Goal: Information Seeking & Learning: Understand process/instructions

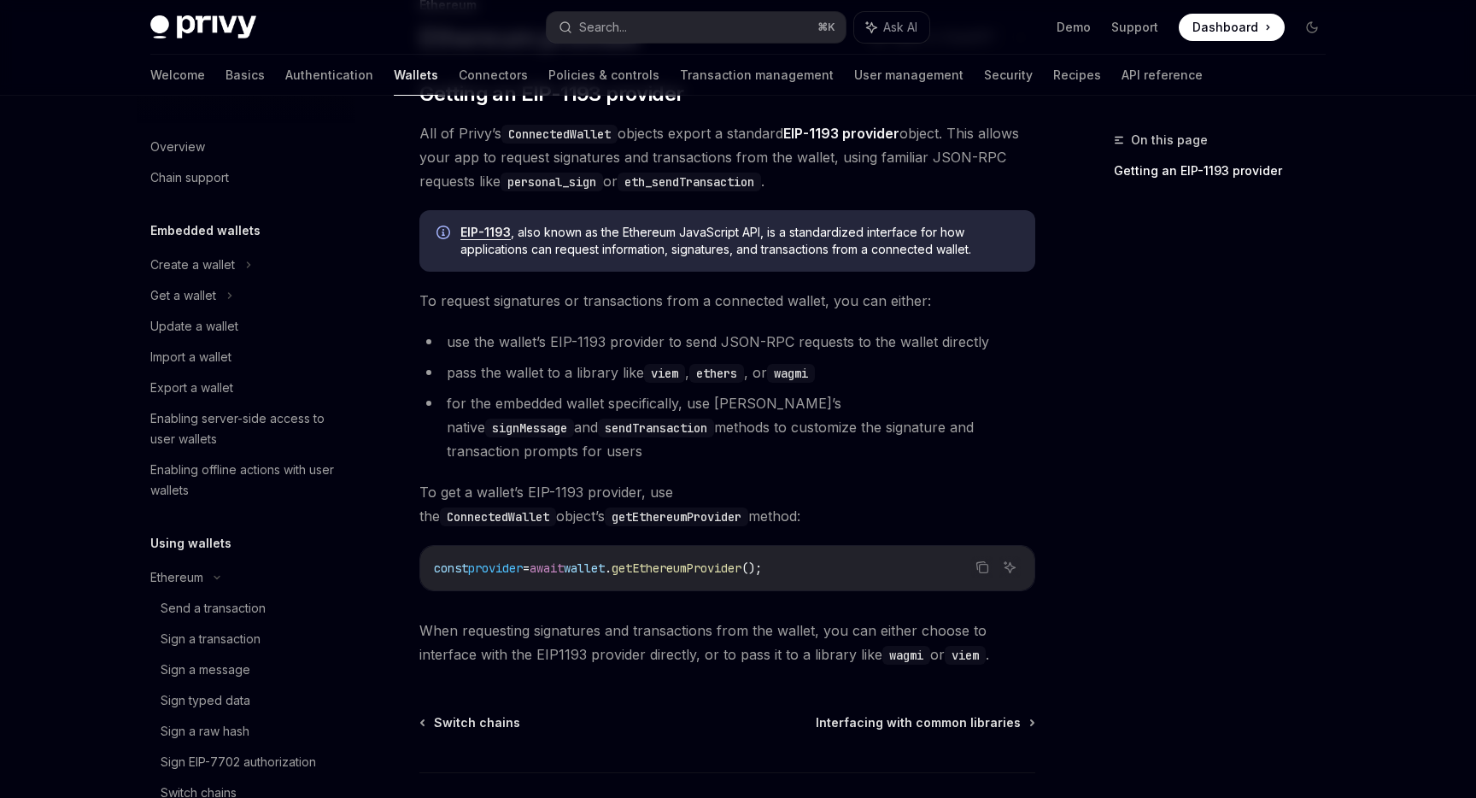
scroll to position [346, 0]
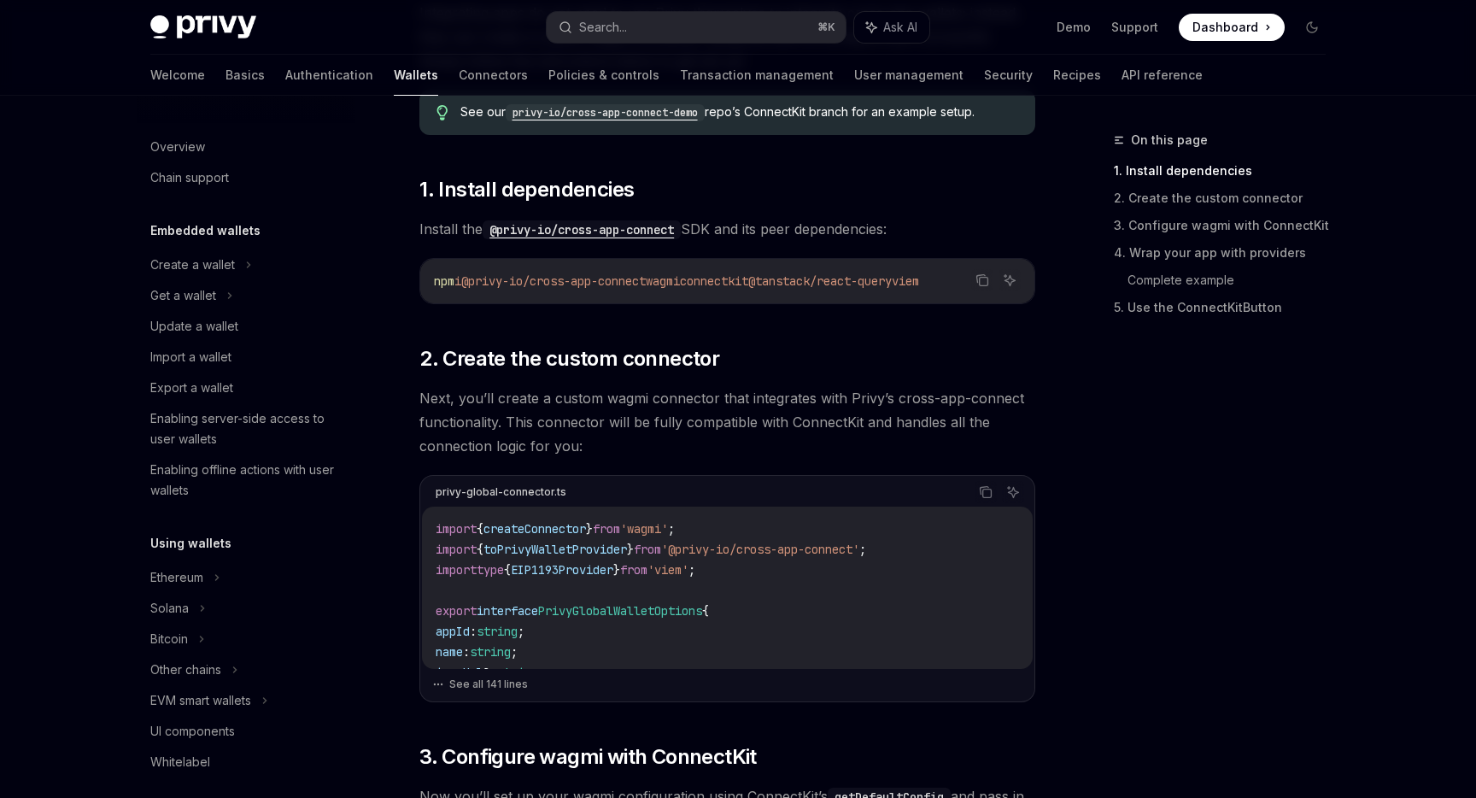
scroll to position [895, 0]
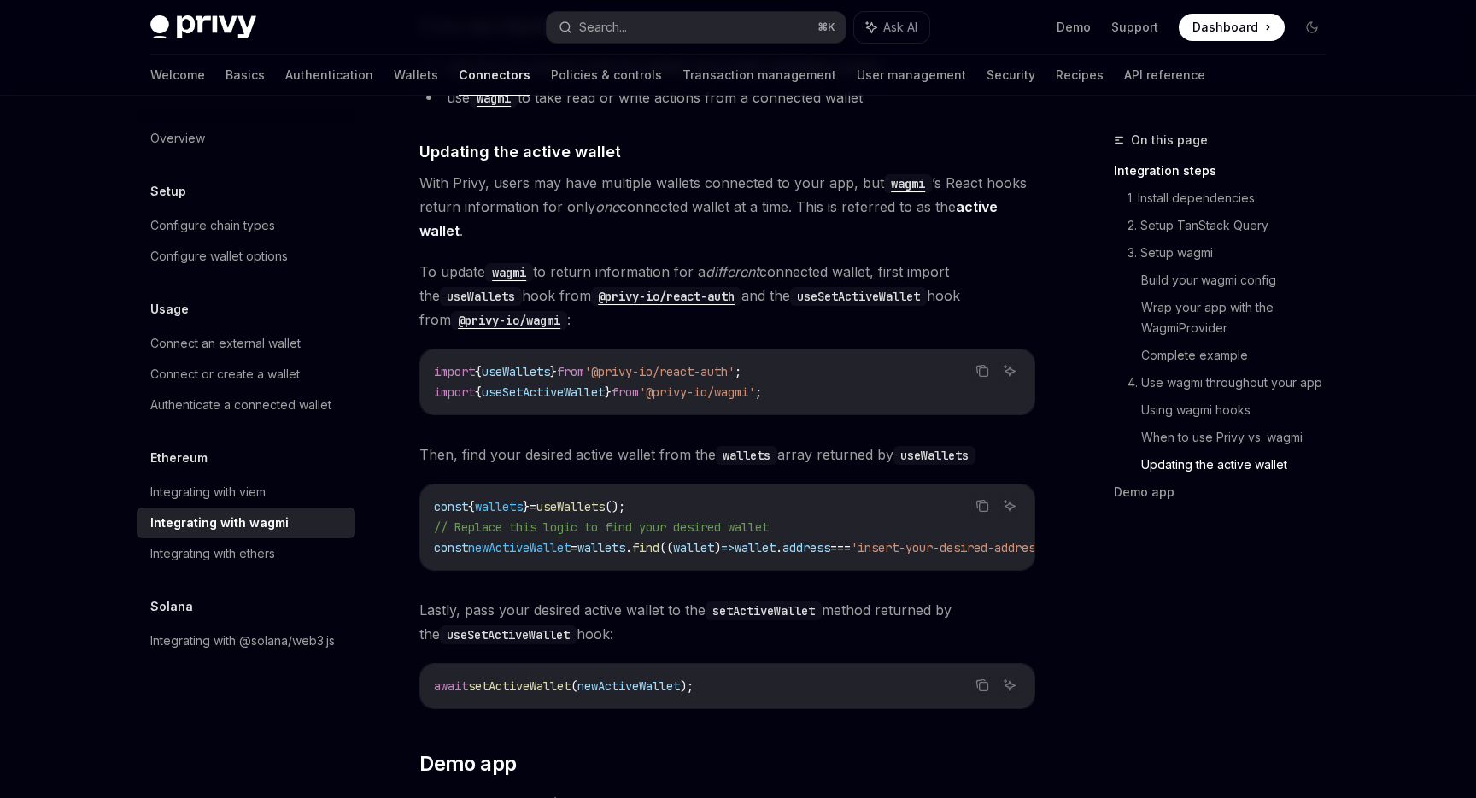
scroll to position [4840, 0]
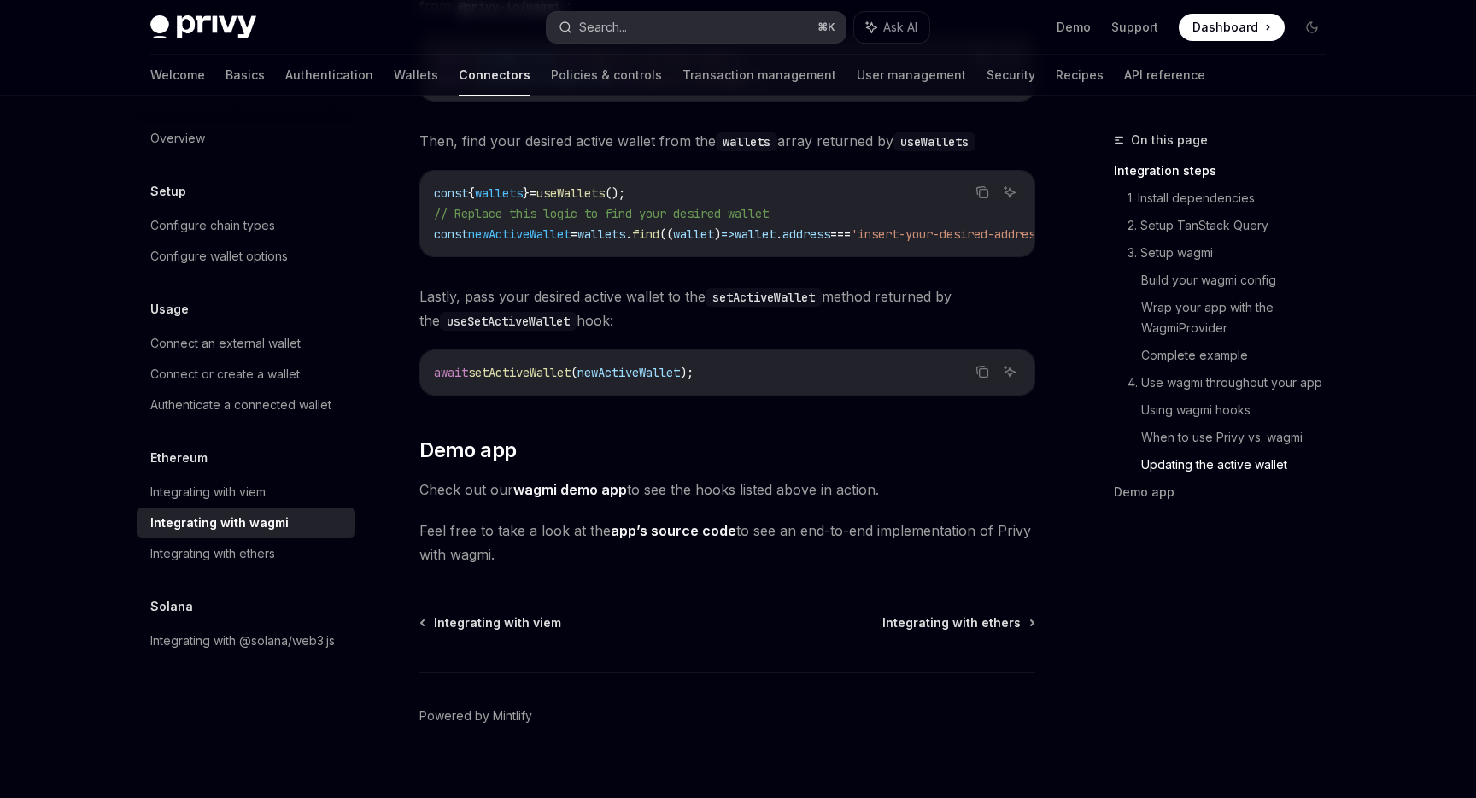
click at [715, 32] on button "Search... ⌘ K" at bounding box center [696, 27] width 299 height 31
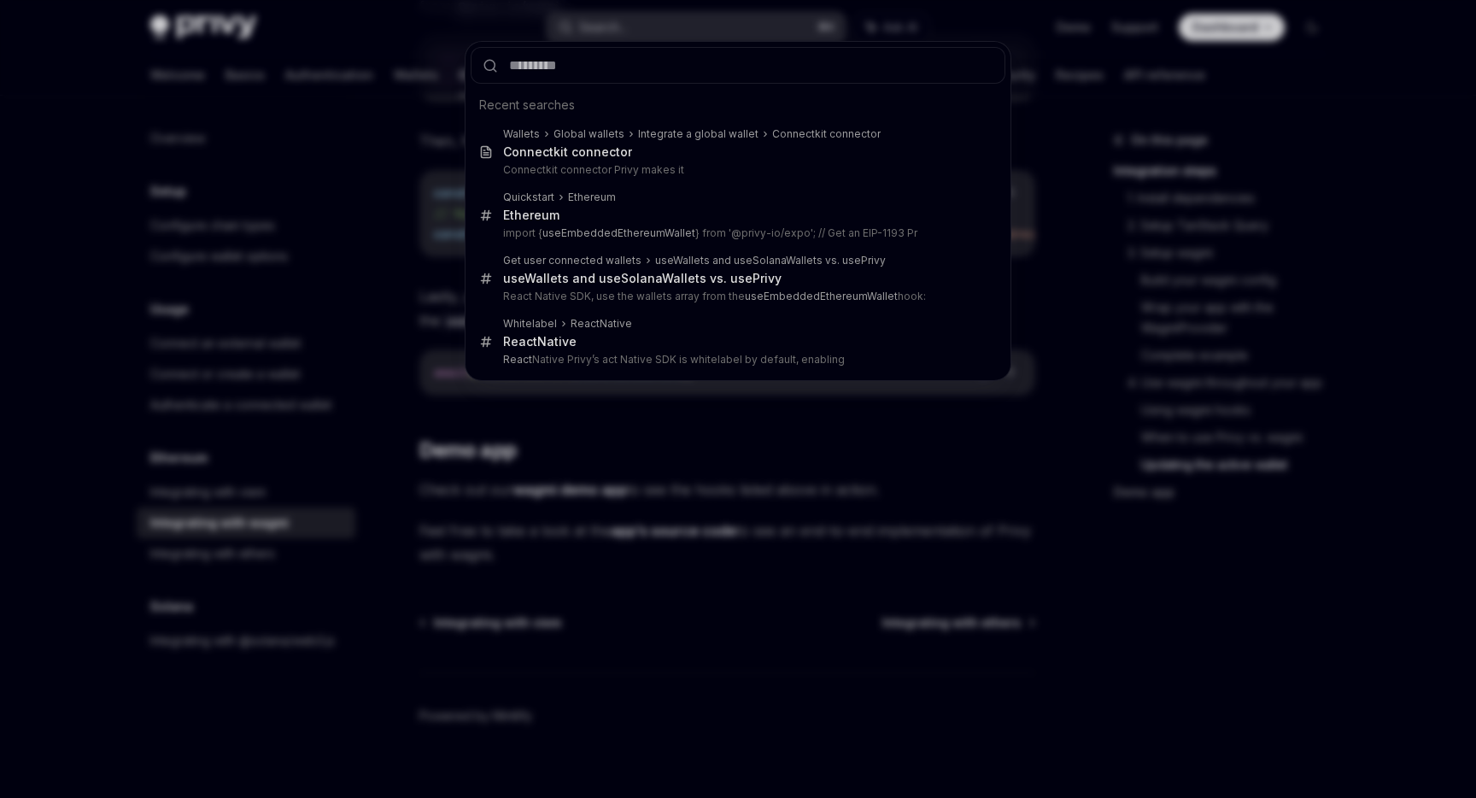
type input "*"
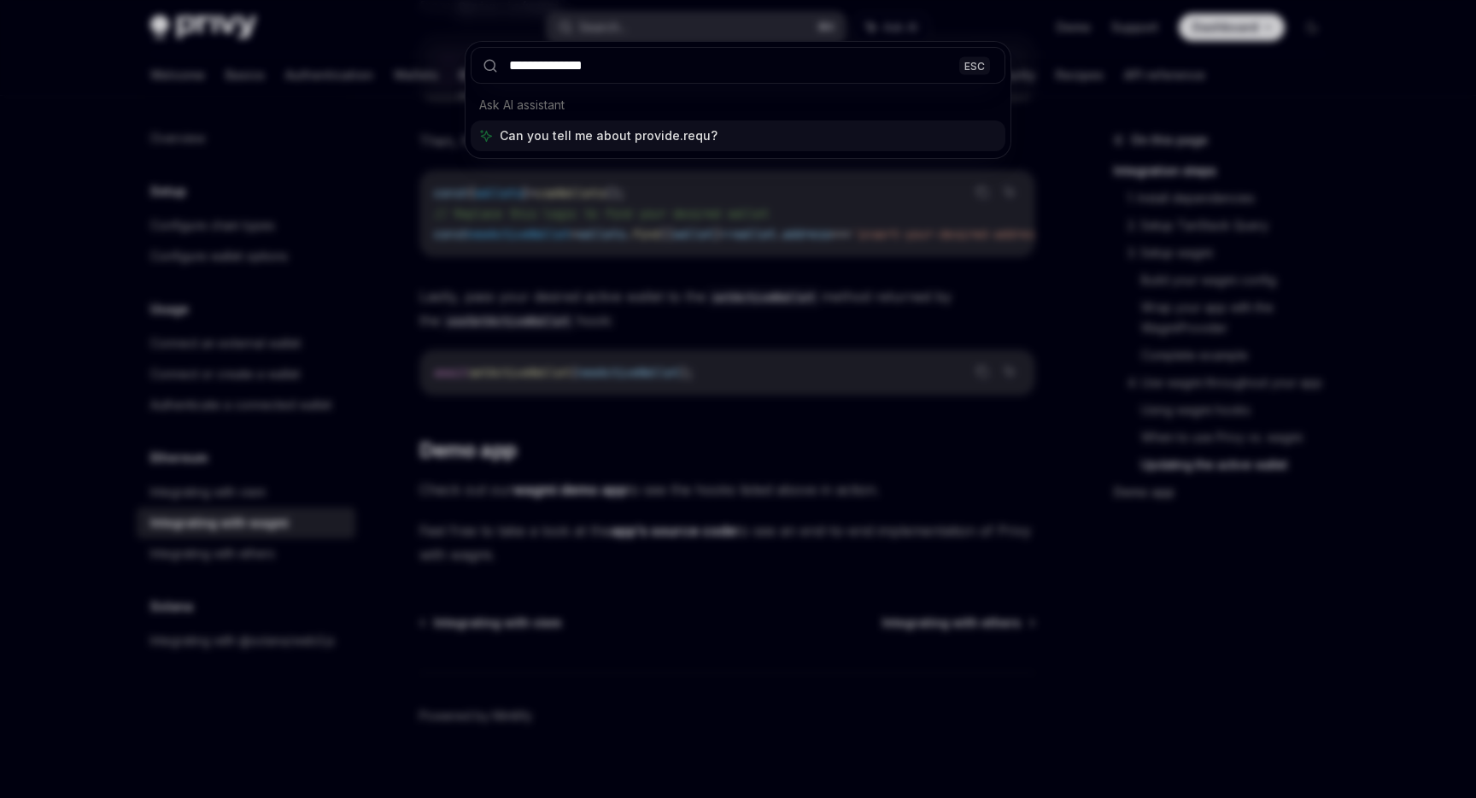
type input "**********"
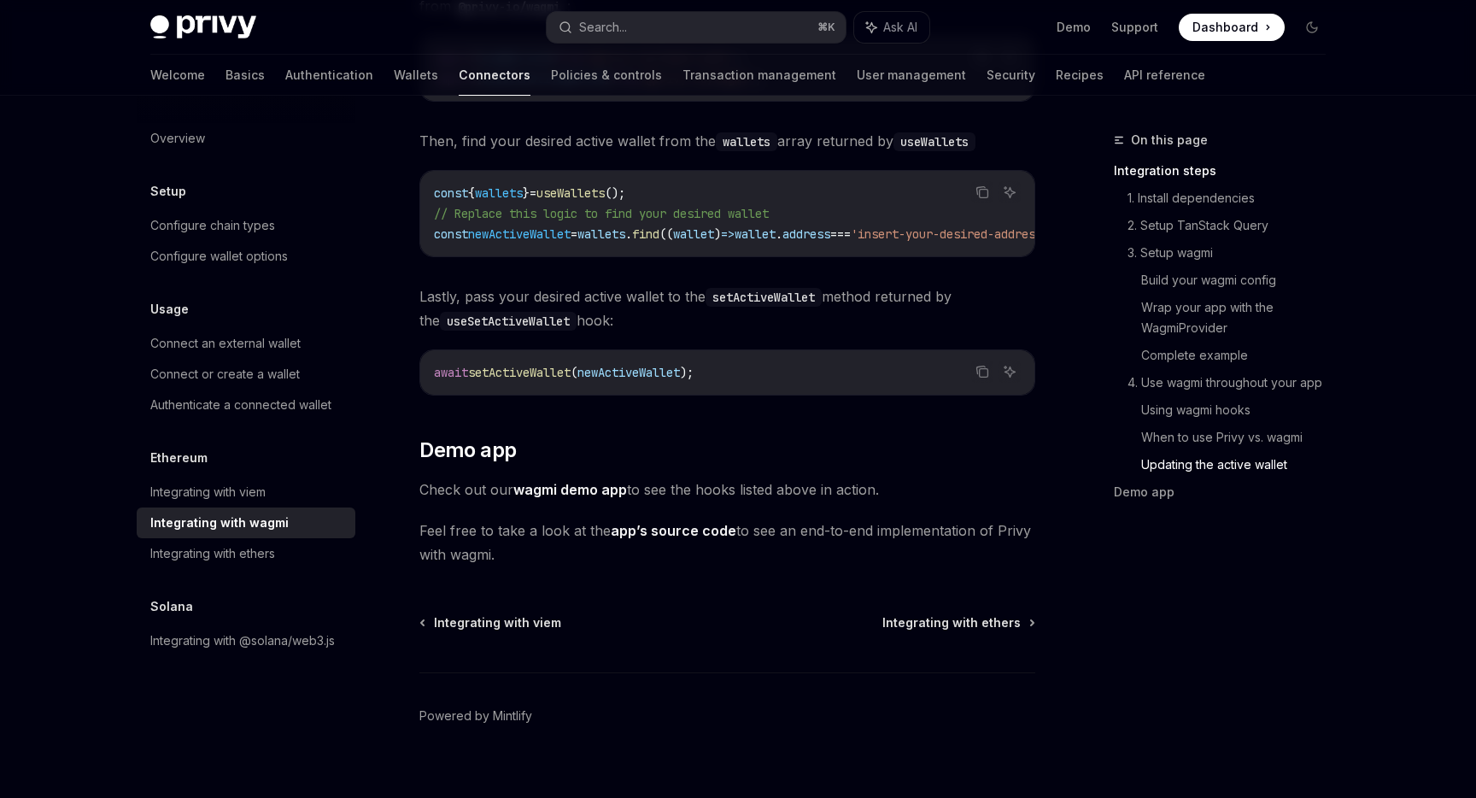
type textarea "*"
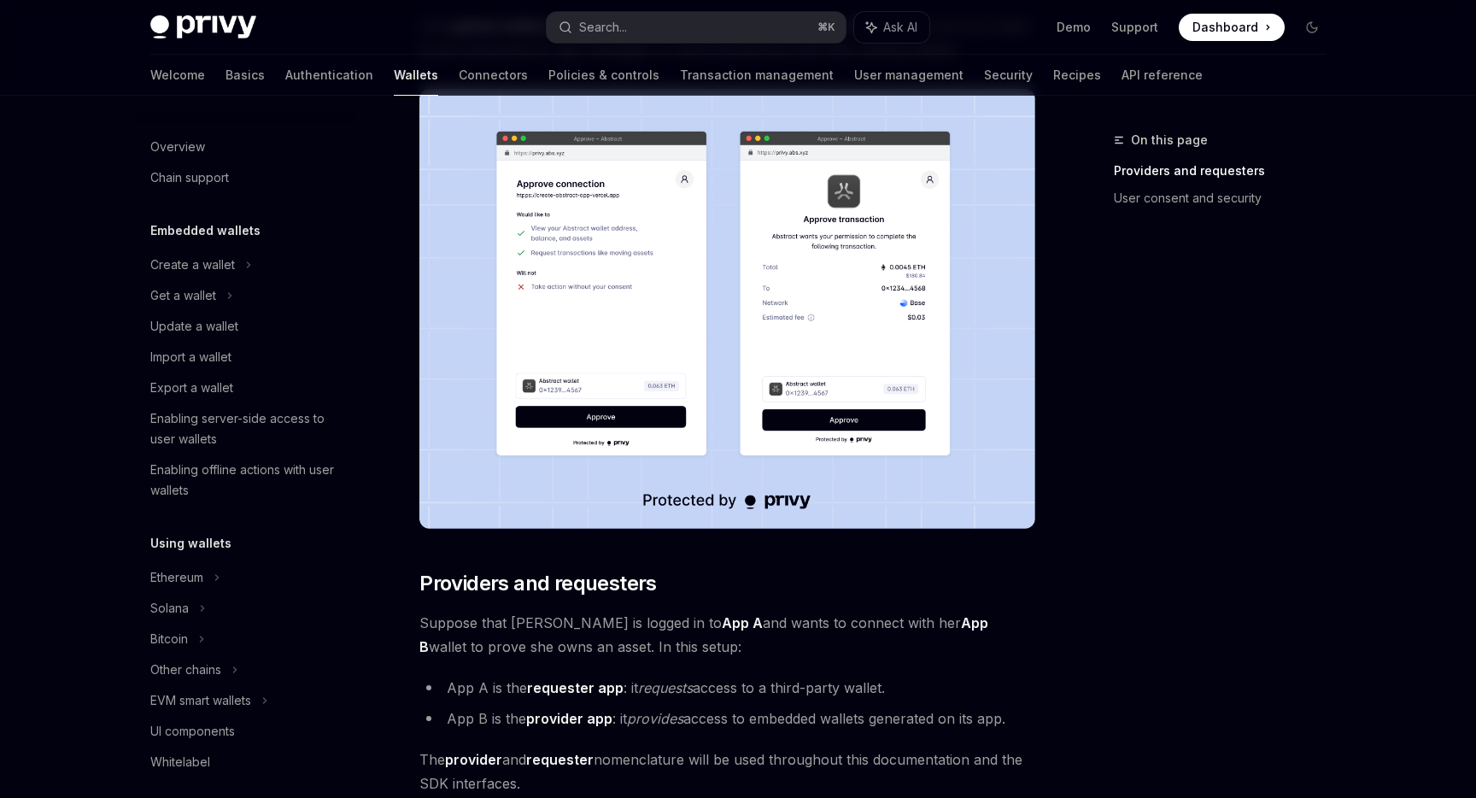
scroll to position [680, 0]
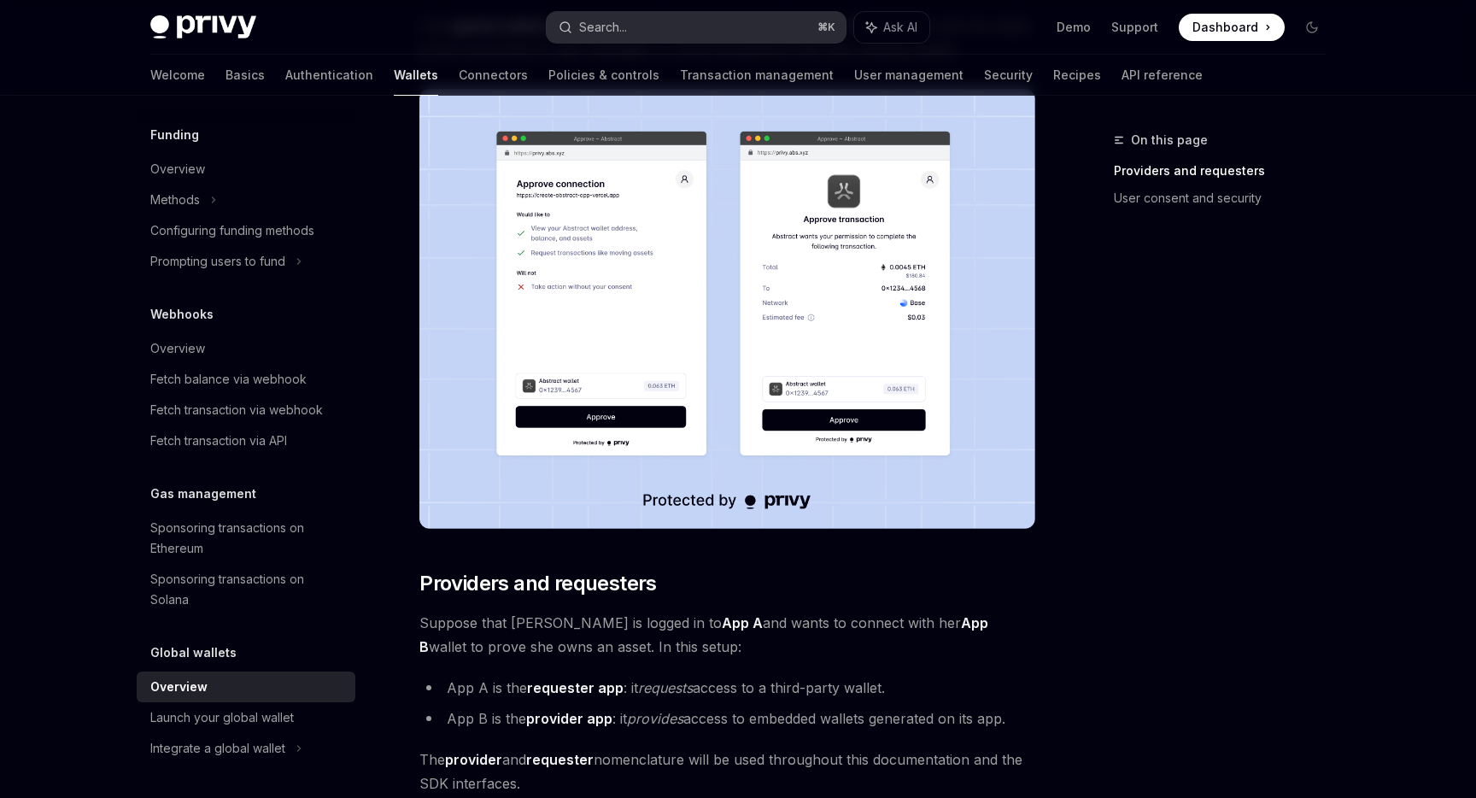
click at [645, 24] on button "Search... ⌘ K" at bounding box center [696, 27] width 299 height 31
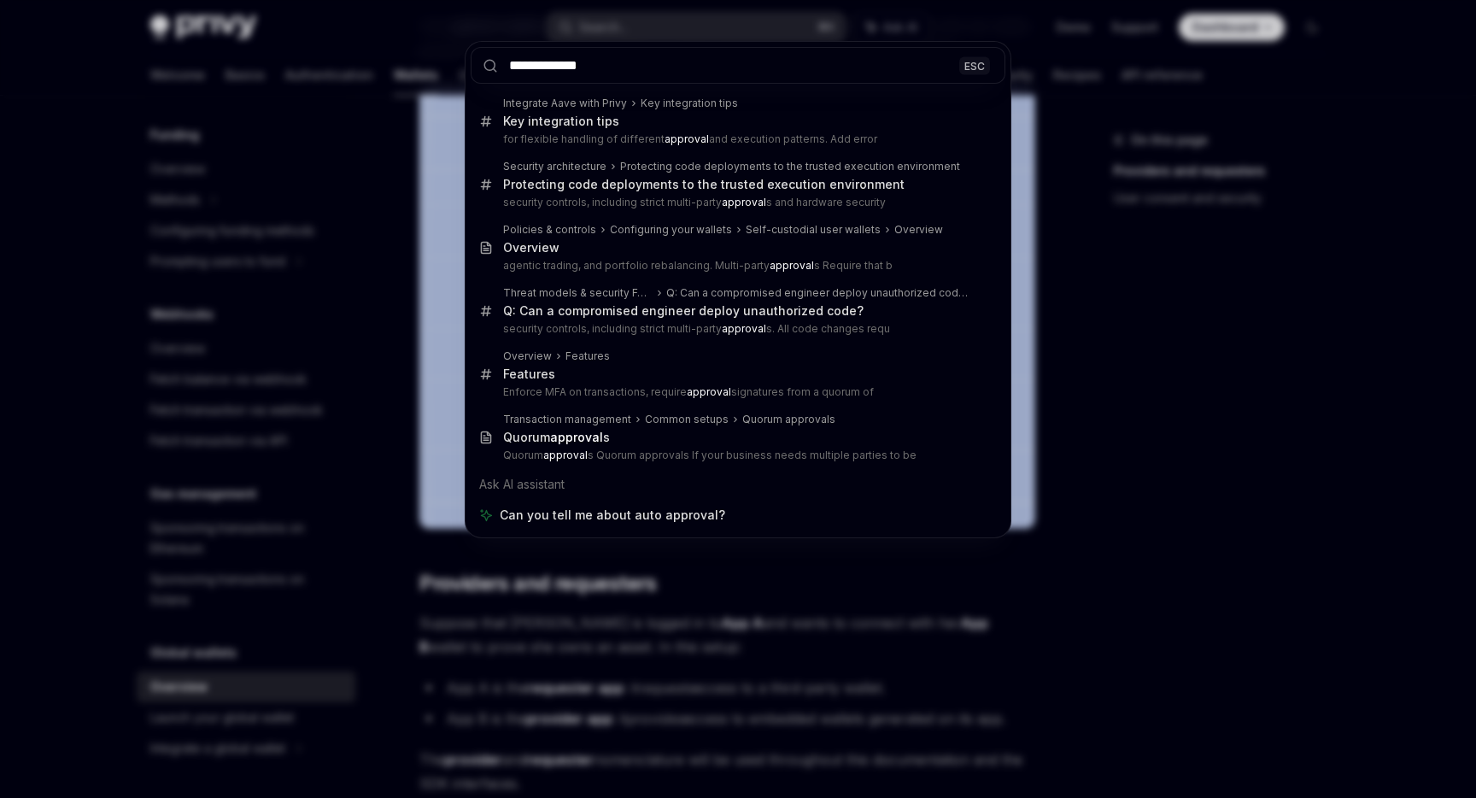
type input "**********"
click at [1214, 524] on div "**********" at bounding box center [738, 399] width 1476 height 798
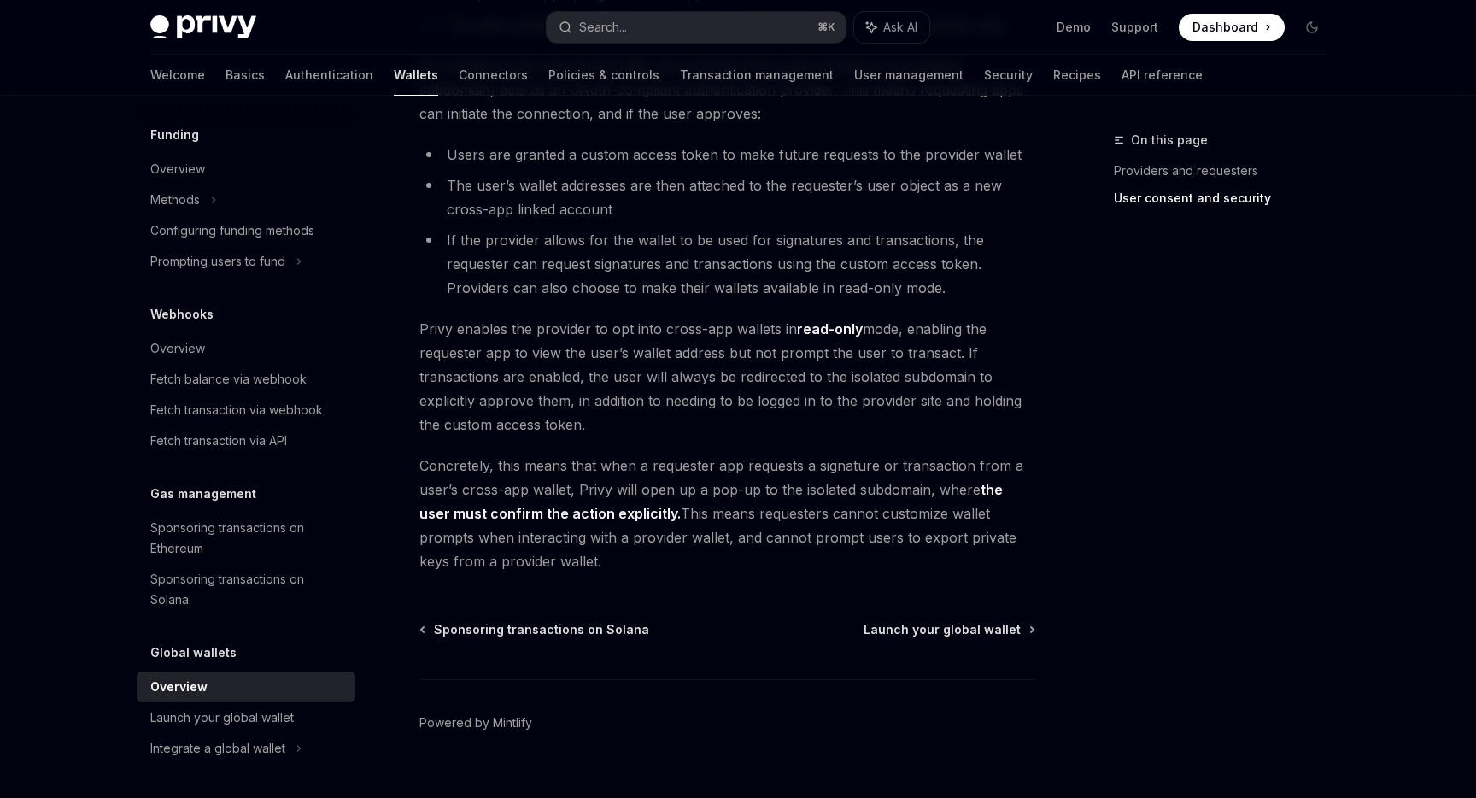
scroll to position [1366, 0]
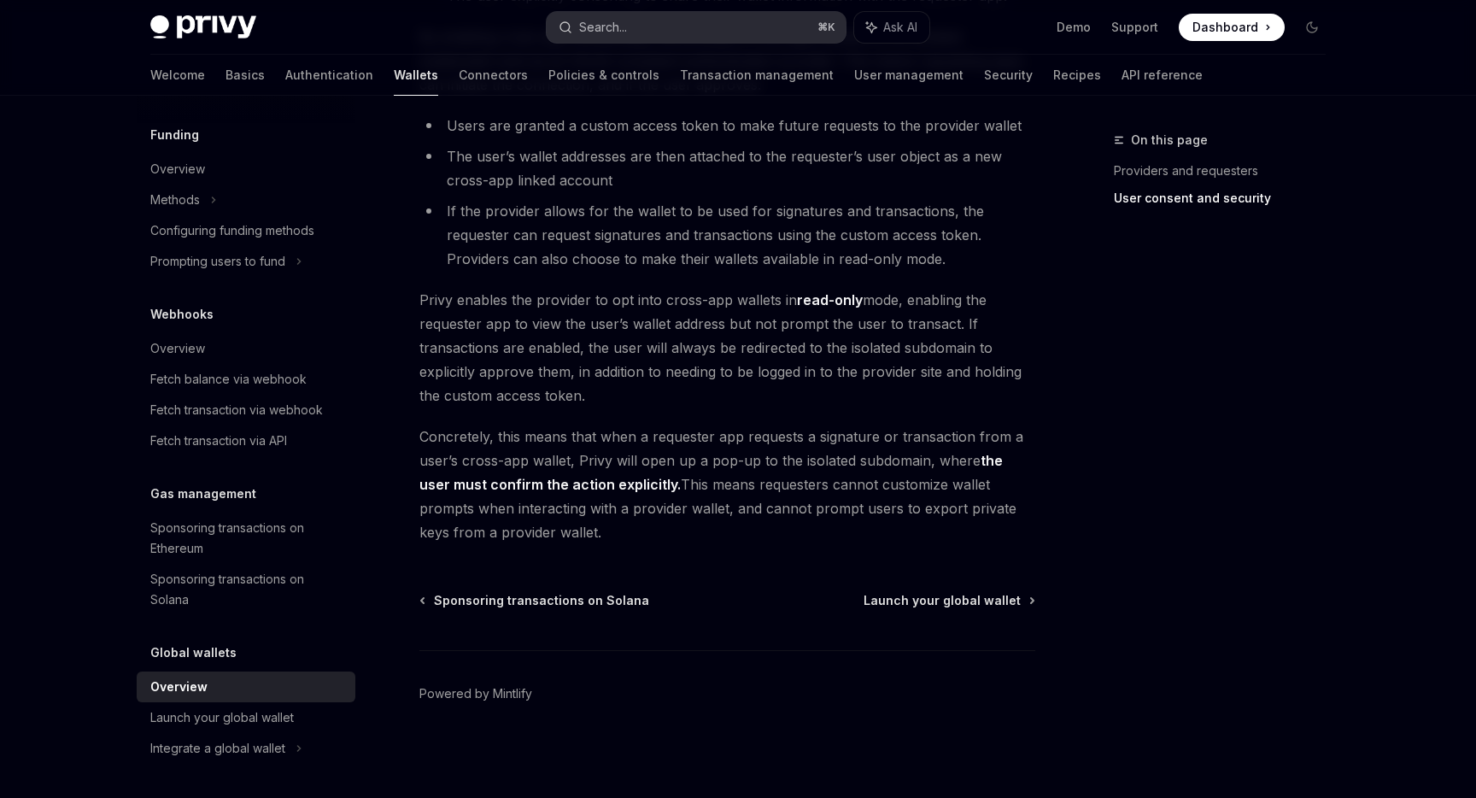
click at [599, 22] on div "Search..." at bounding box center [603, 27] width 48 height 20
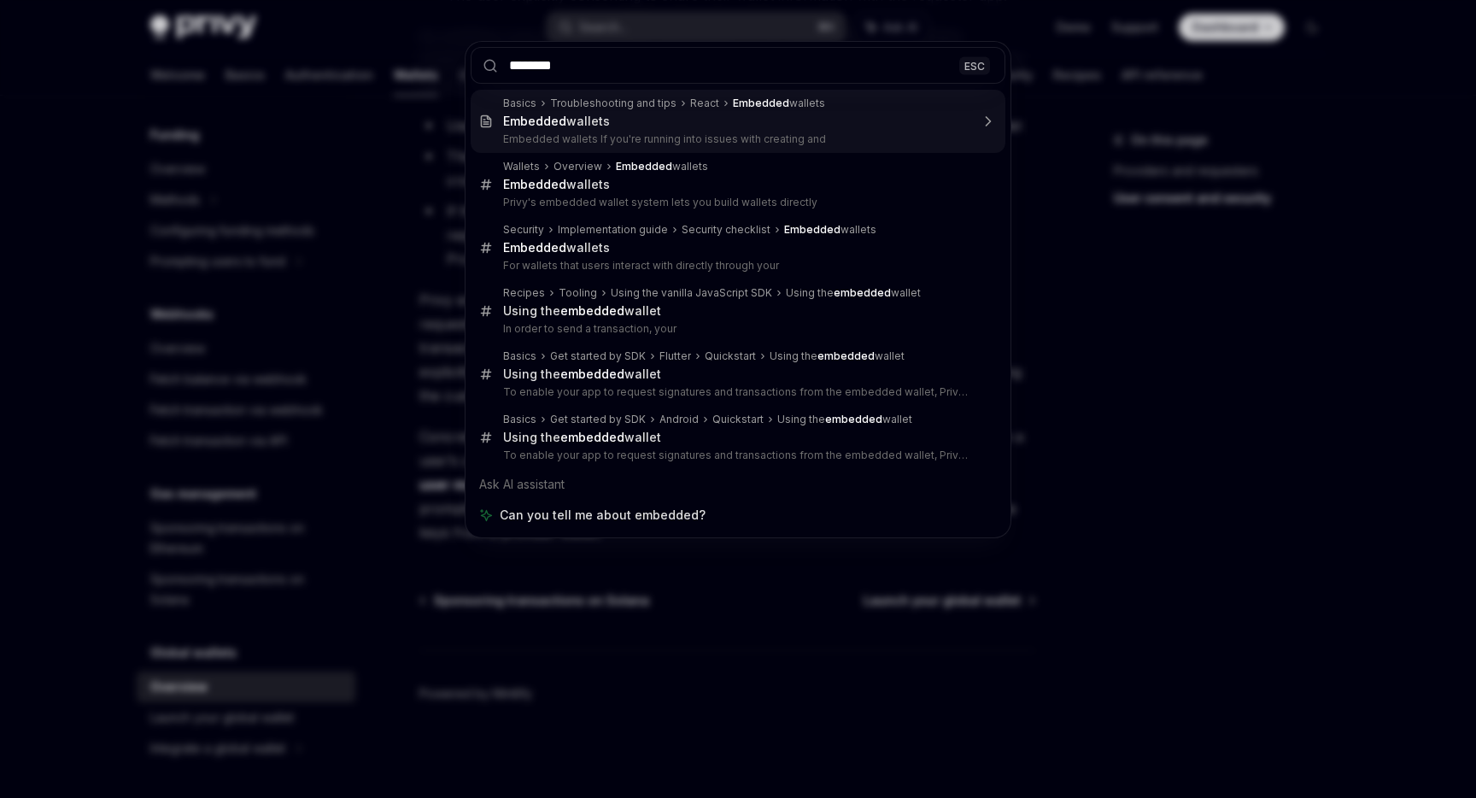
type input "********"
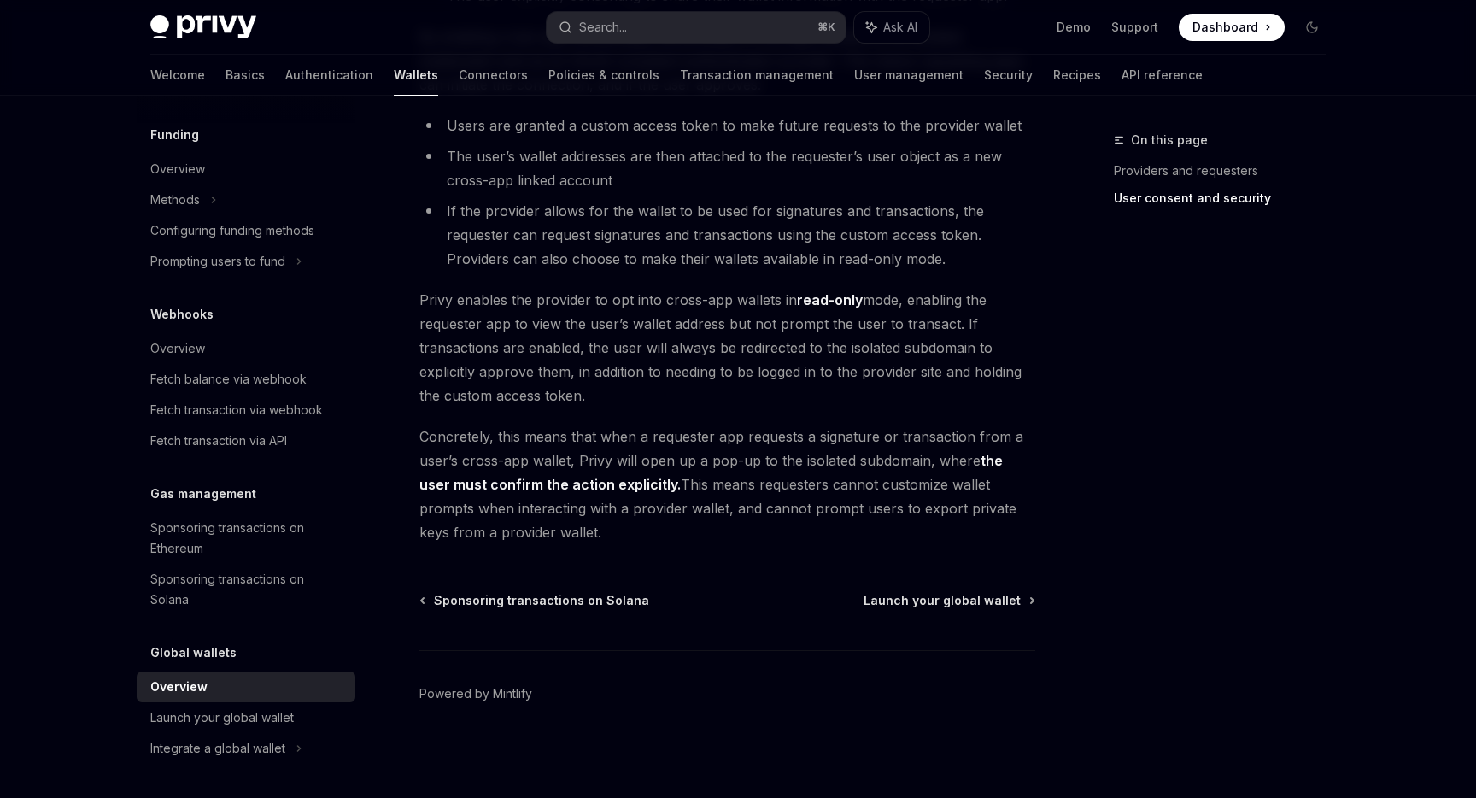
type textarea "*"
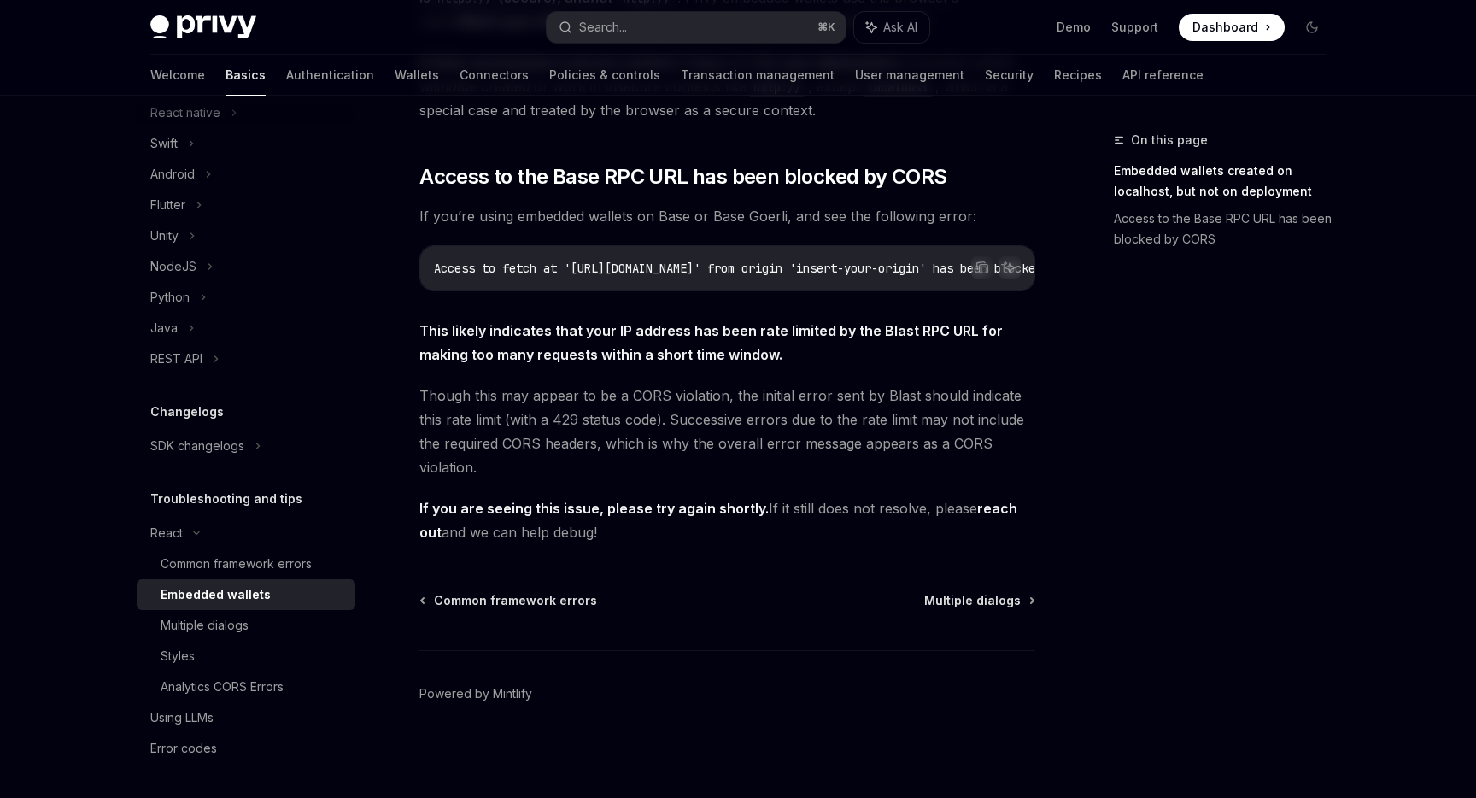
scroll to position [265, 0]
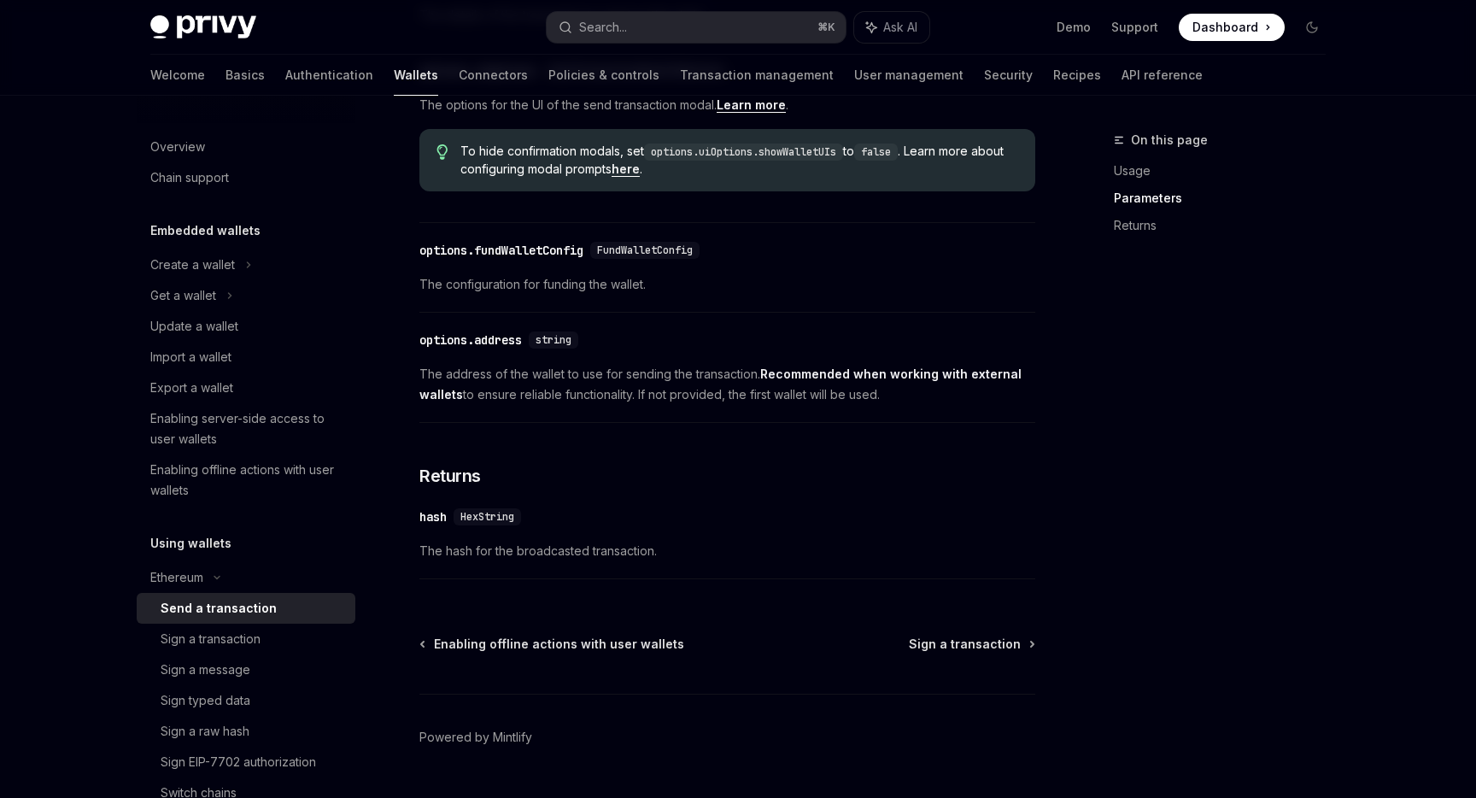
scroll to position [952, 0]
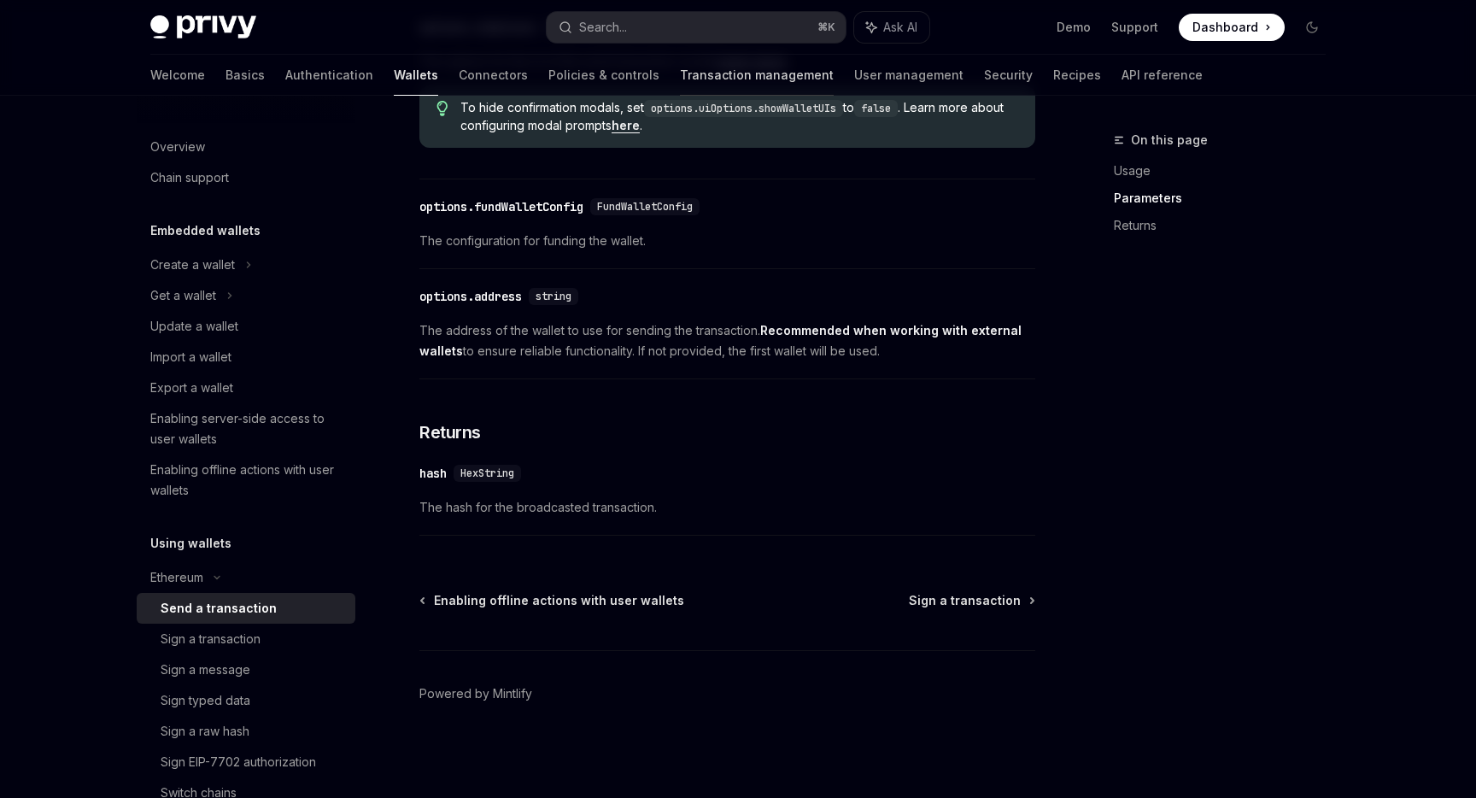
click at [681, 64] on link "Transaction management" at bounding box center [757, 75] width 154 height 41
type textarea "*"
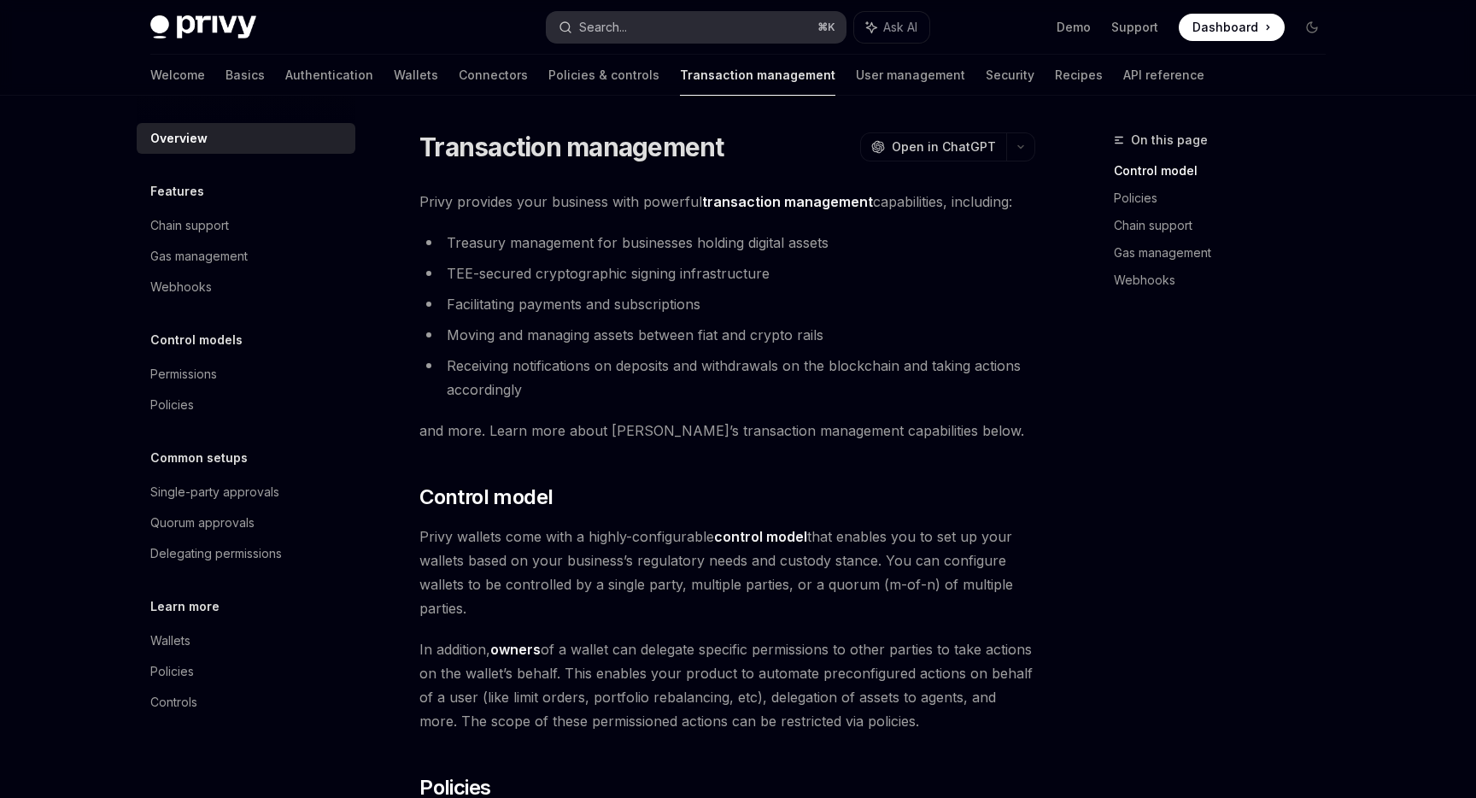
click at [681, 36] on button "Search... ⌘ K" at bounding box center [696, 27] width 299 height 31
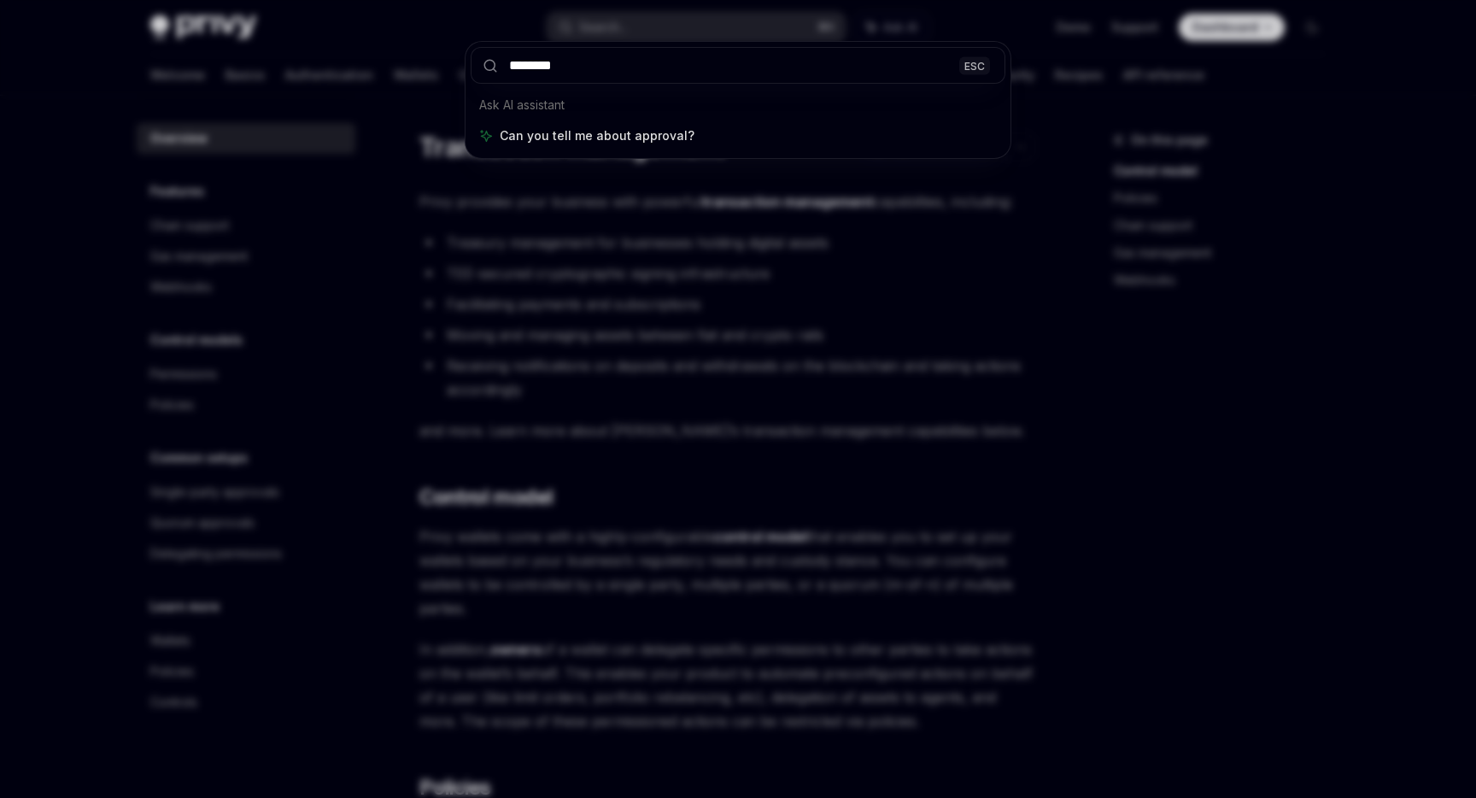
type input "********"
click at [588, 336] on div "******** ESC Ask AI assistant Can you tell me about approval?" at bounding box center [738, 399] width 1476 height 798
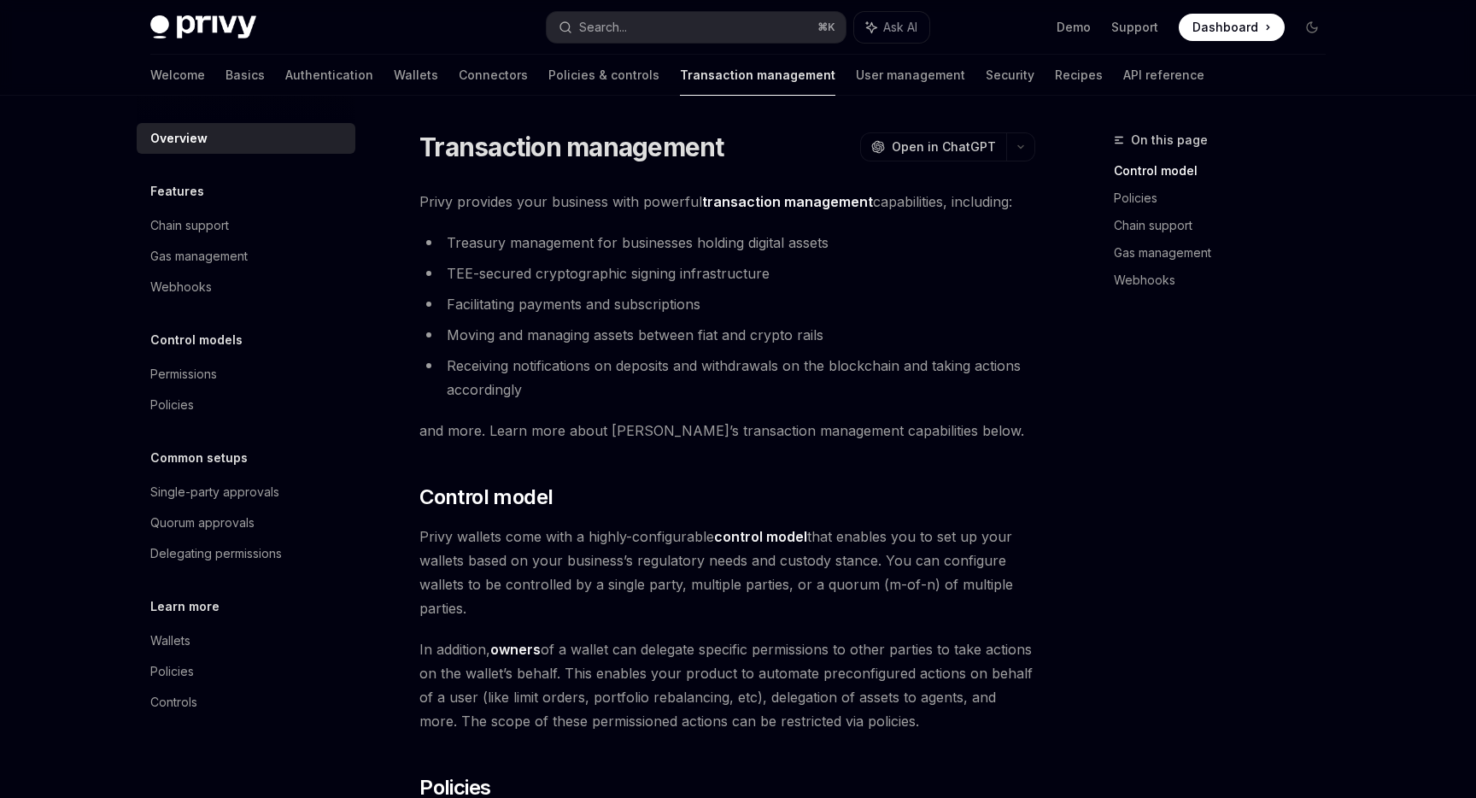
click at [229, 39] on div "Privy Docs home page Search... ⌘ K Ask AI Demo Support Dashboard Dashboard Sear…" at bounding box center [737, 27] width 1175 height 55
click at [229, 24] on img at bounding box center [203, 27] width 106 height 24
type textarea "*"
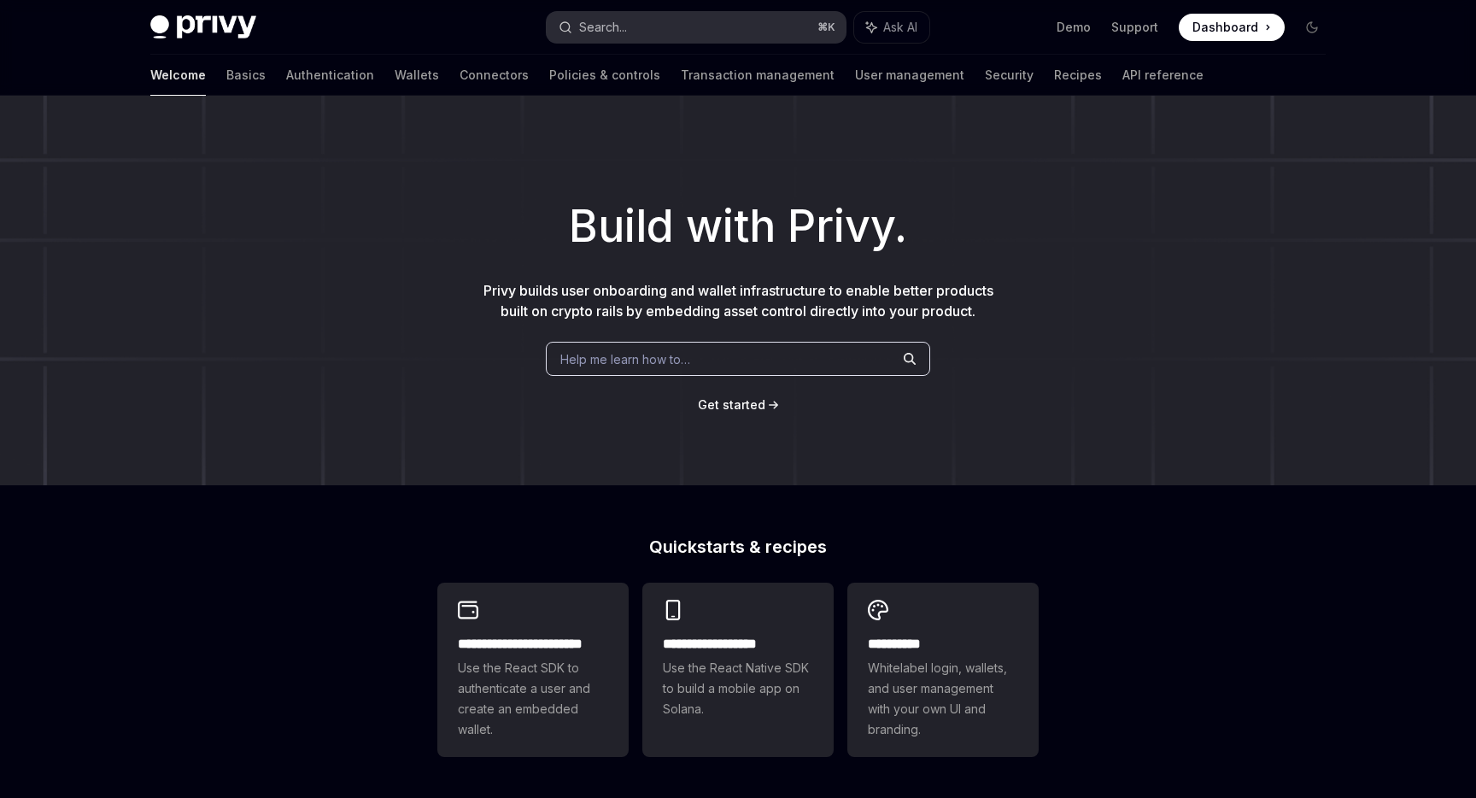
click at [700, 24] on button "Search... ⌘ K" at bounding box center [696, 27] width 299 height 31
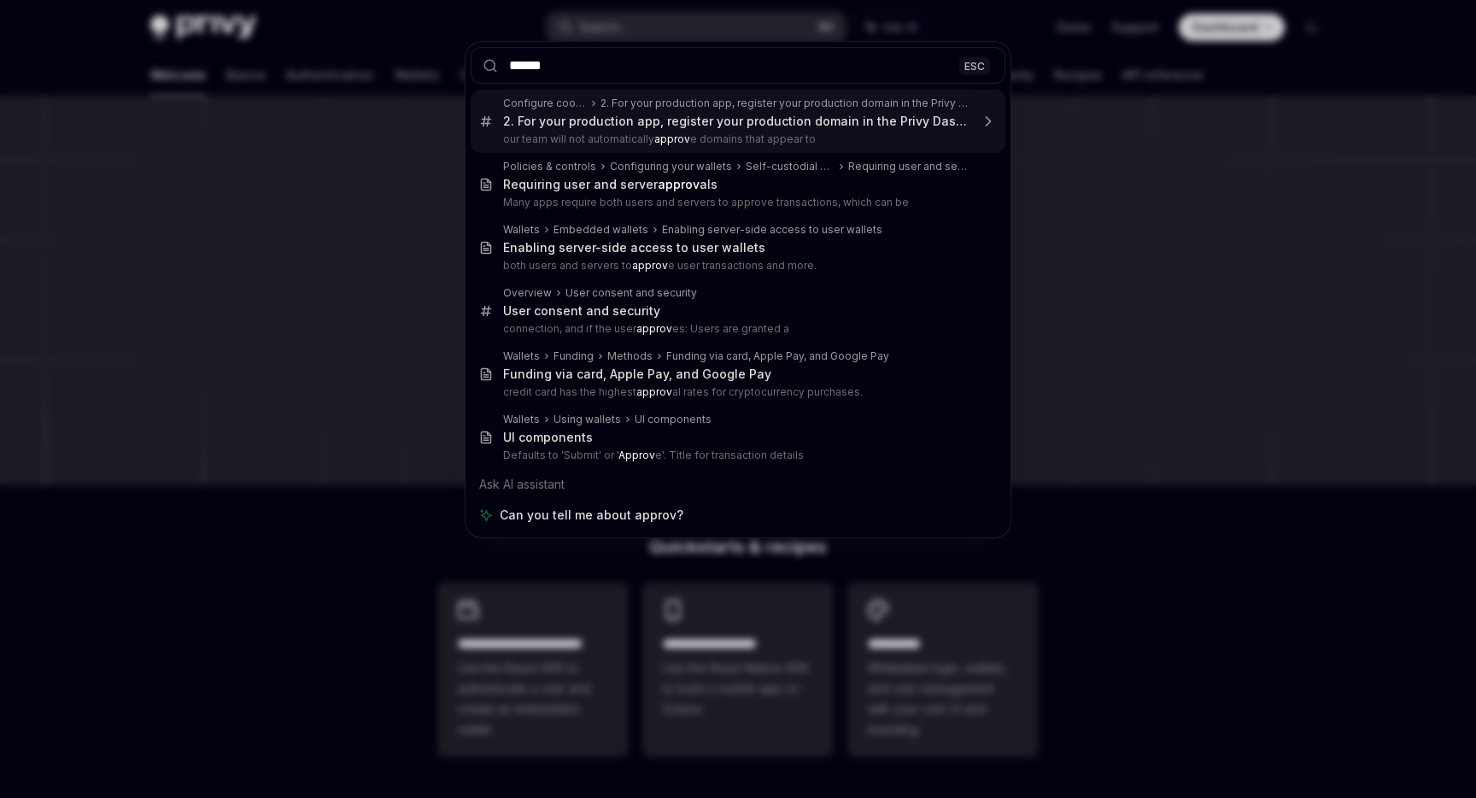
type input "*******"
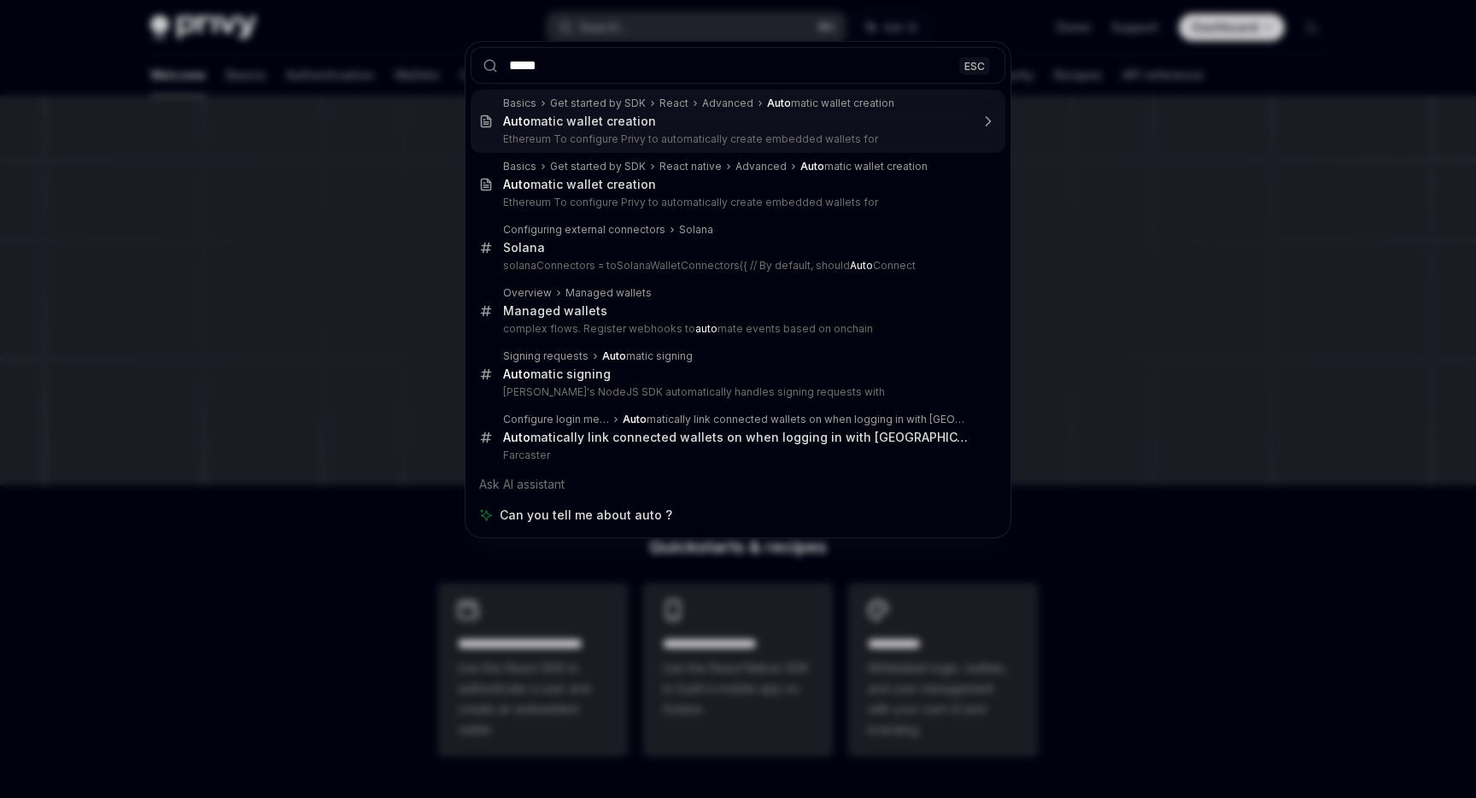
type input "******"
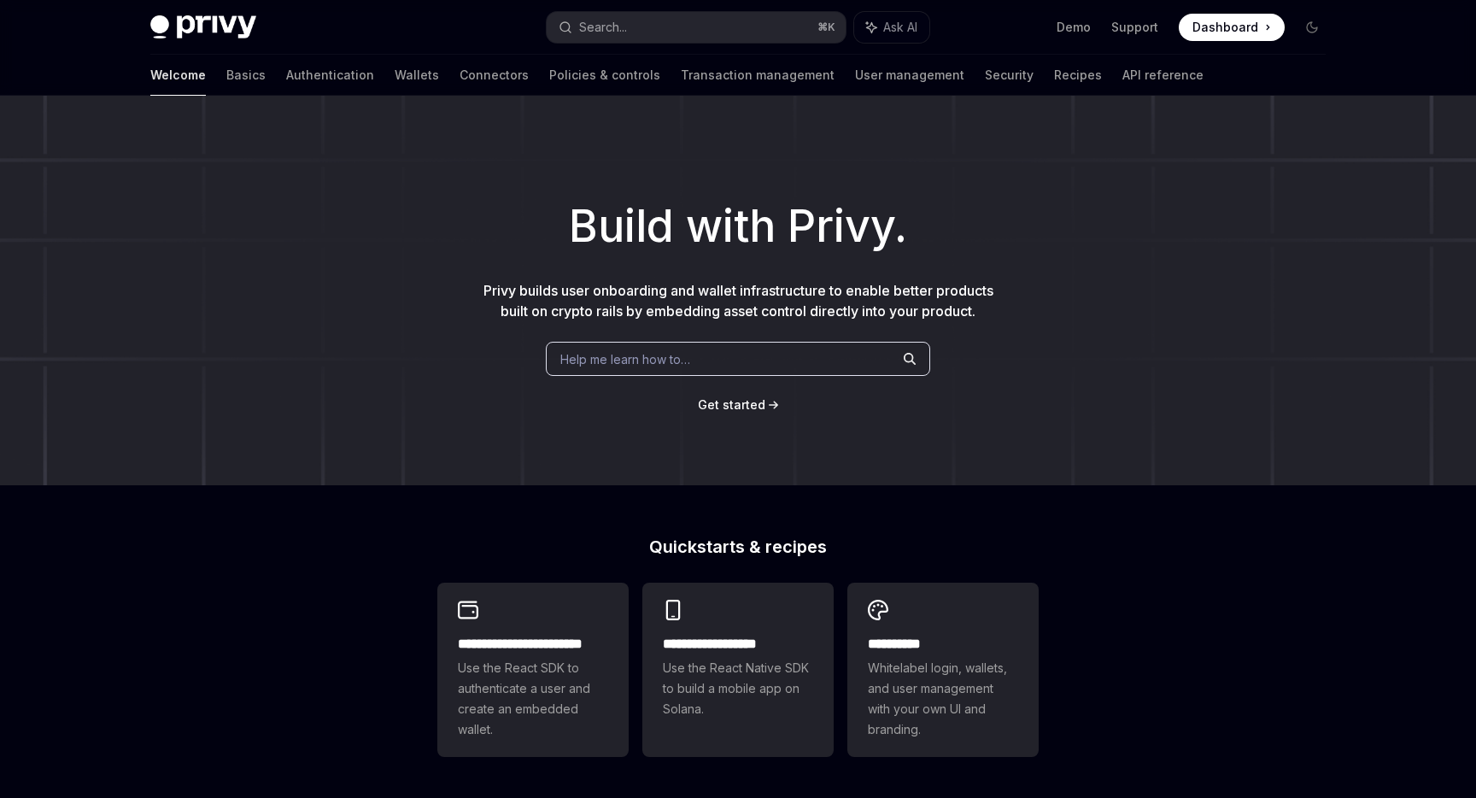
type textarea "*"
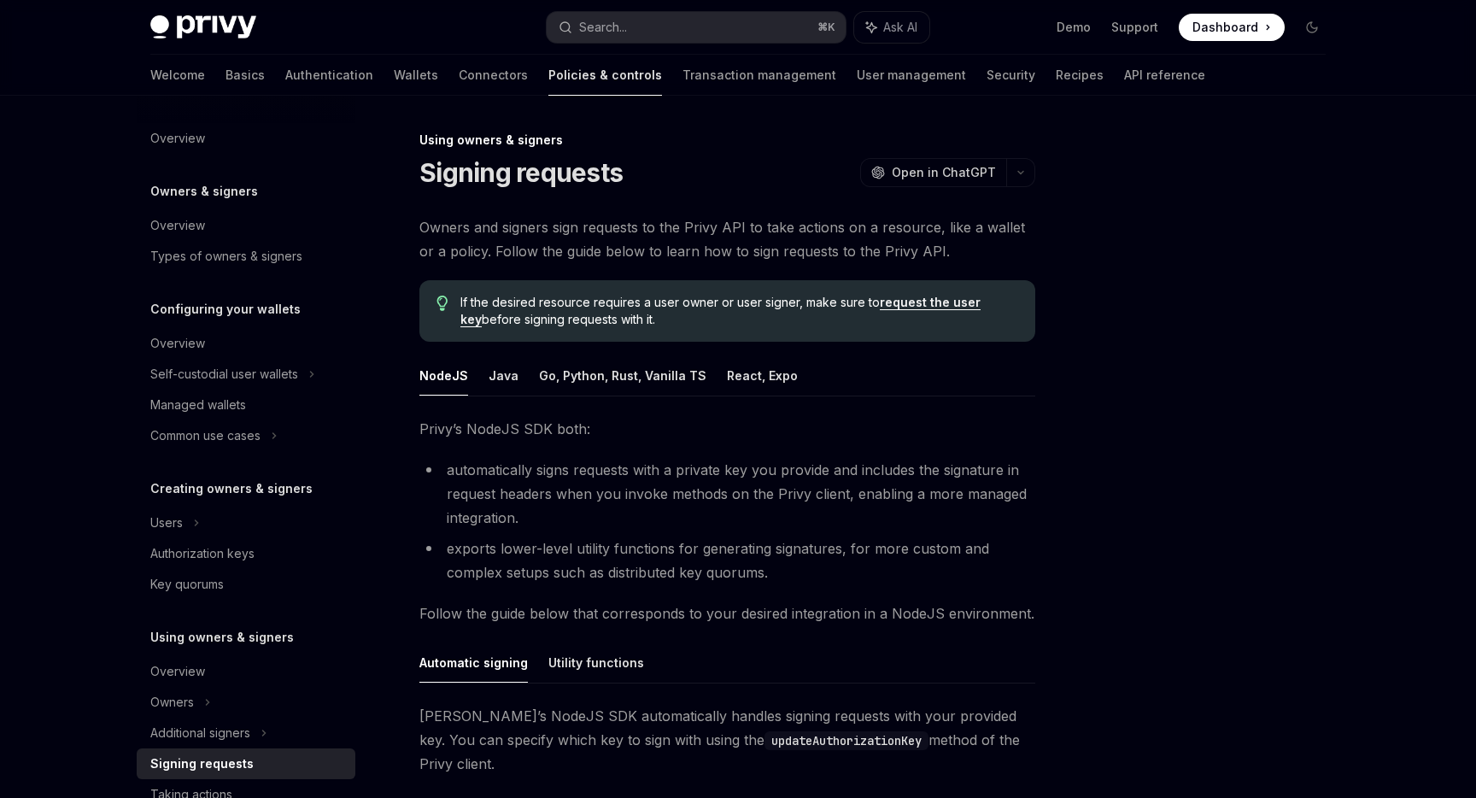
scroll to position [435, 0]
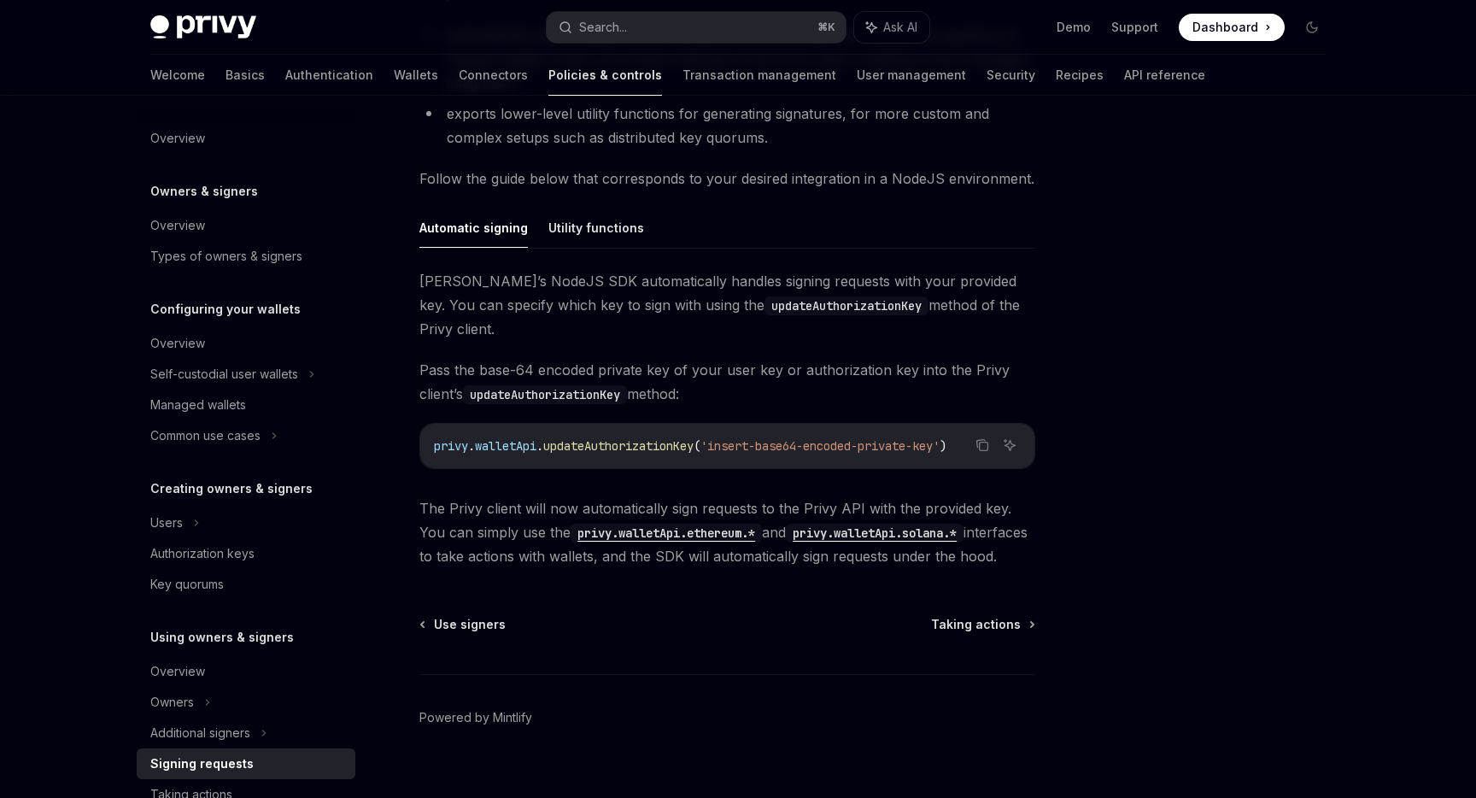
click at [706, 42] on div "Privy Docs home page Search... ⌘ K Ask AI Demo Support Dashboard Dashboard Sear…" at bounding box center [737, 27] width 1175 height 55
click at [705, 23] on button "Search... ⌘ K" at bounding box center [696, 27] width 299 height 31
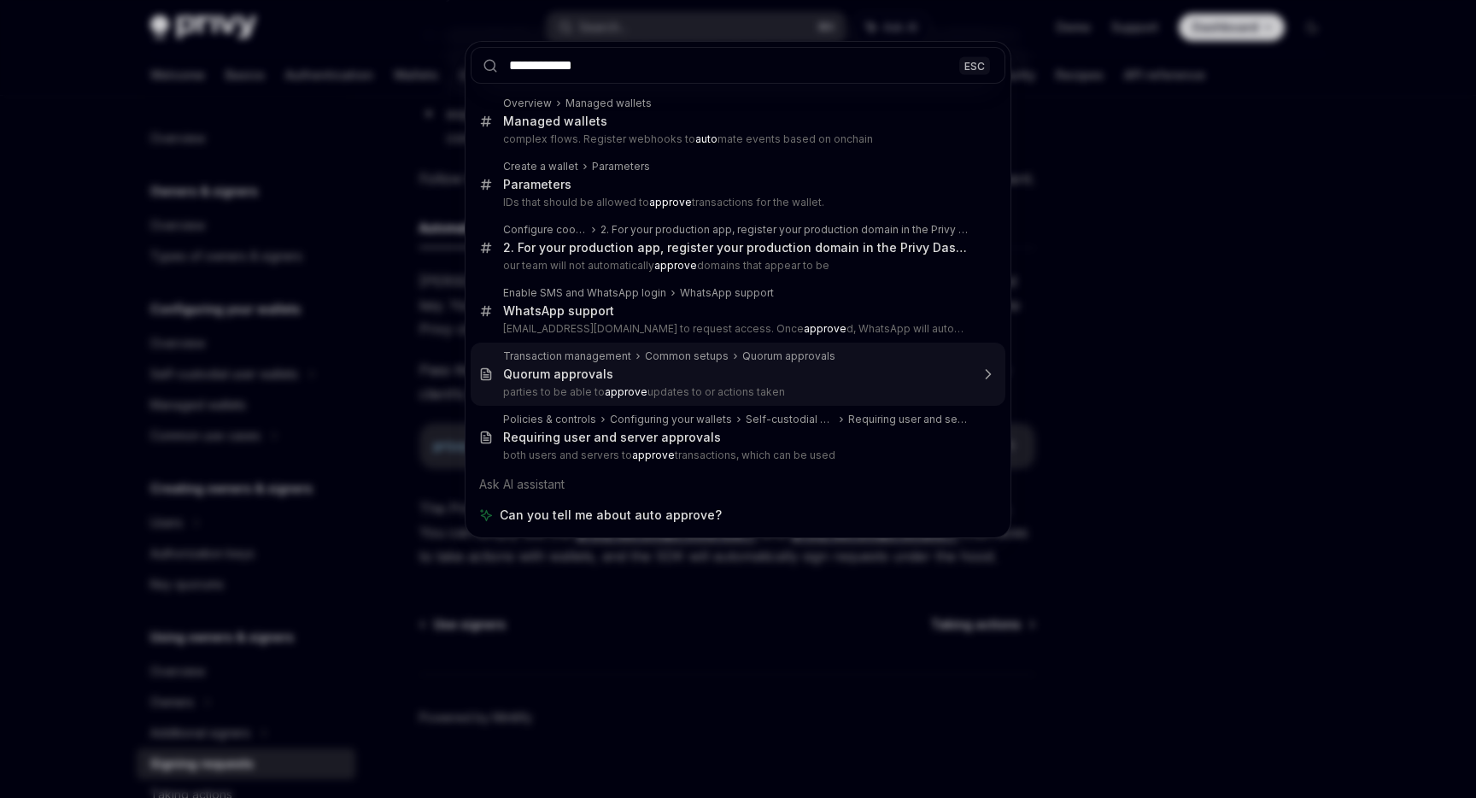
type input "**********"
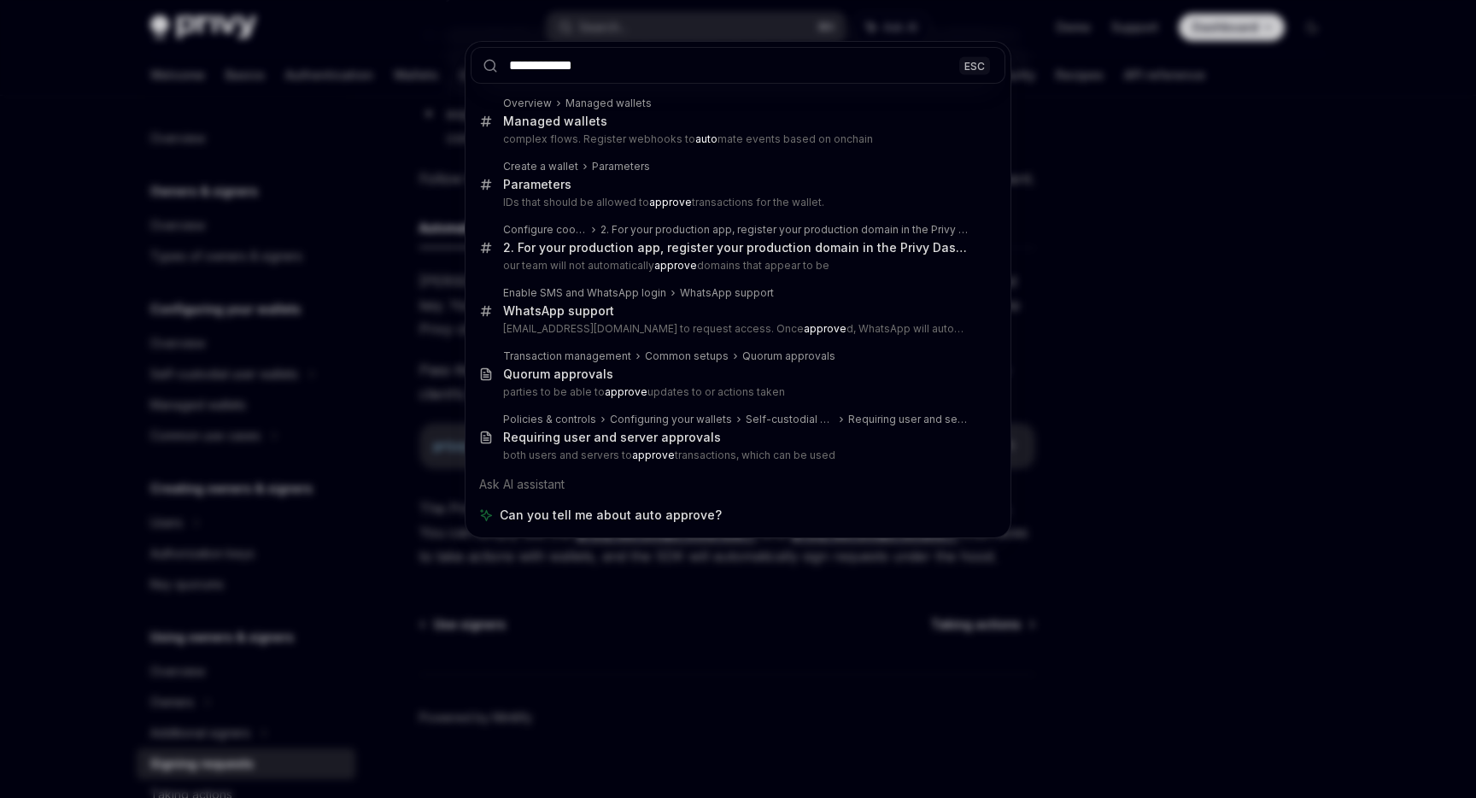
click at [1016, 401] on div "**********" at bounding box center [738, 399] width 1476 height 798
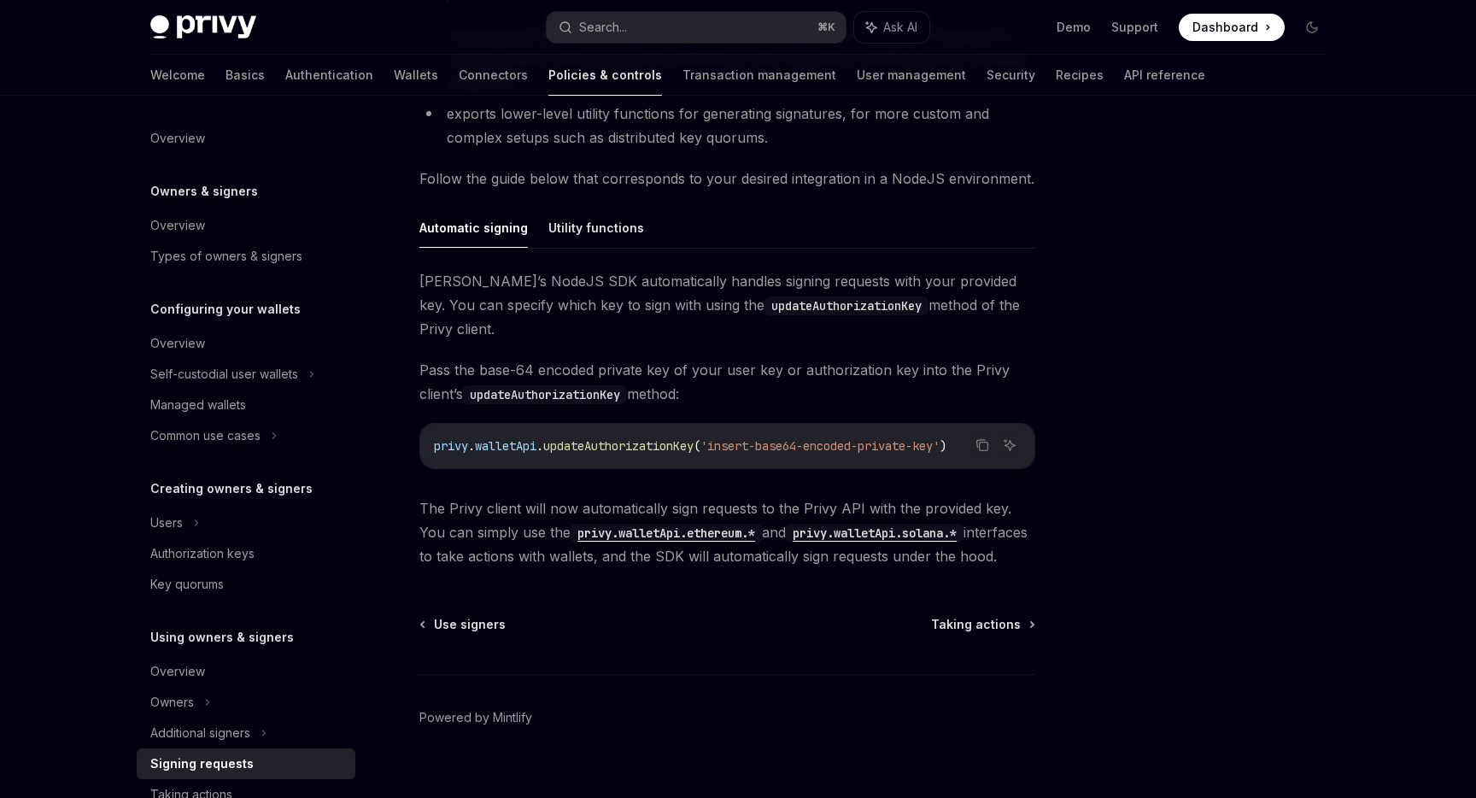
type textarea "*"
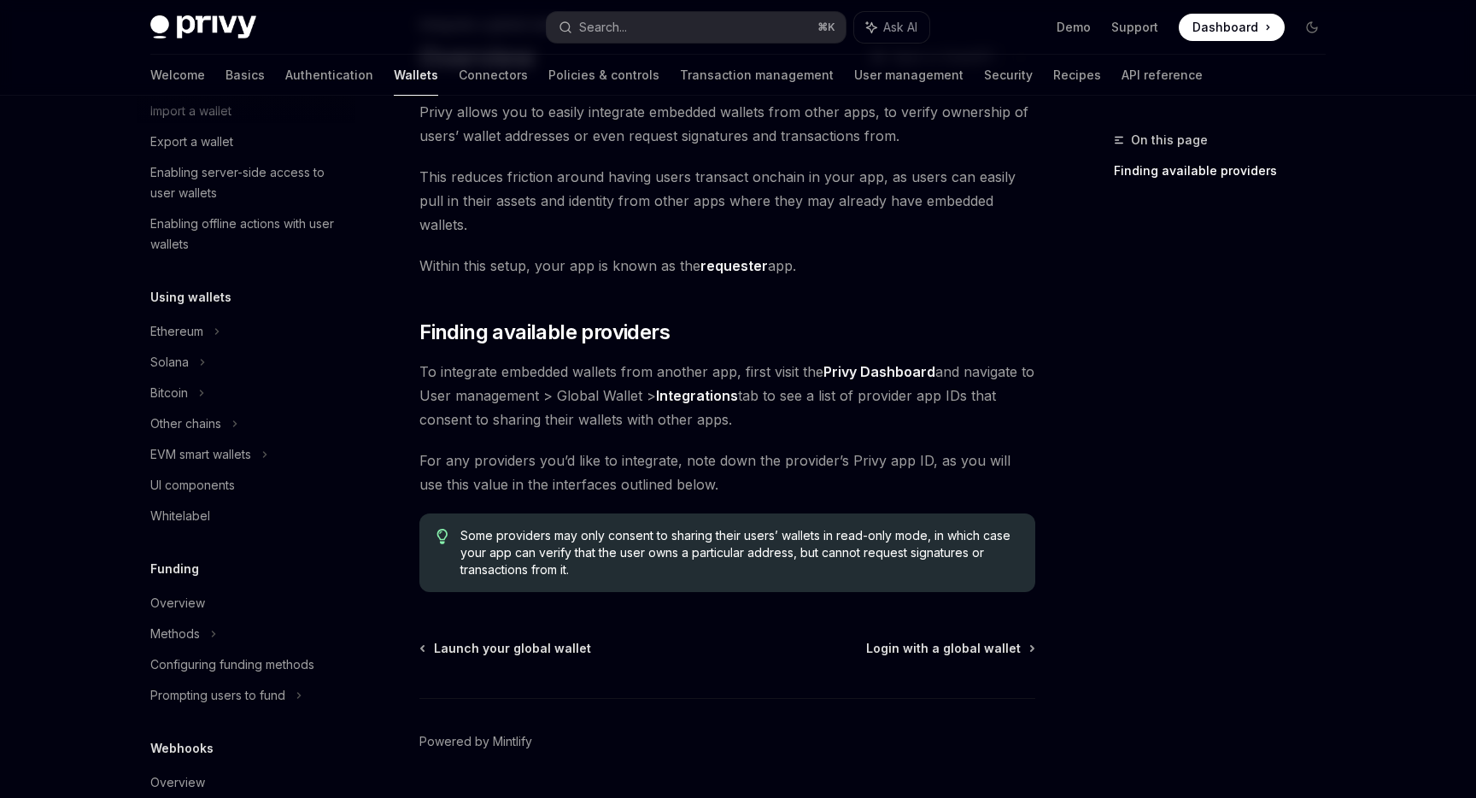
scroll to position [242, 0]
click at [245, 33] on icon at bounding box center [248, 23] width 7 height 20
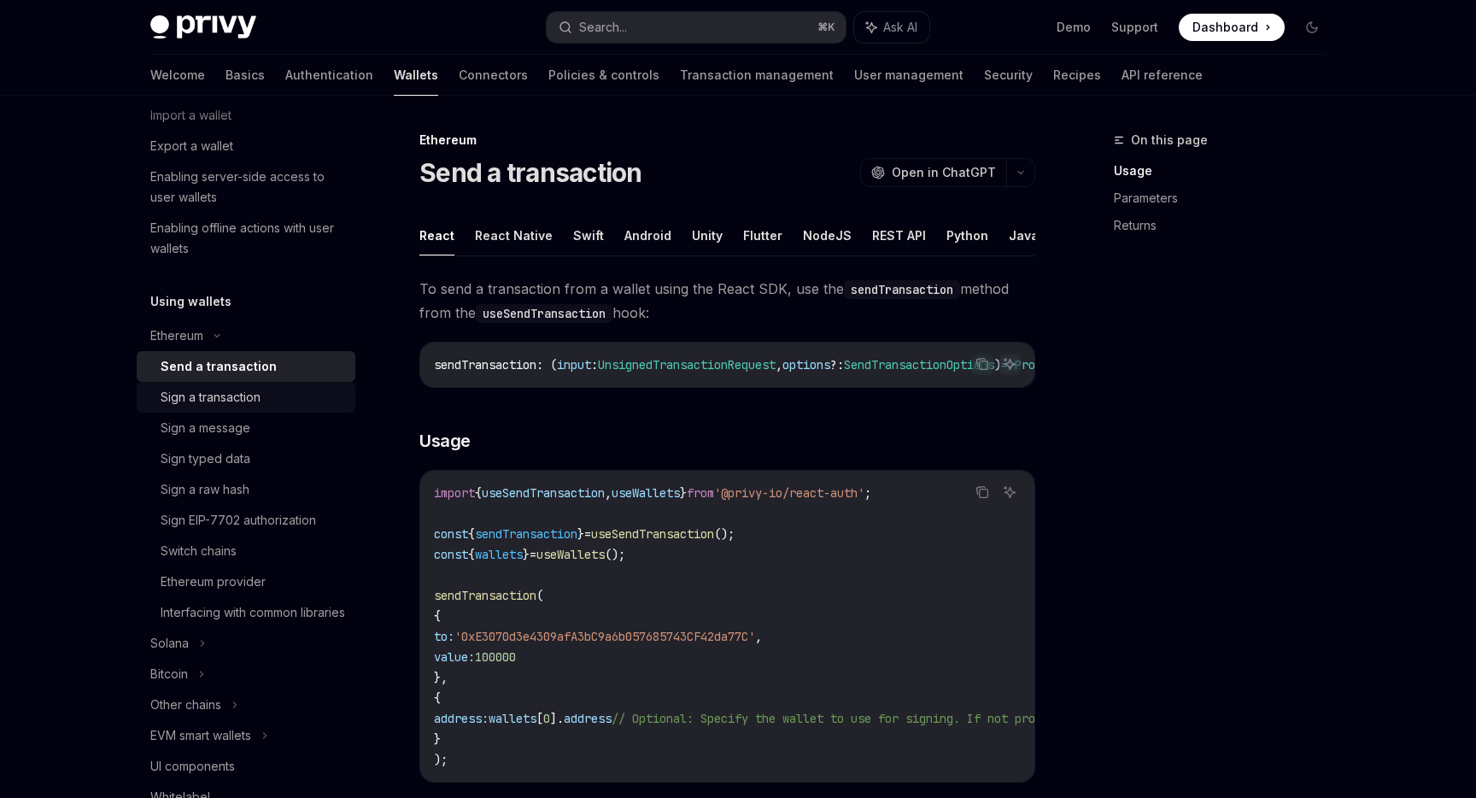
click at [227, 389] on div "Sign a transaction" at bounding box center [211, 397] width 100 height 20
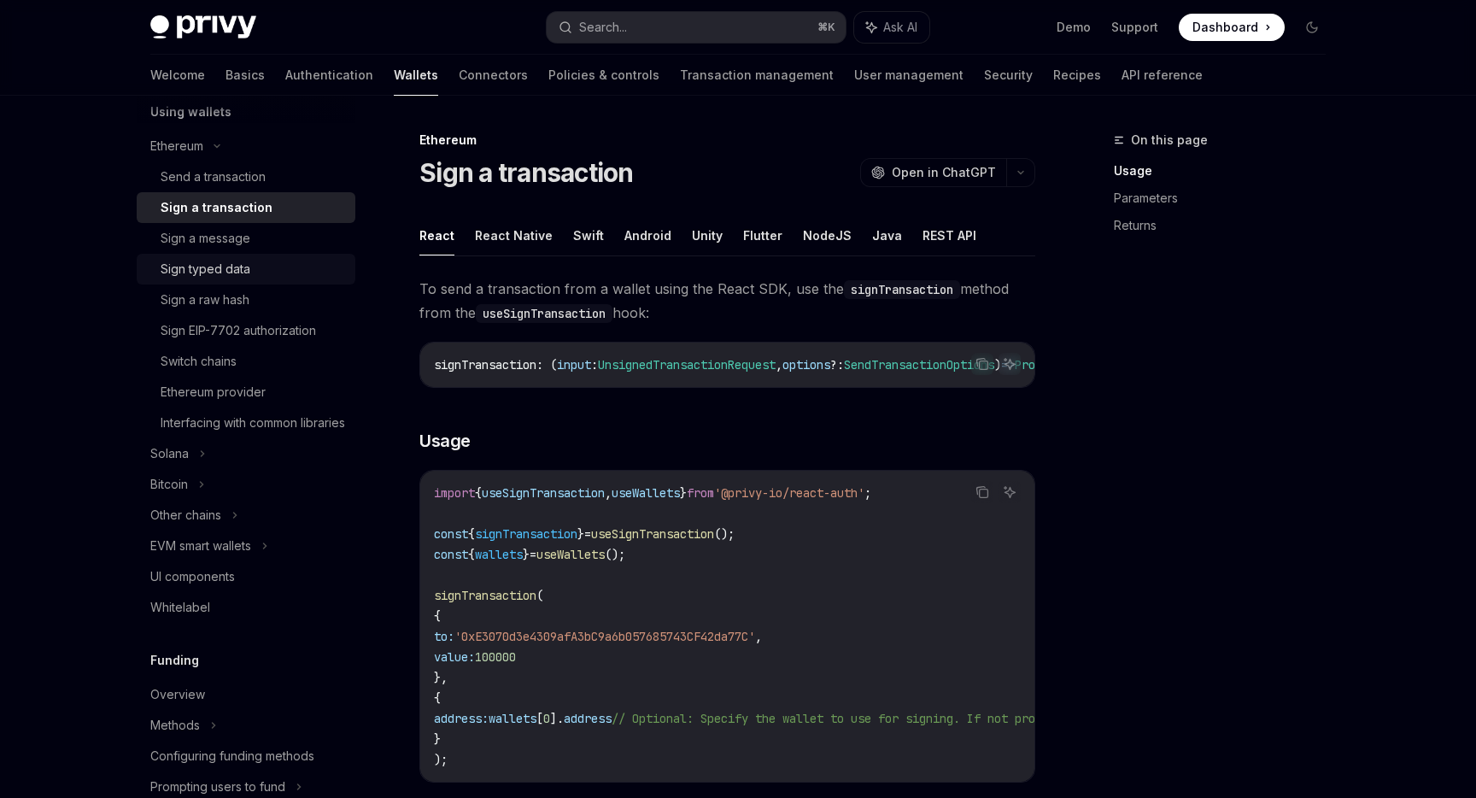
scroll to position [436, 0]
click at [307, 378] on div "Ethereum provider" at bounding box center [253, 387] width 184 height 20
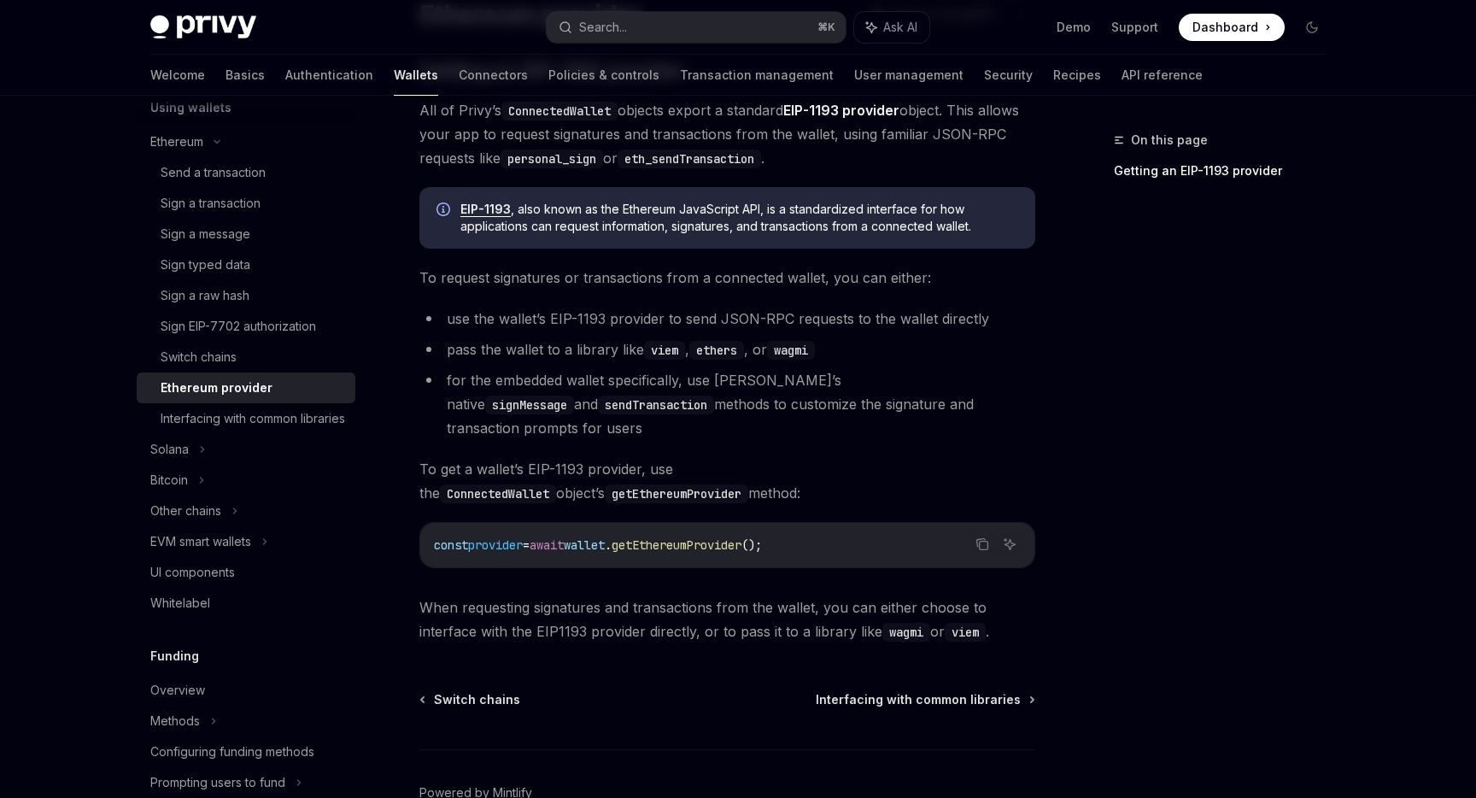
scroll to position [233, 0]
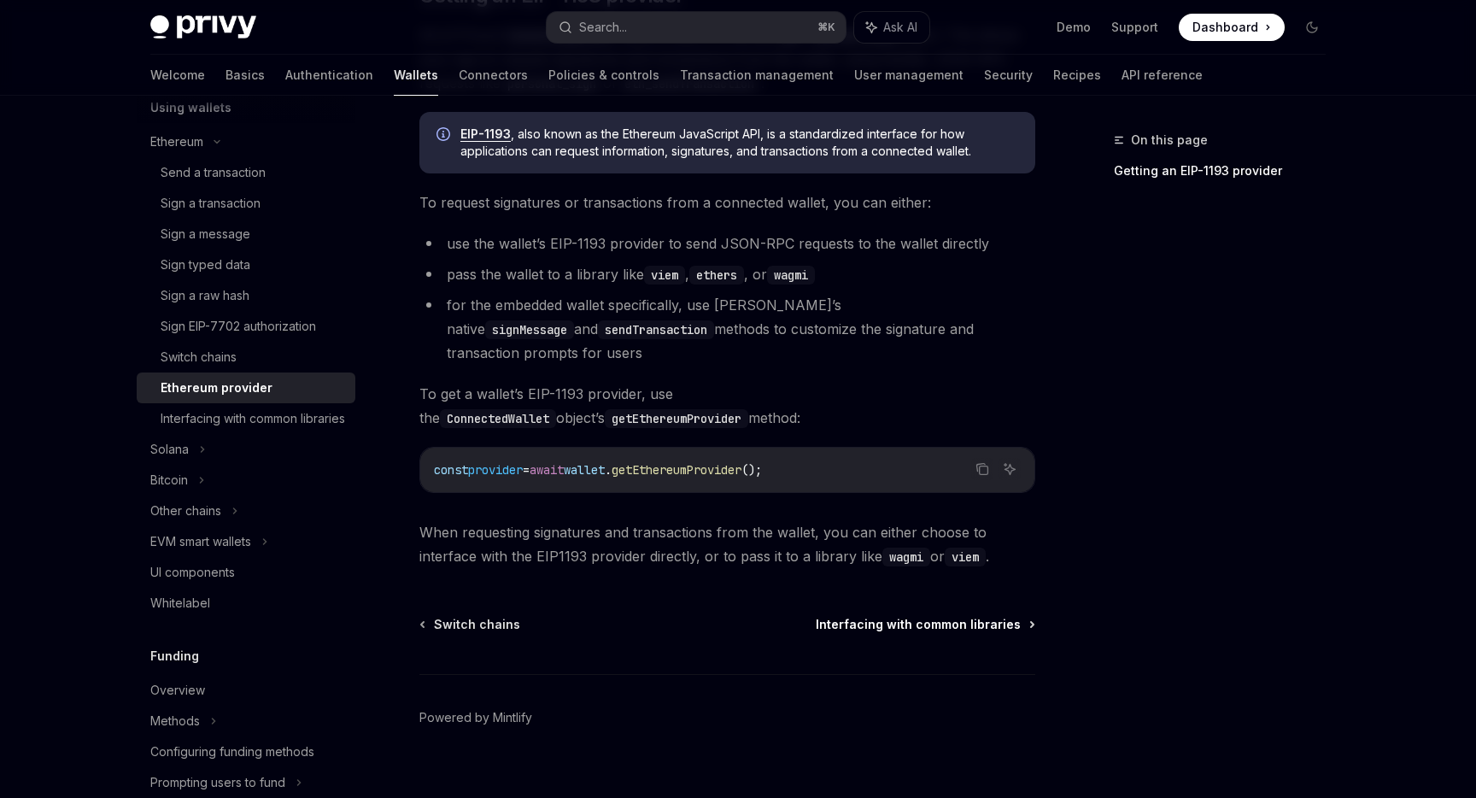
click at [862, 616] on span "Interfacing with common libraries" at bounding box center [918, 624] width 205 height 17
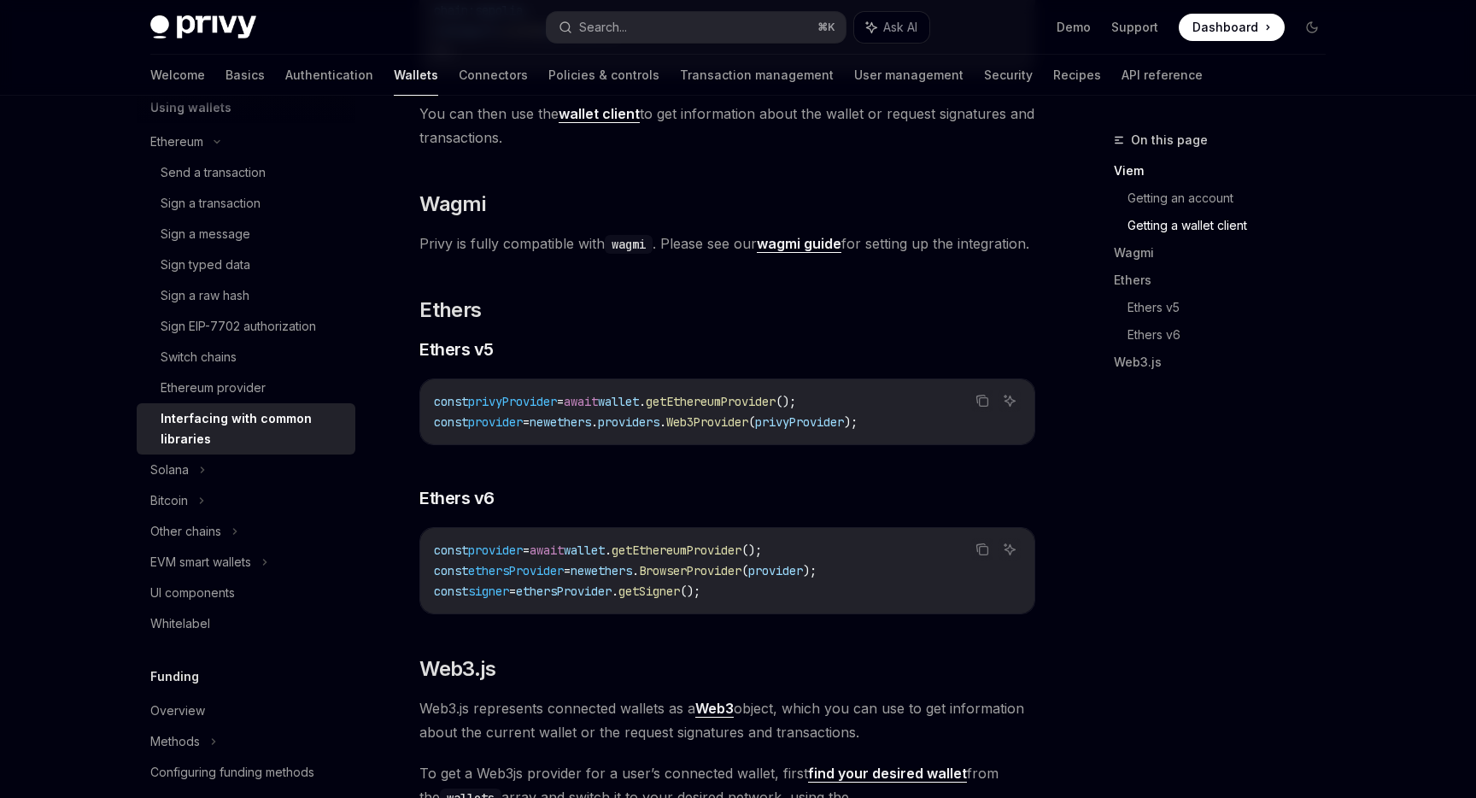
scroll to position [1555, 0]
click at [831, 254] on strong "wagmi guide" at bounding box center [799, 245] width 85 height 17
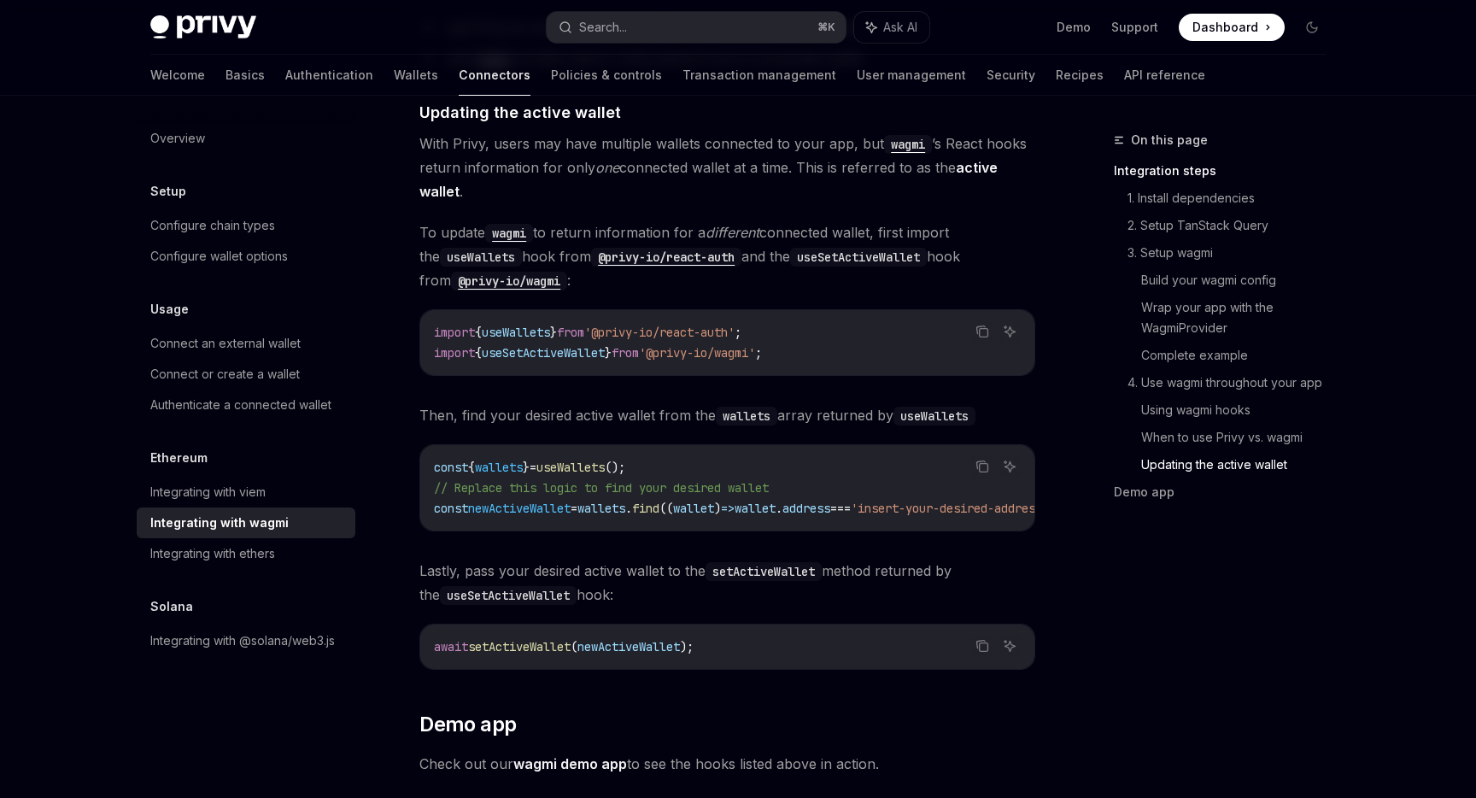
scroll to position [4560, 0]
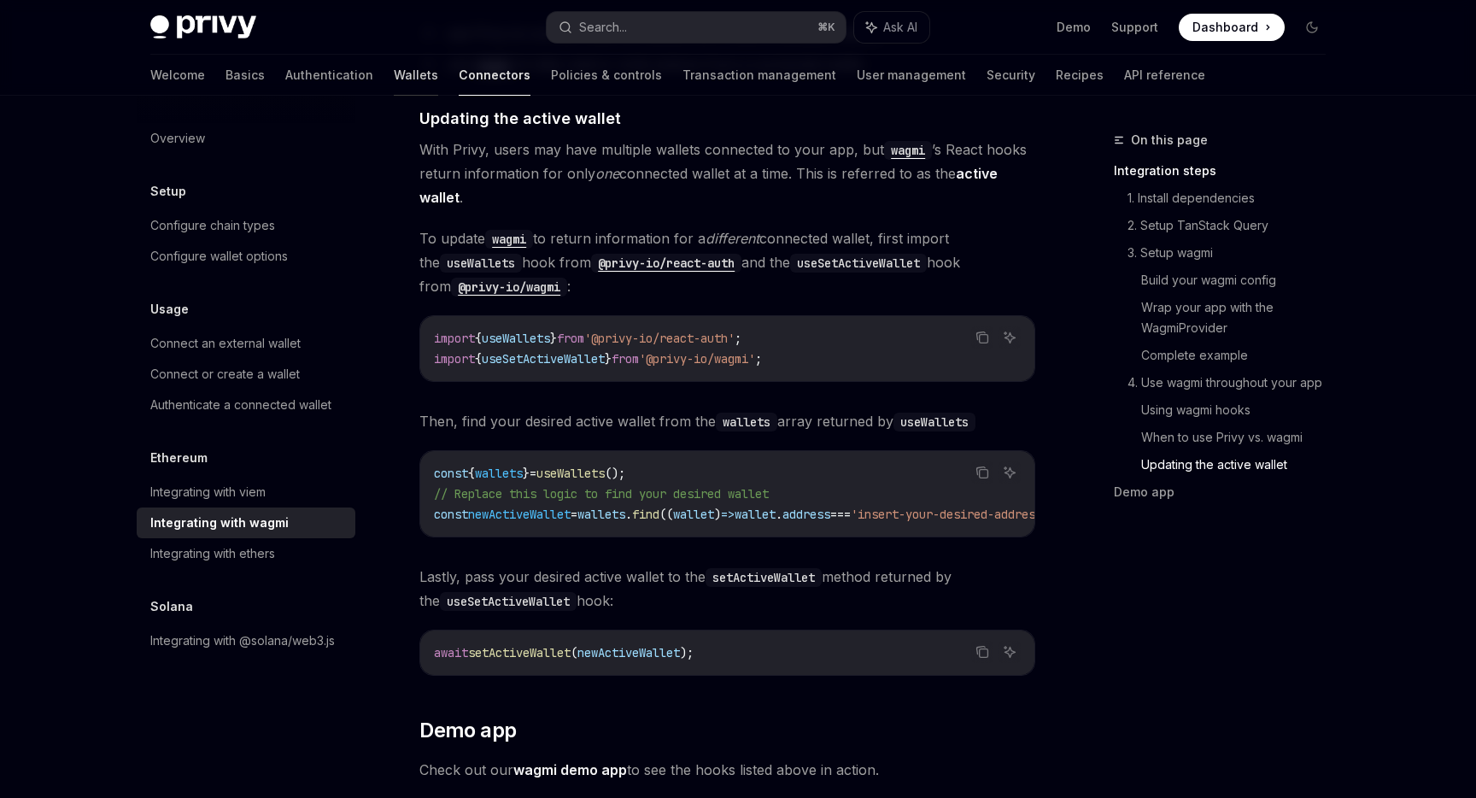
click at [394, 72] on link "Wallets" at bounding box center [416, 75] width 44 height 41
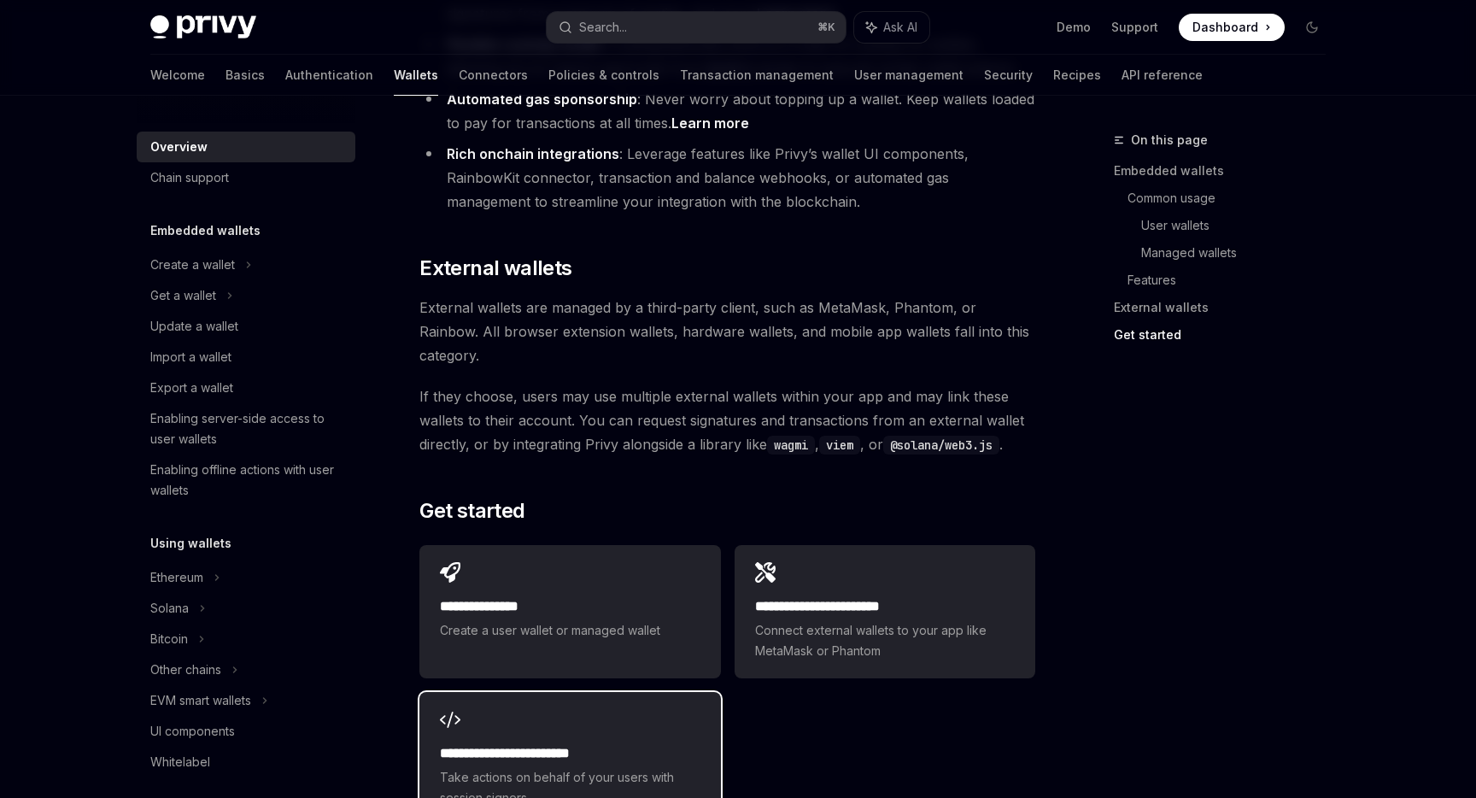
scroll to position [2602, 0]
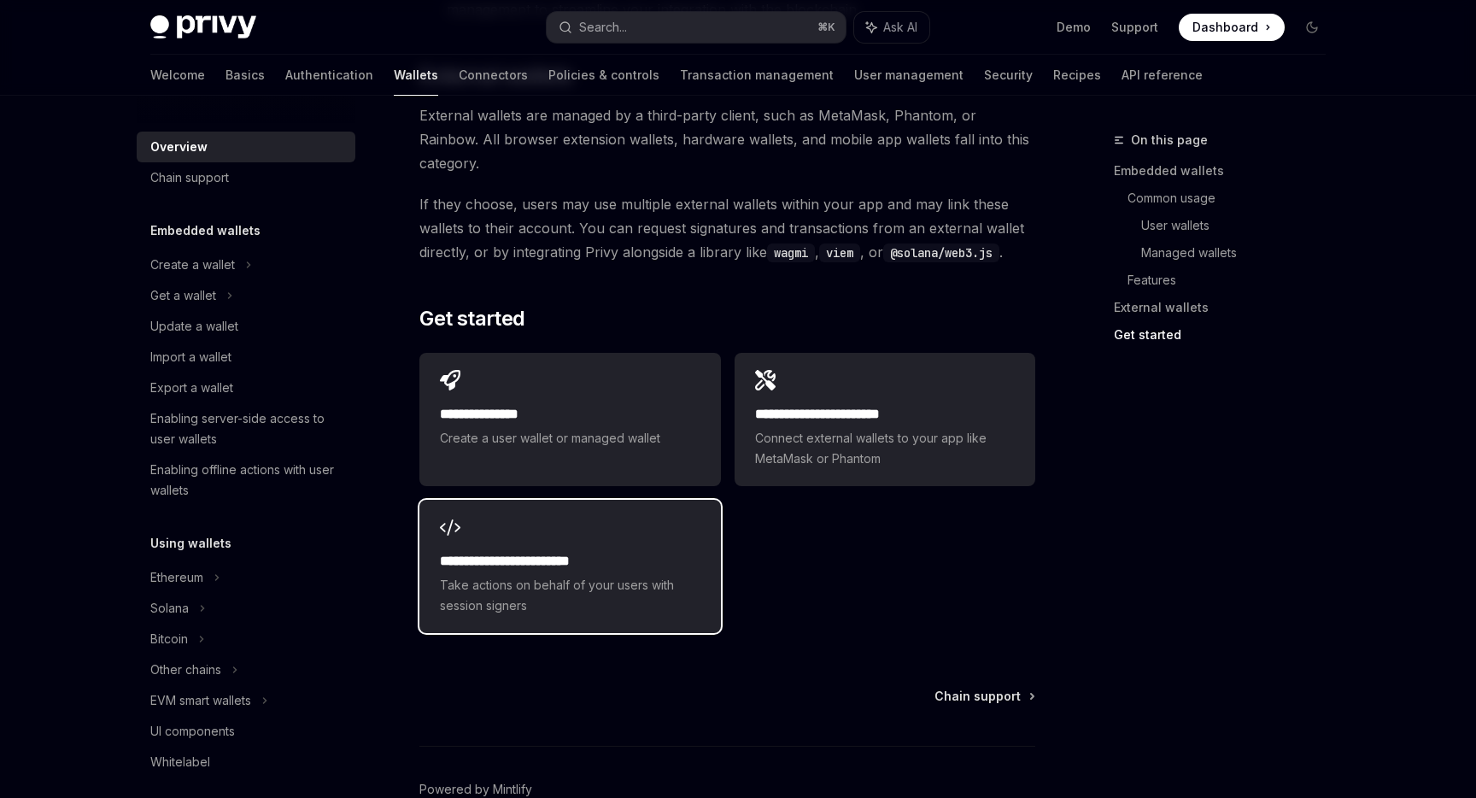
click at [631, 575] on span "Take actions on behalf of your users with session signers" at bounding box center [570, 595] width 260 height 41
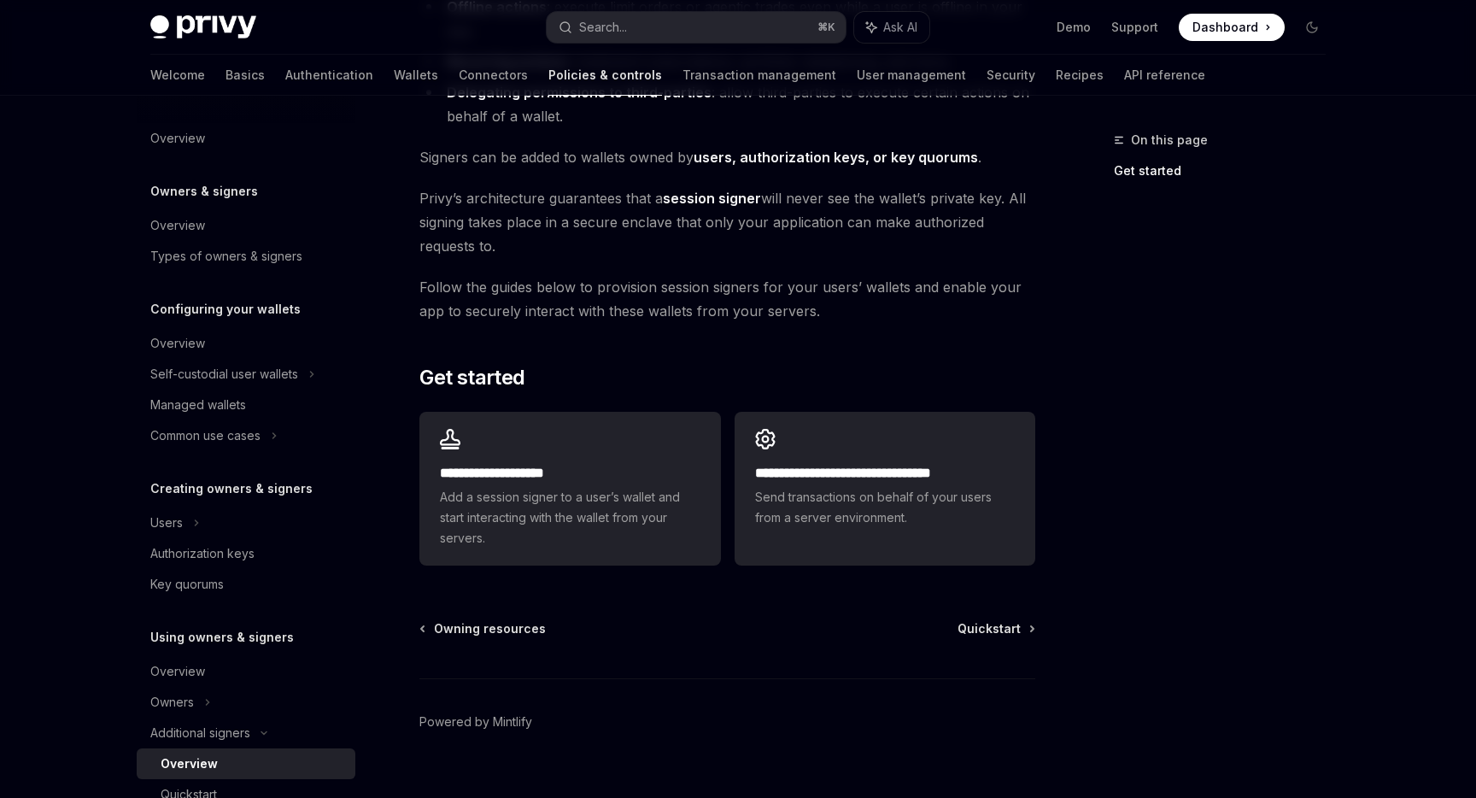
scroll to position [315, 0]
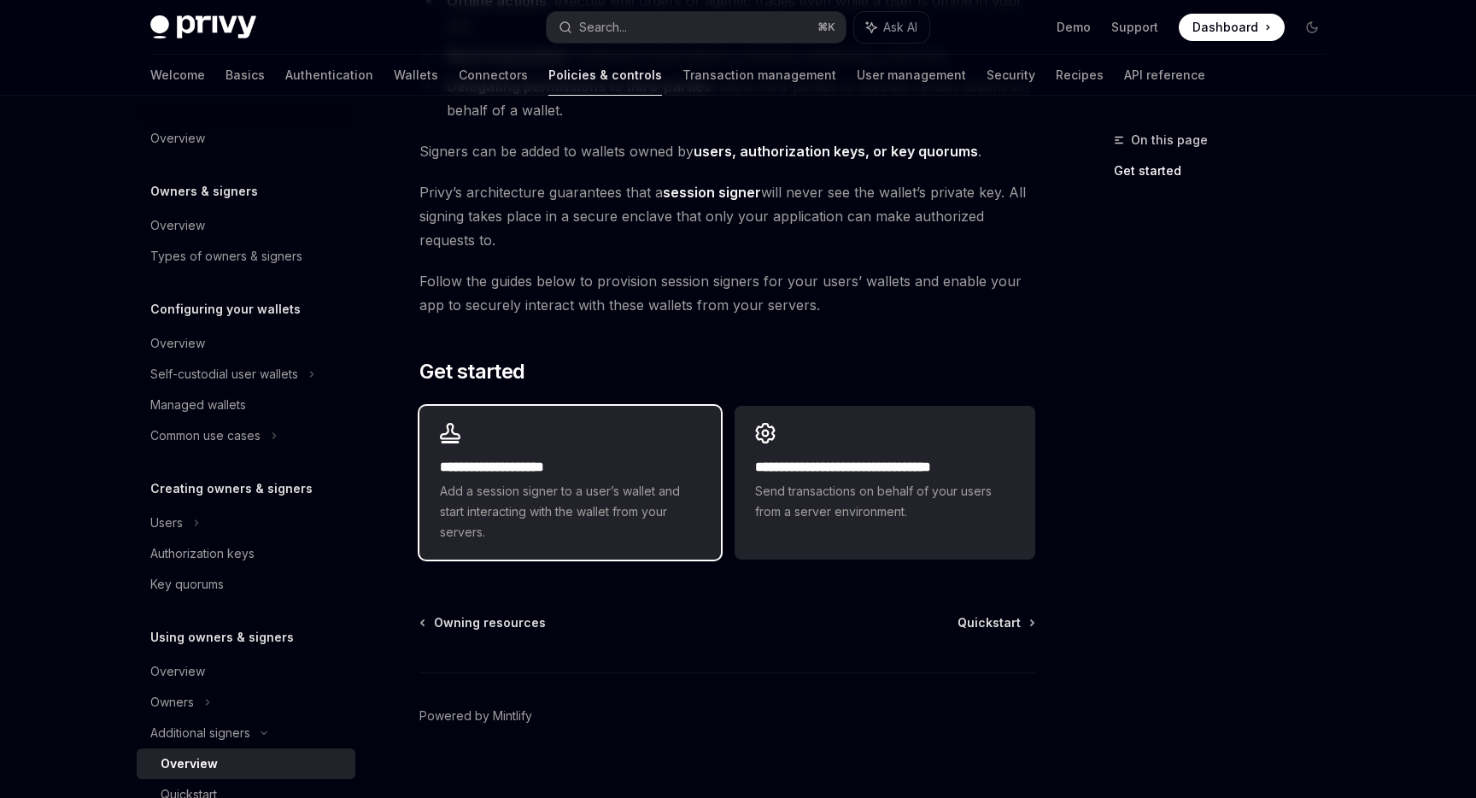
click at [681, 492] on span "Add a session signer to a user’s wallet and start interacting with the wallet f…" at bounding box center [570, 511] width 260 height 61
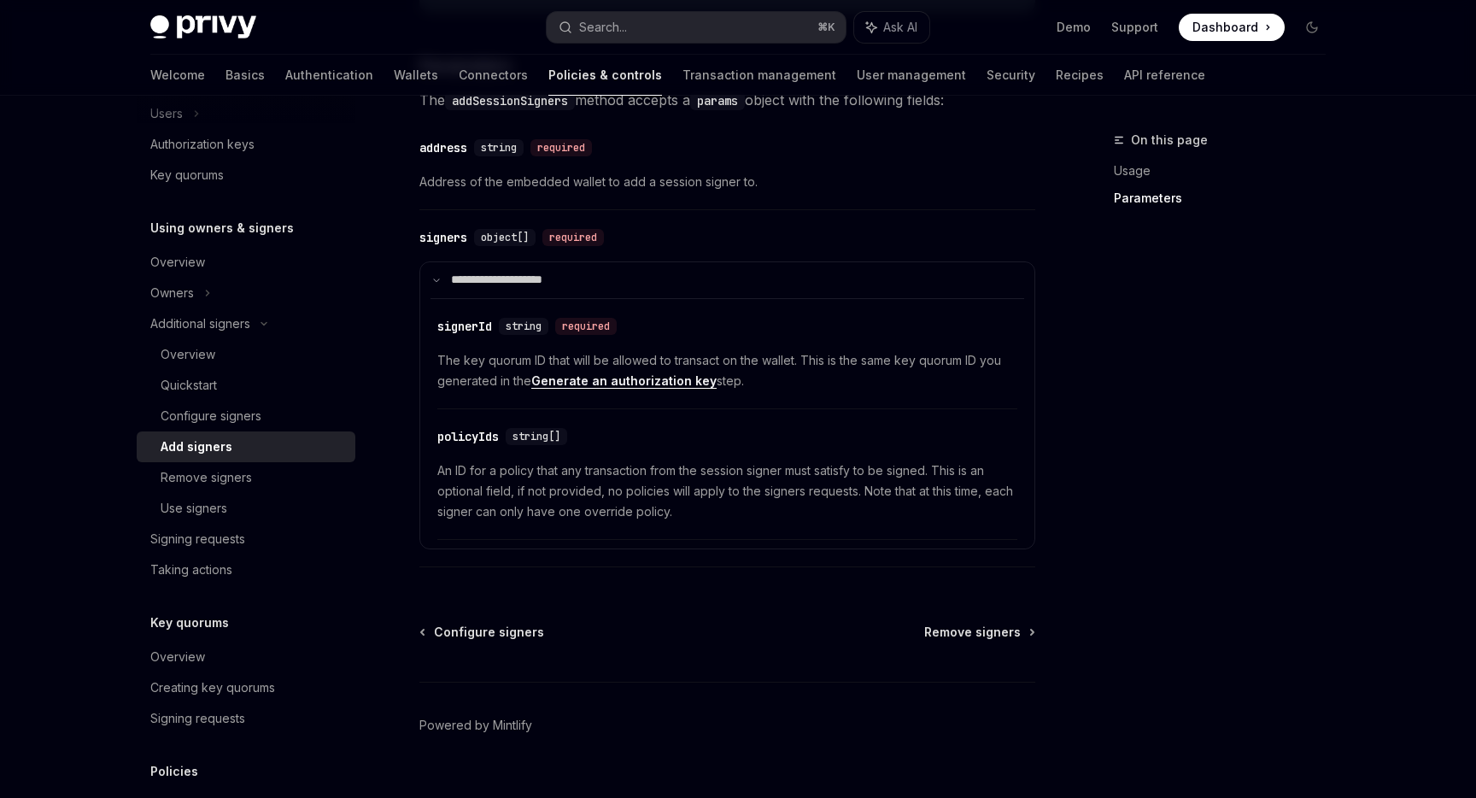
scroll to position [717, 0]
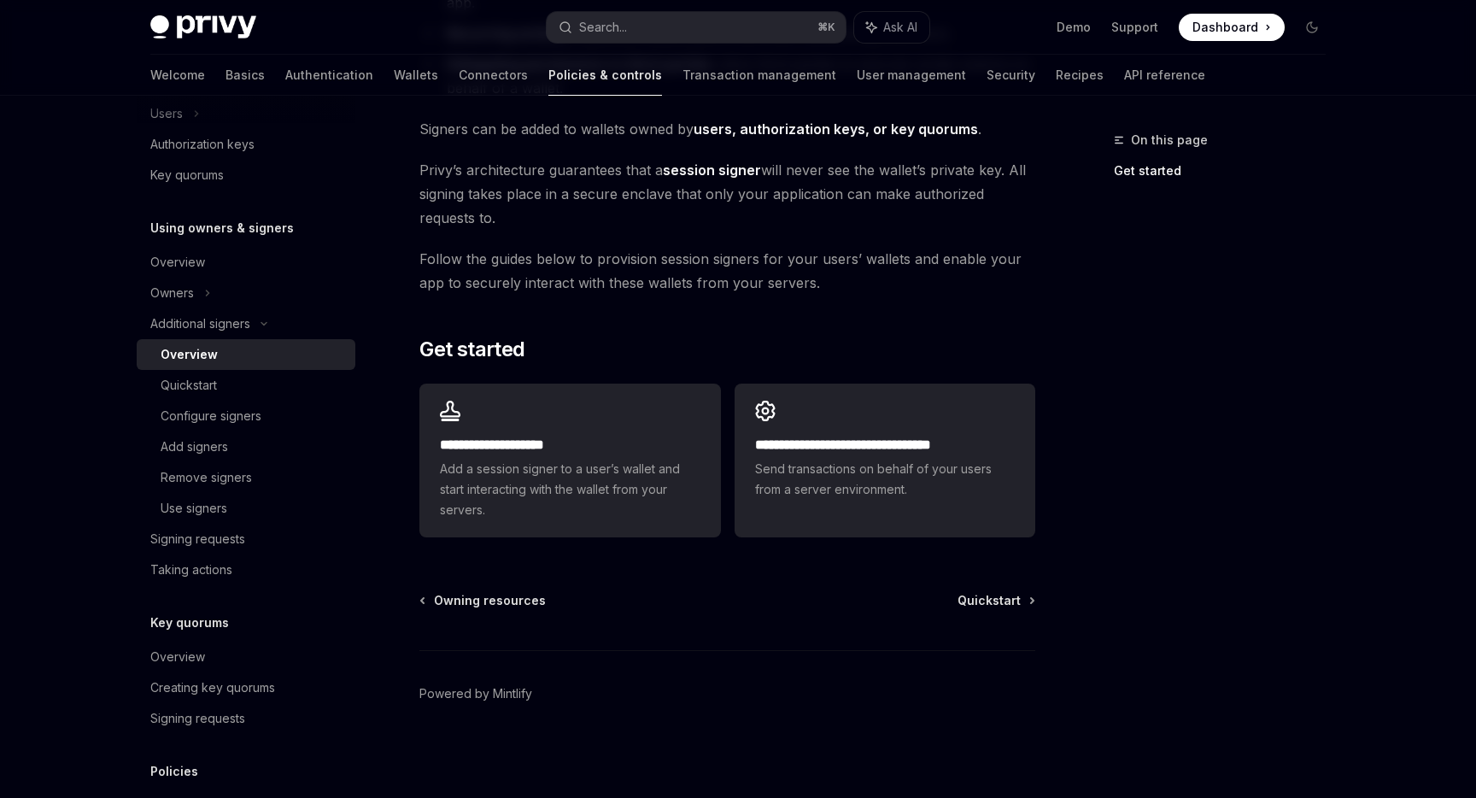
scroll to position [315, 0]
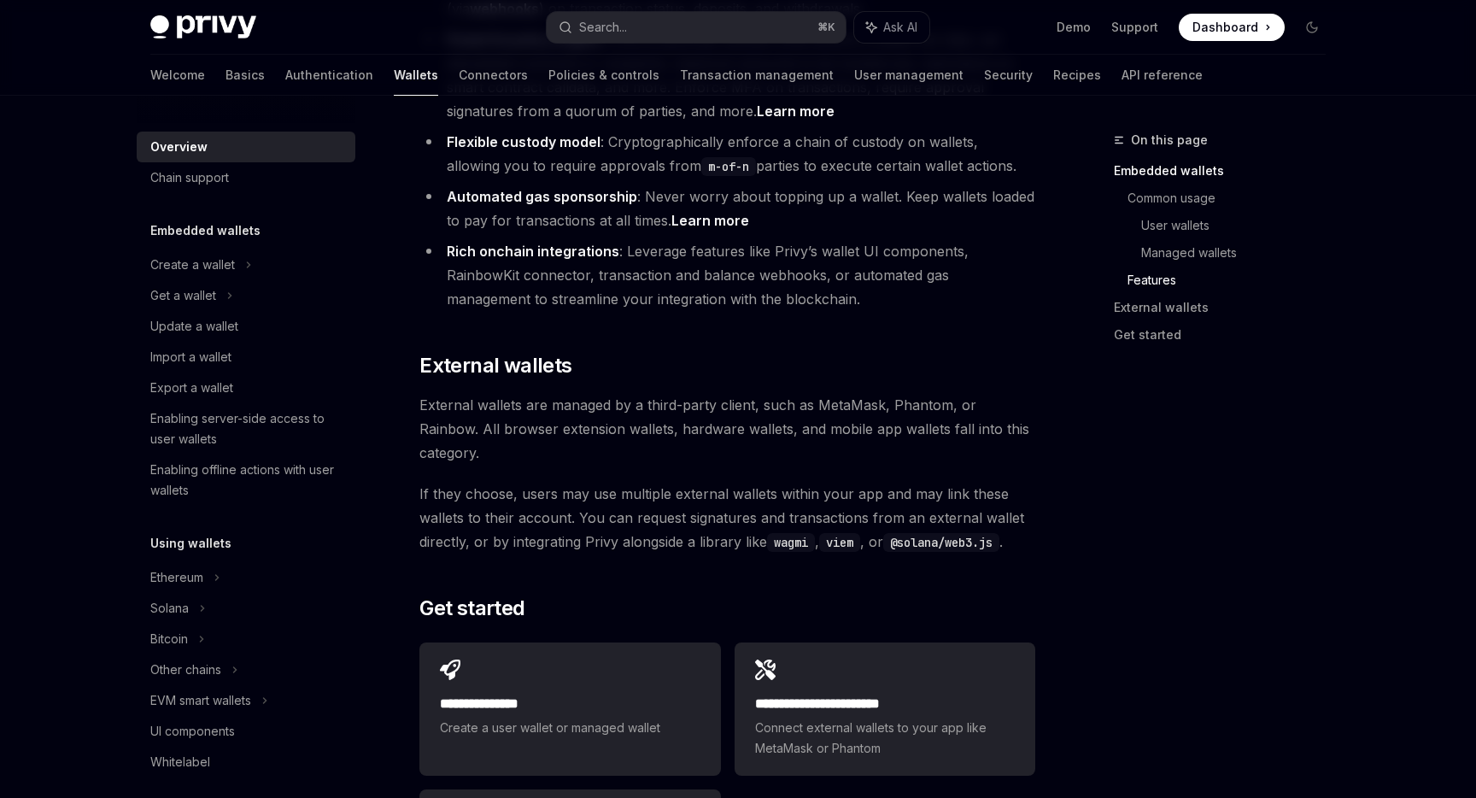
scroll to position [2322, 0]
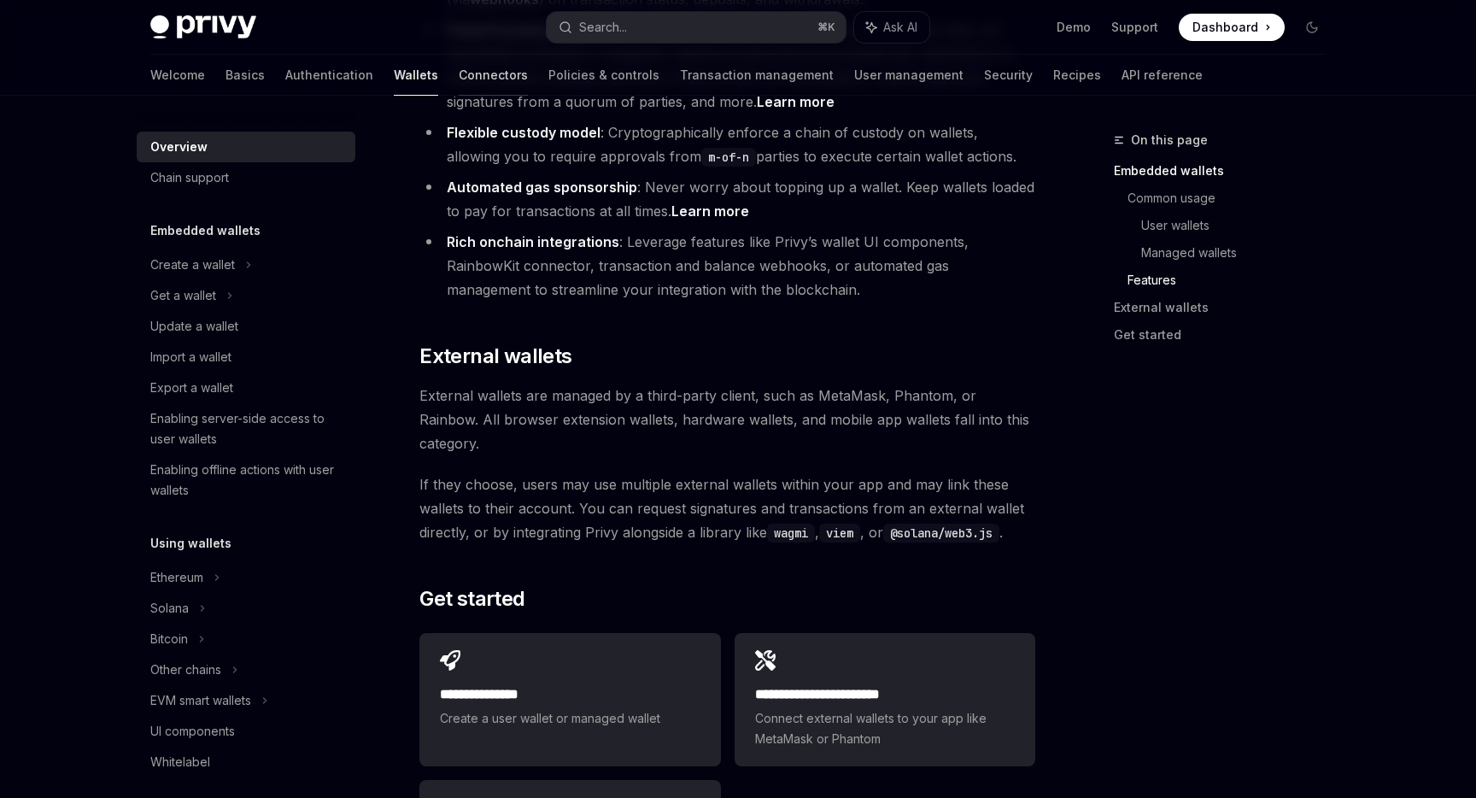
click at [459, 68] on link "Connectors" at bounding box center [493, 75] width 69 height 41
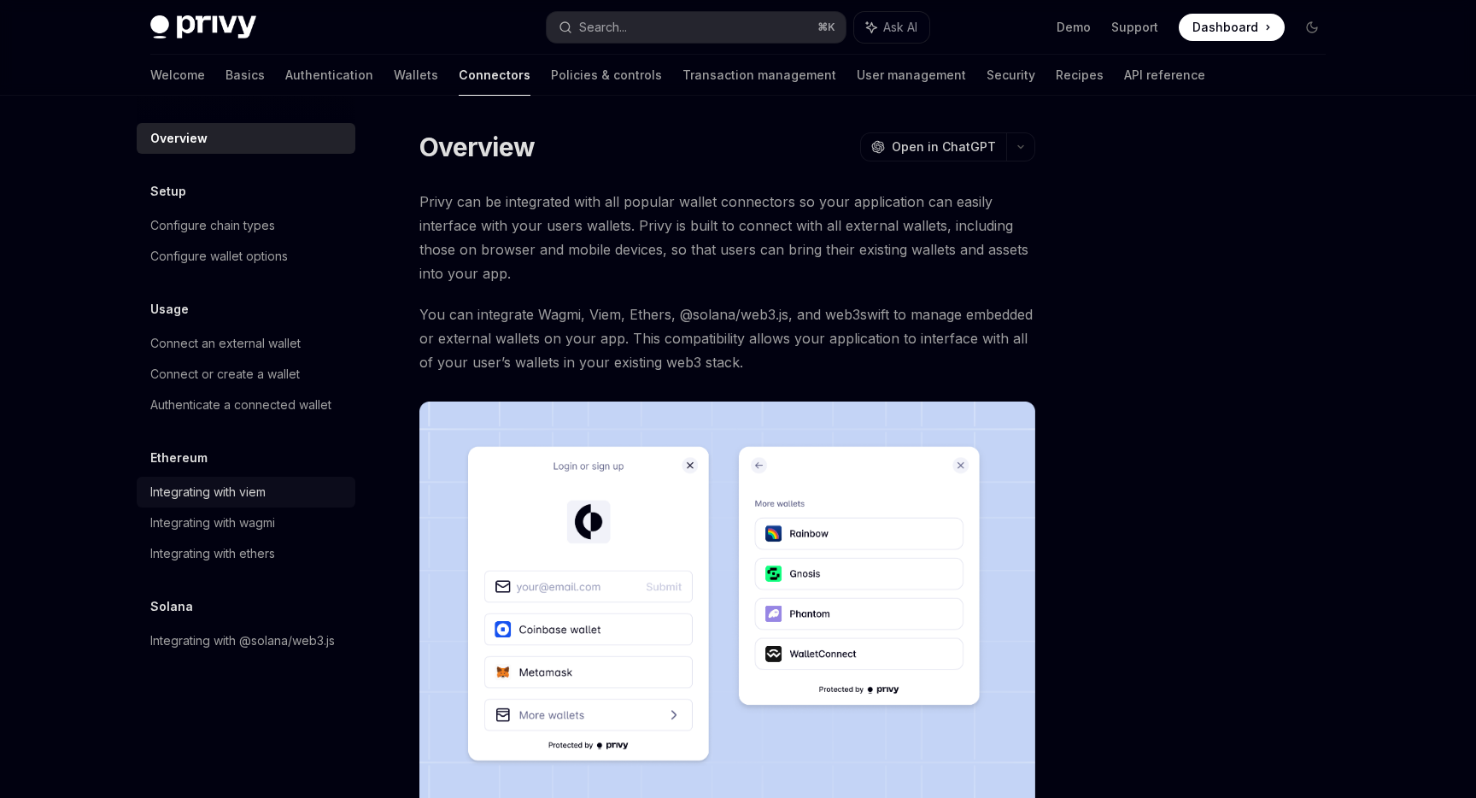
click at [295, 480] on link "Integrating with viem" at bounding box center [246, 492] width 219 height 31
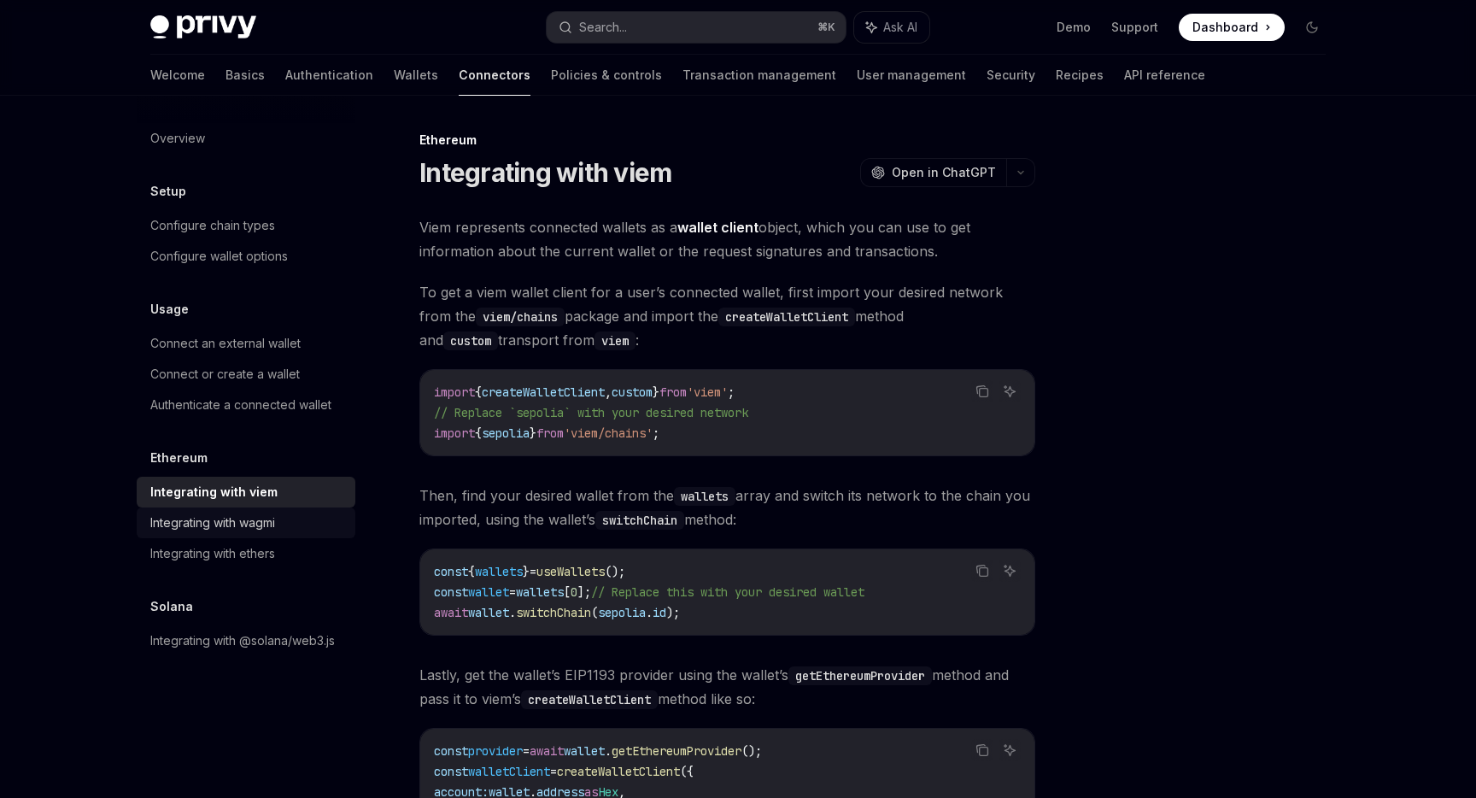
click at [291, 526] on div "Integrating with wagmi" at bounding box center [247, 522] width 195 height 20
type textarea "*"
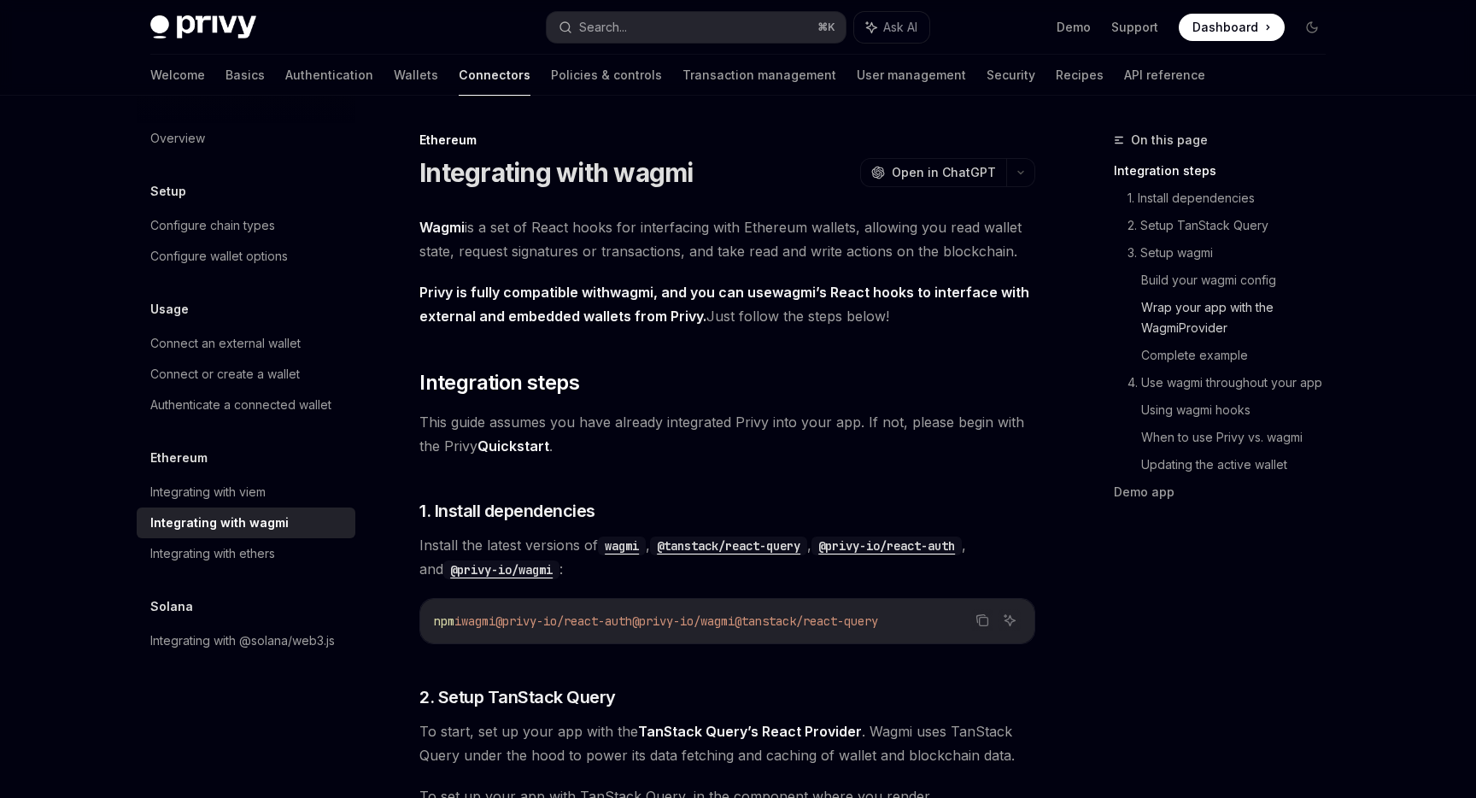
click at [1176, 301] on link "Wrap your app with the WagmiProvider" at bounding box center [1240, 318] width 198 height 48
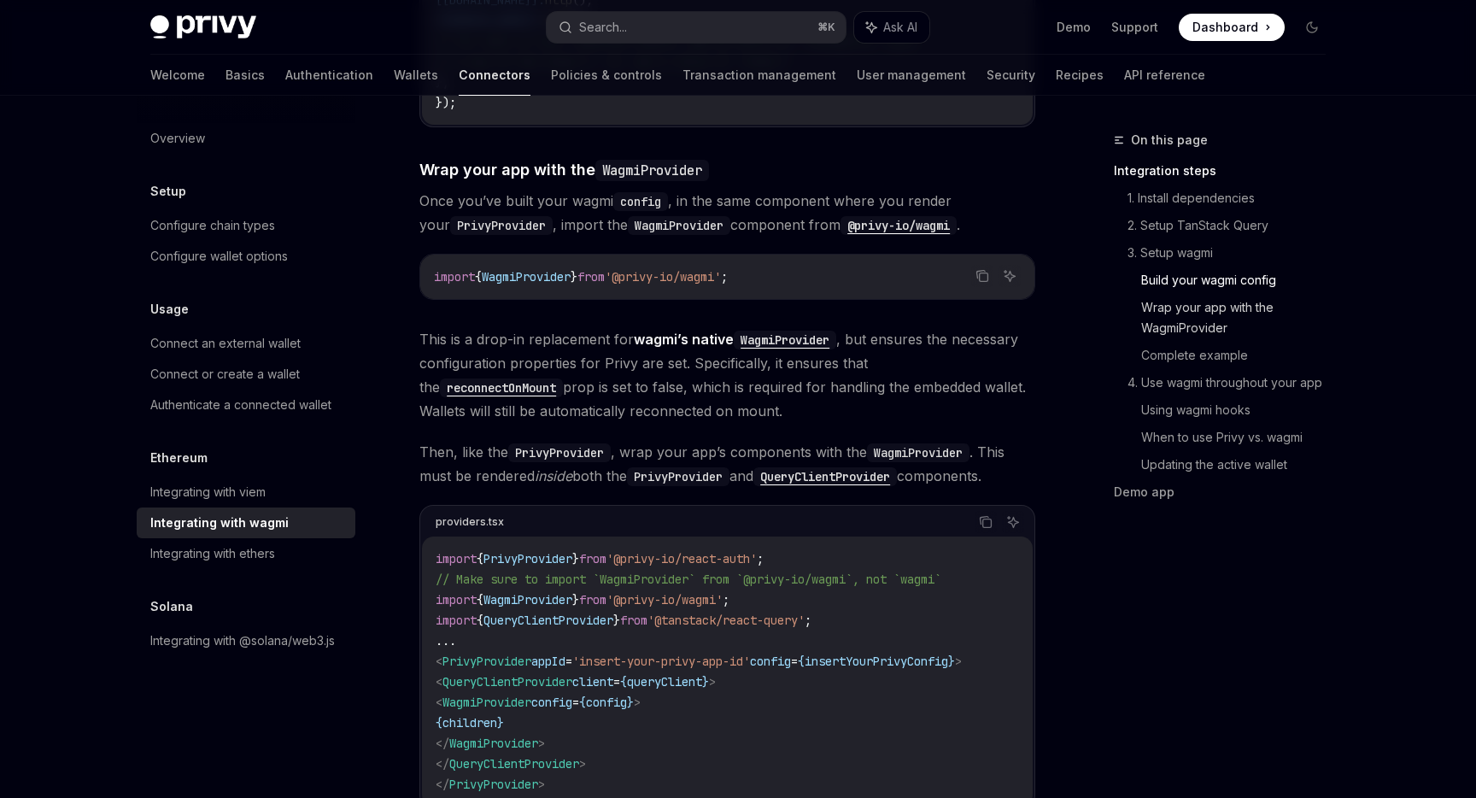
scroll to position [2290, 0]
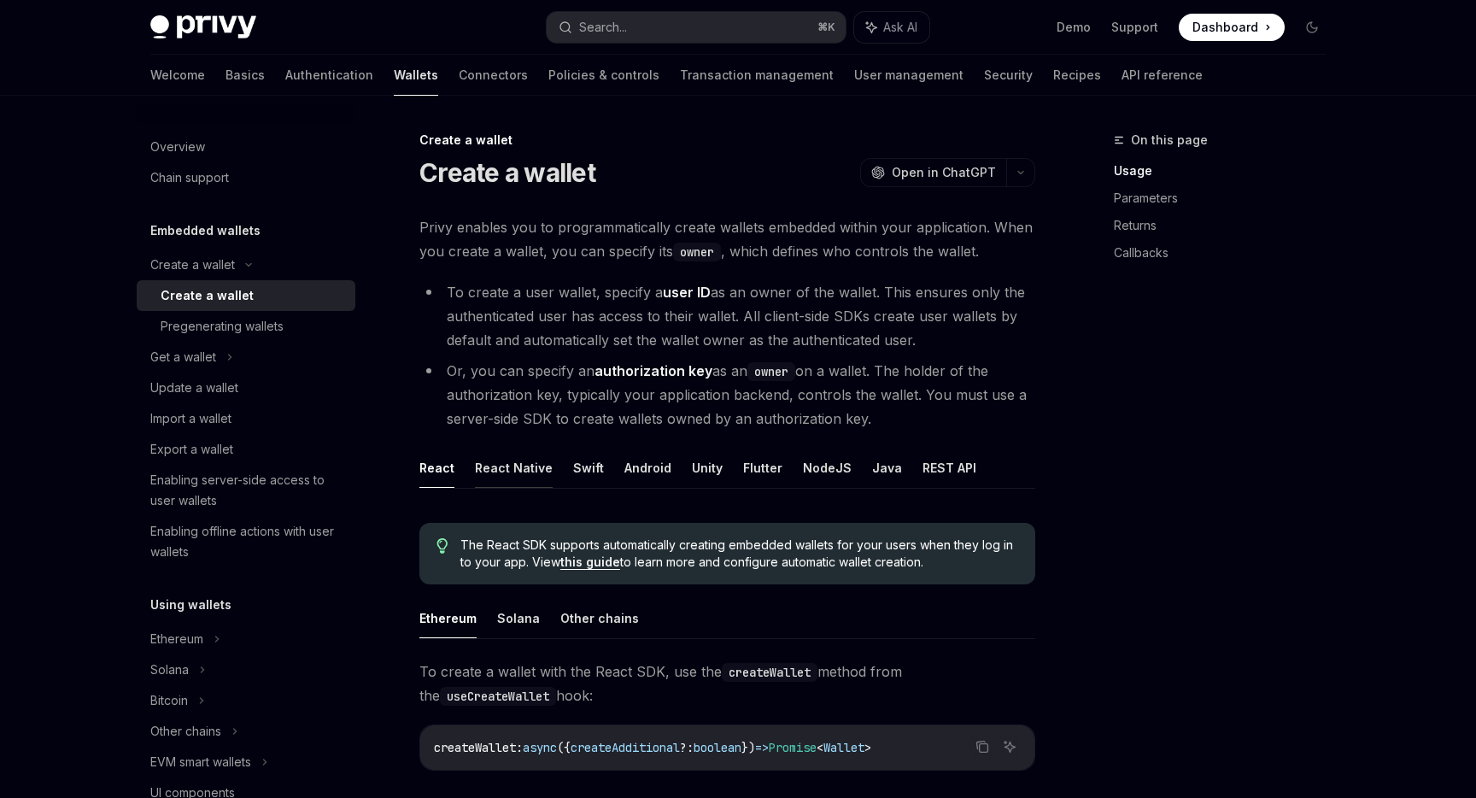
click at [529, 462] on button "React Native" at bounding box center [514, 468] width 78 height 40
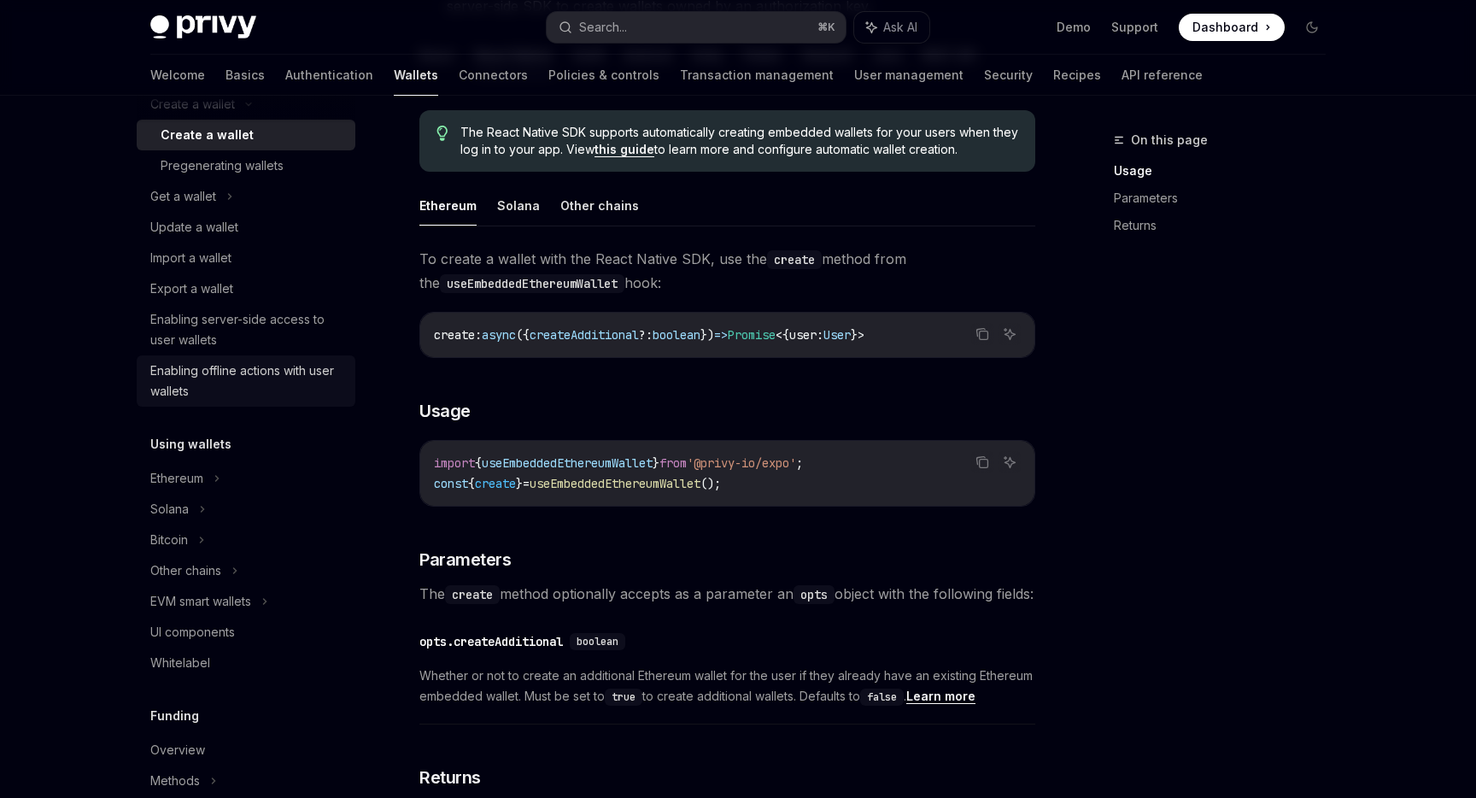
scroll to position [171, 0]
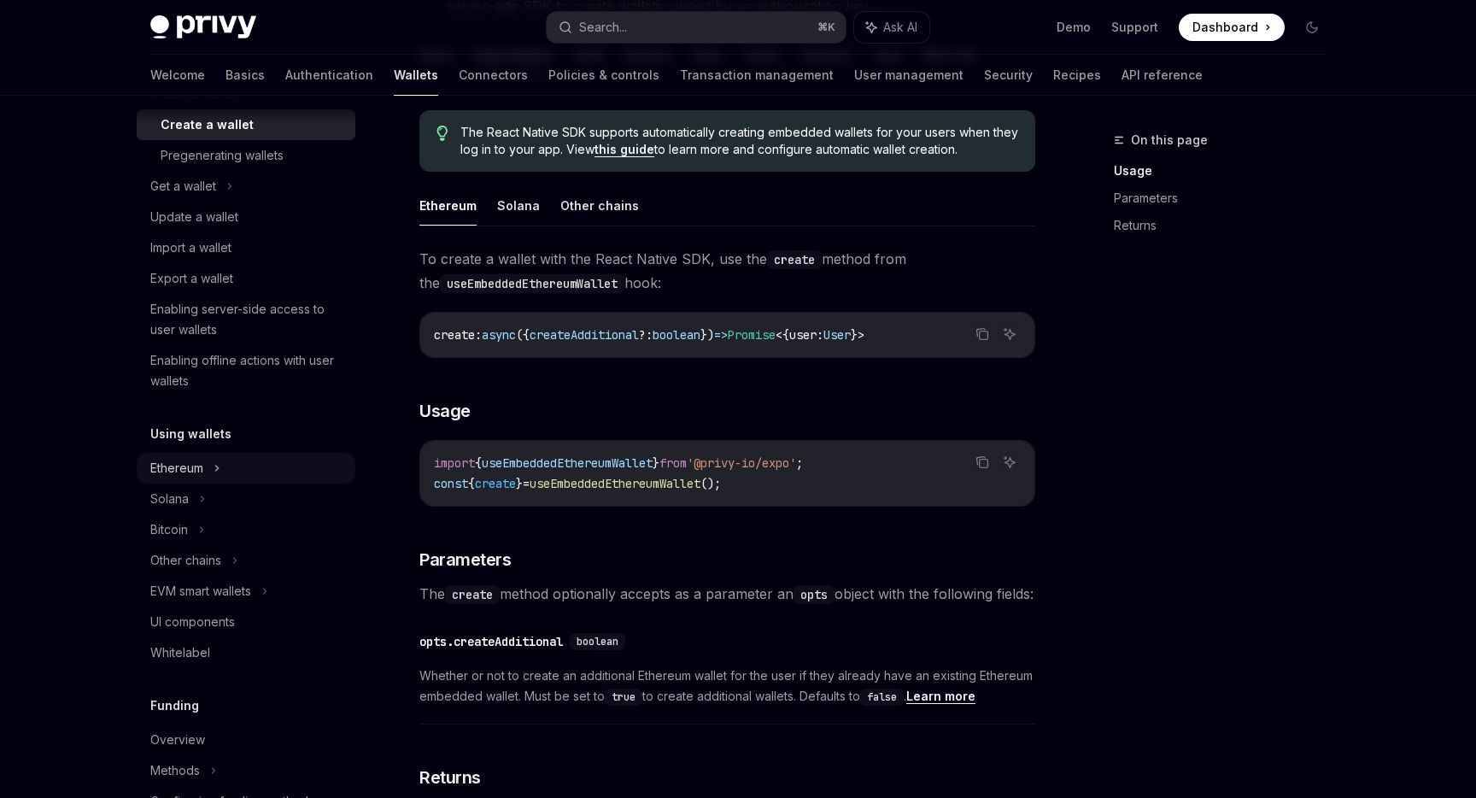
click at [231, 109] on div "Ethereum" at bounding box center [246, 94] width 219 height 31
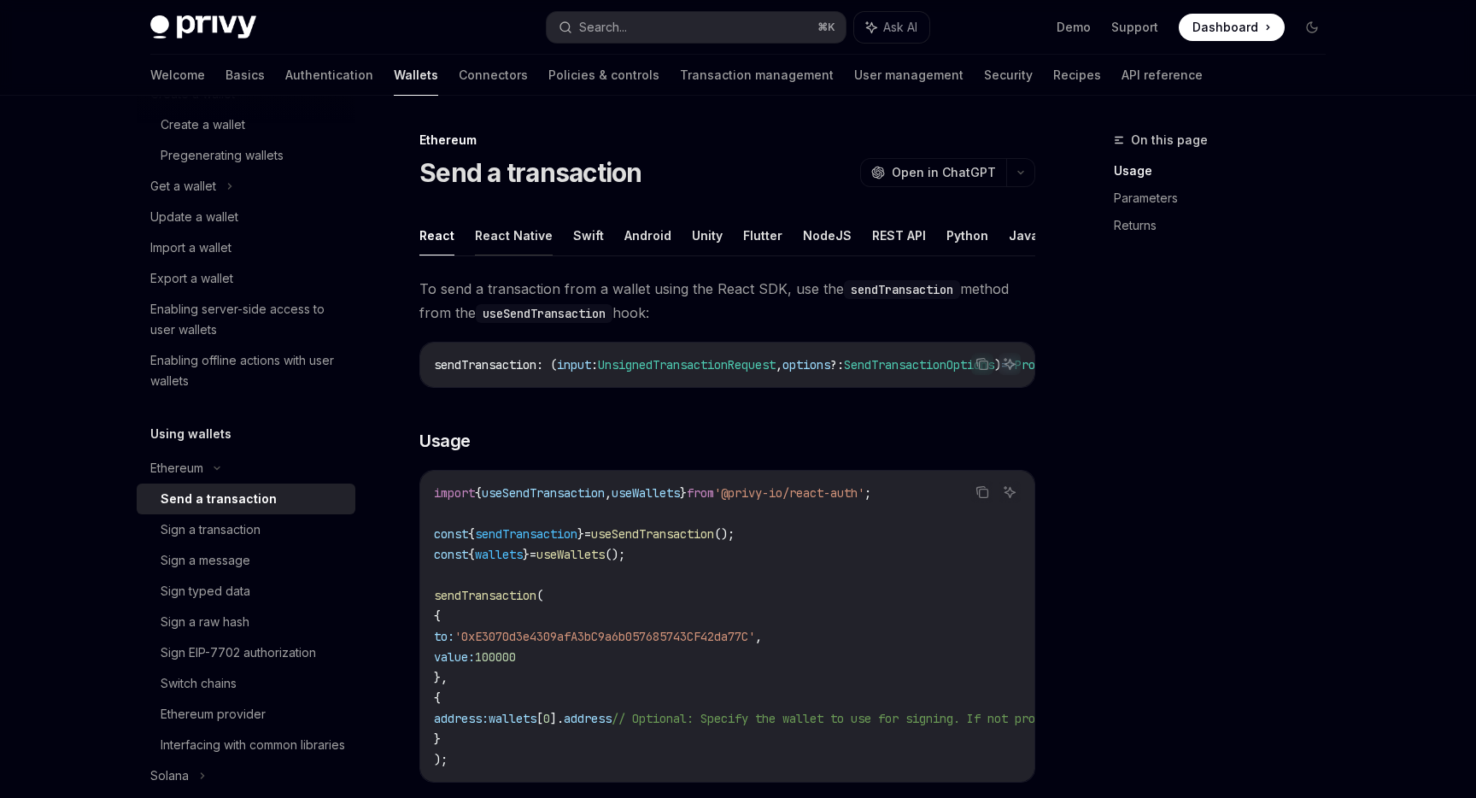
click at [489, 229] on button "React Native" at bounding box center [514, 235] width 78 height 40
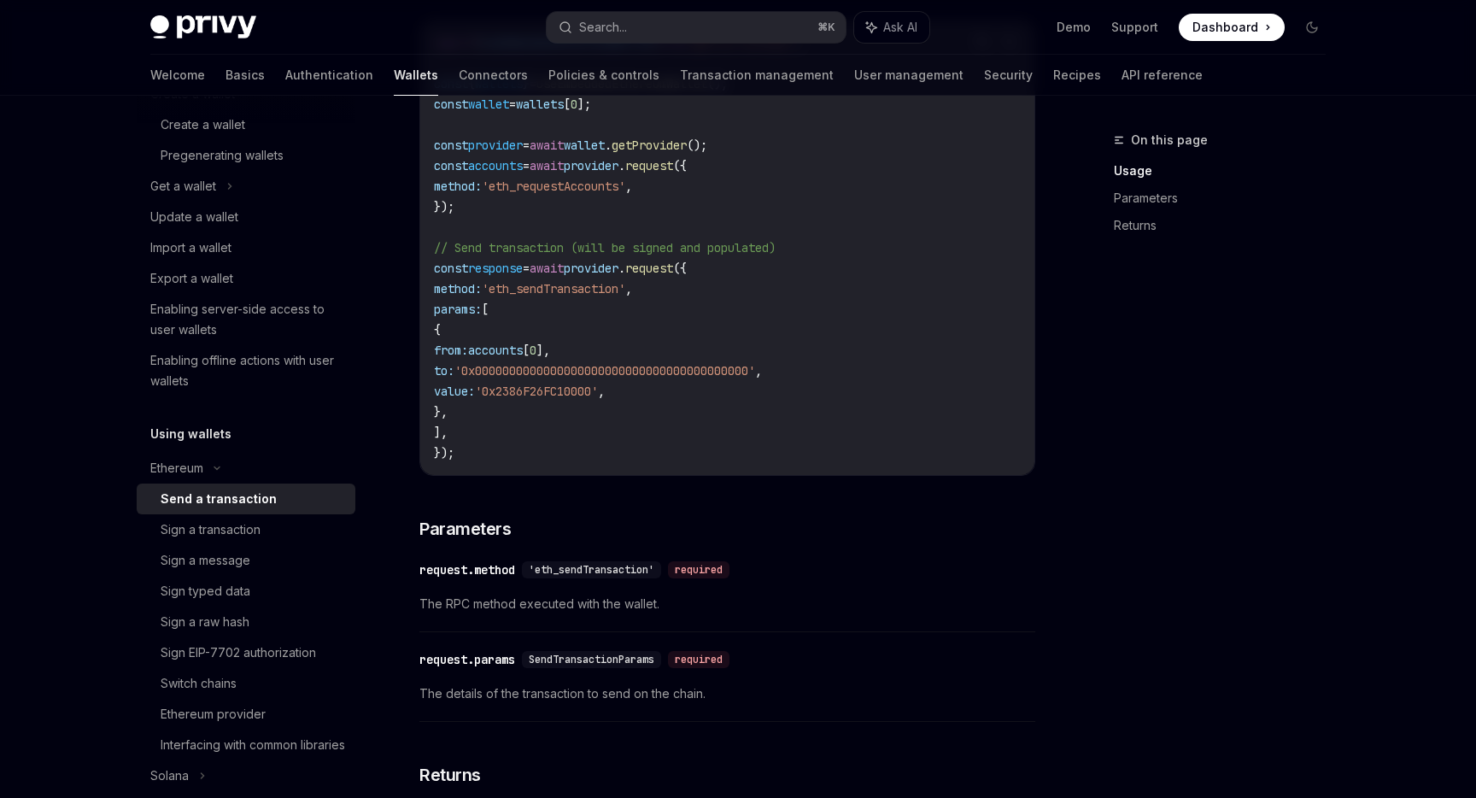
scroll to position [449, 0]
click at [299, 518] on link "Sign a transaction" at bounding box center [246, 529] width 219 height 31
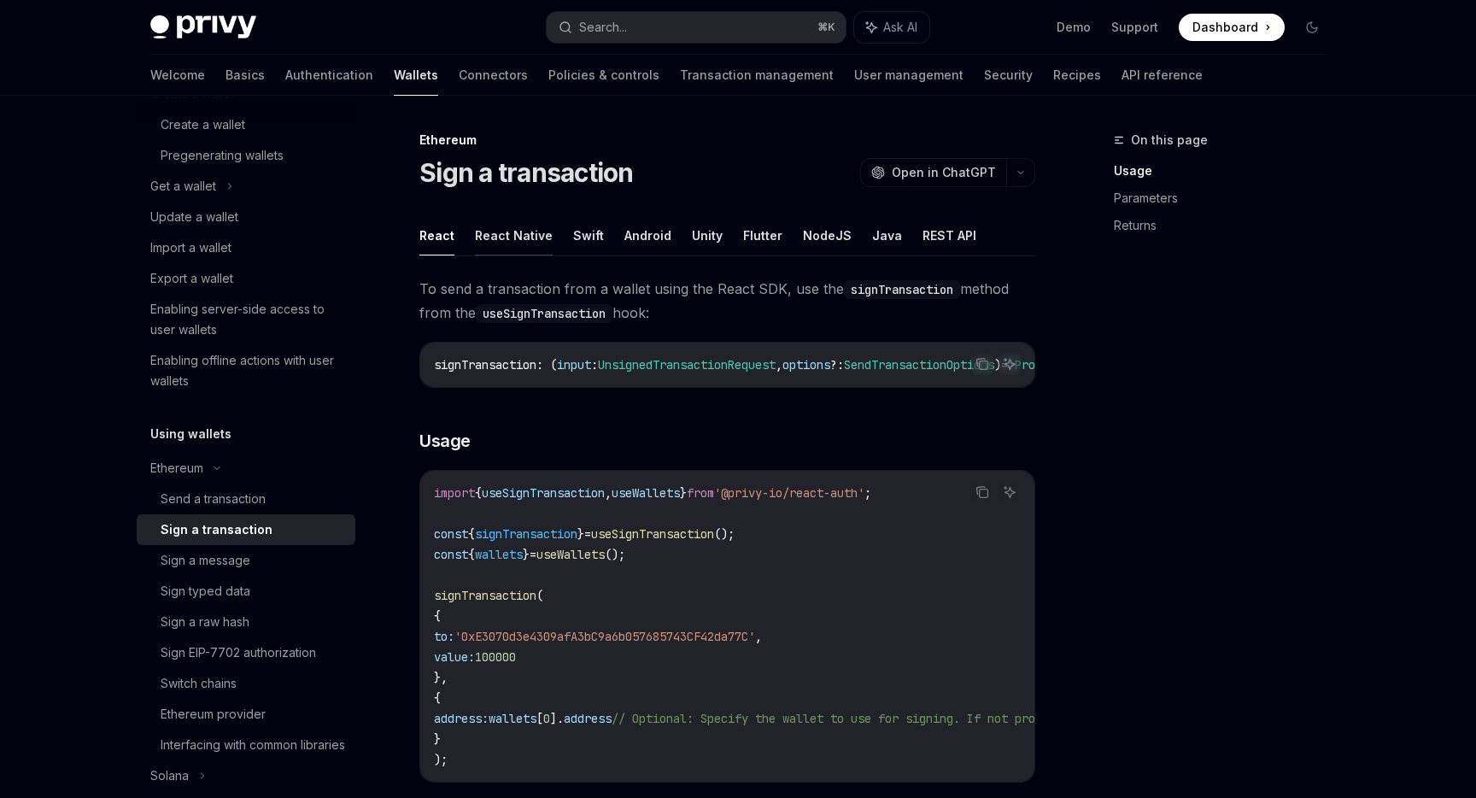
click at [507, 232] on button "React Native" at bounding box center [514, 235] width 78 height 40
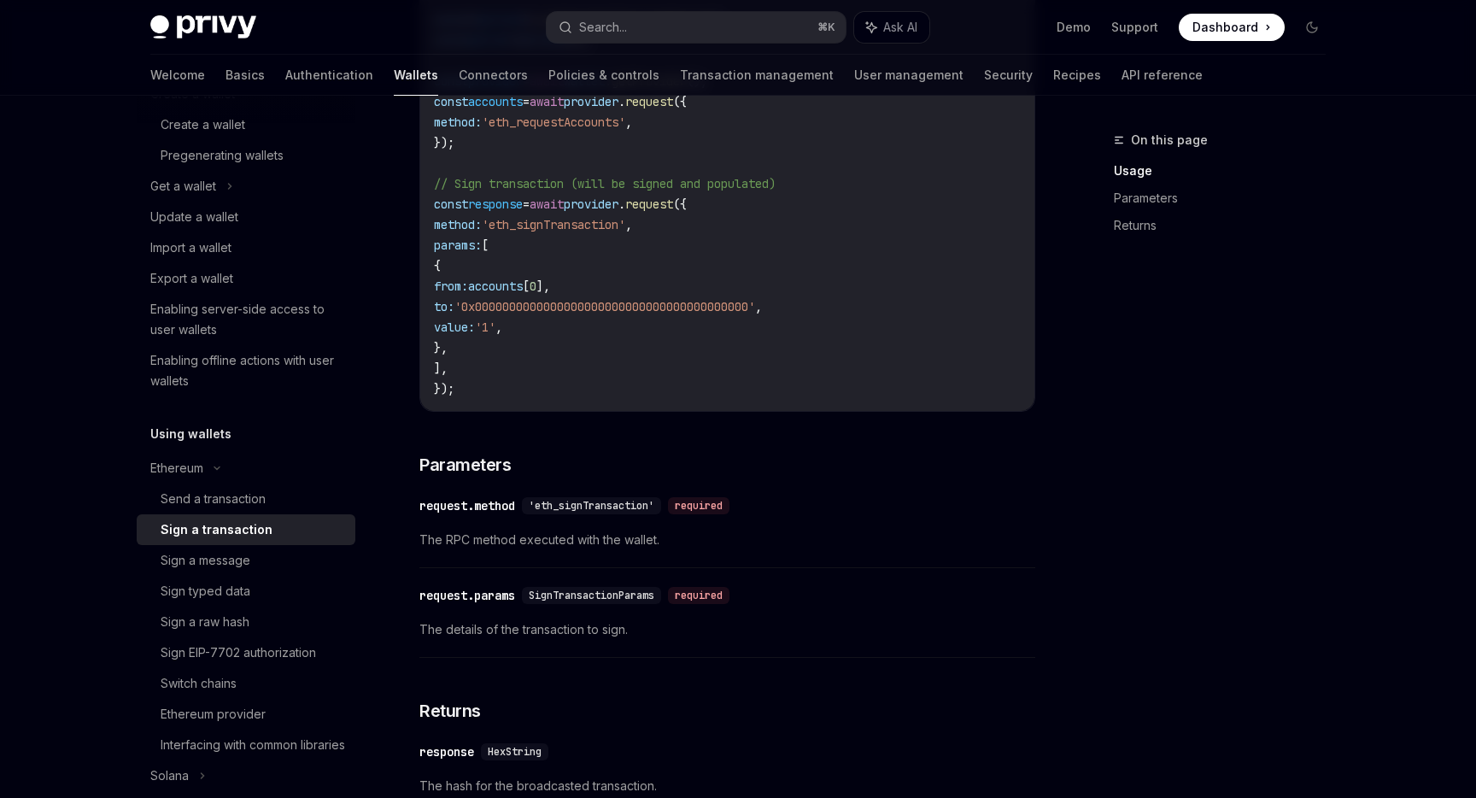
scroll to position [526, 0]
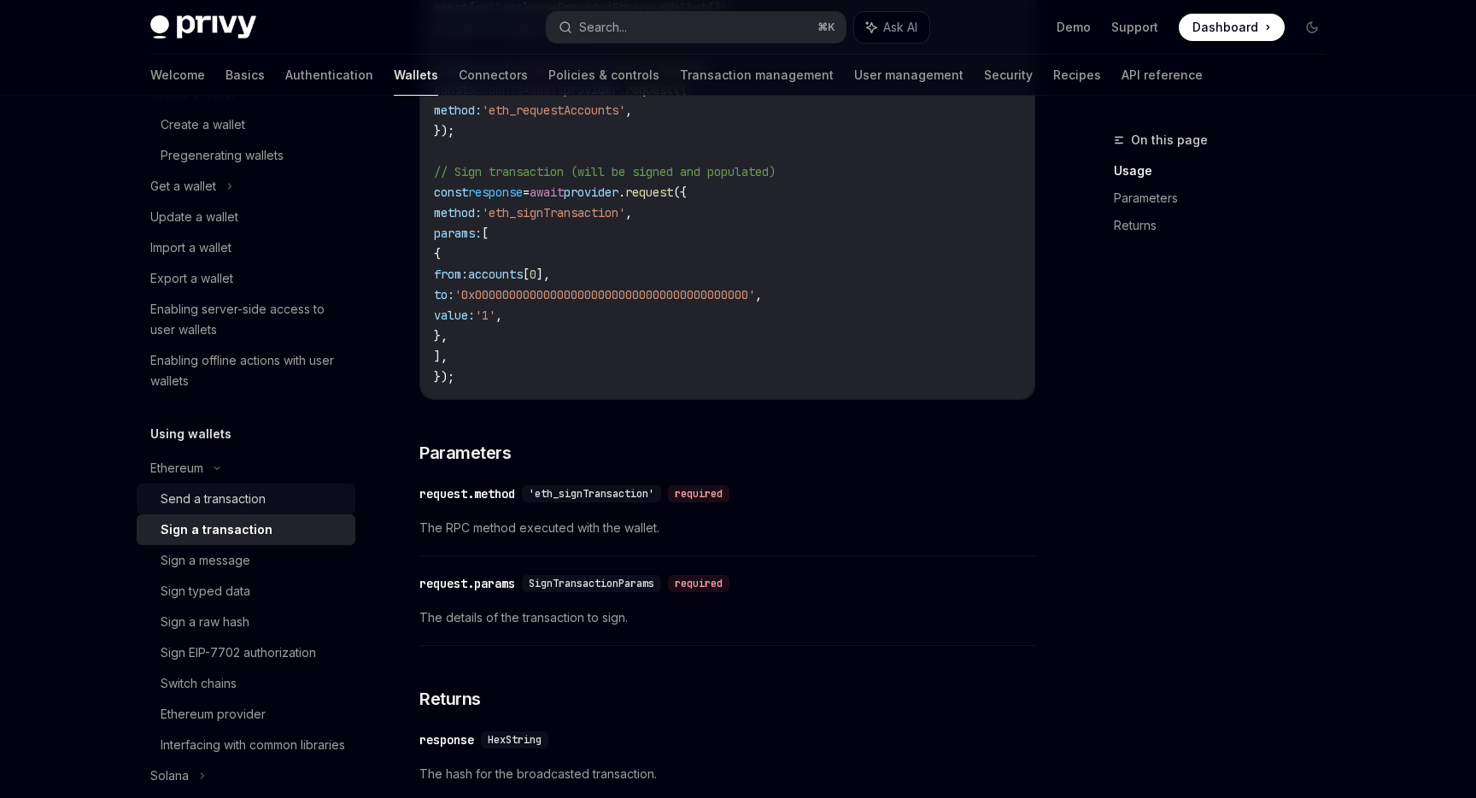
click at [185, 496] on div "Send a transaction" at bounding box center [213, 498] width 105 height 20
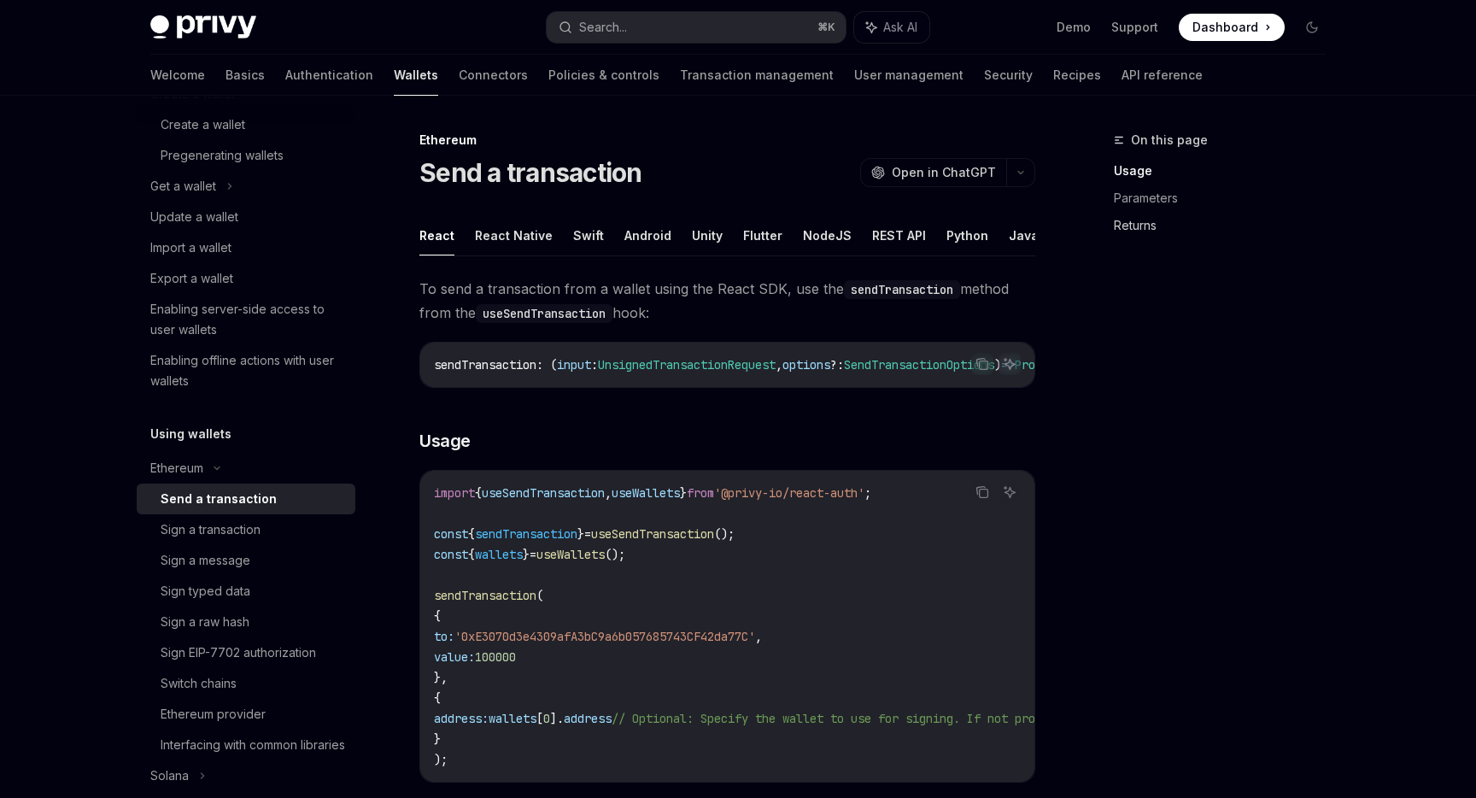
click at [1140, 225] on link "Returns" at bounding box center [1226, 225] width 225 height 27
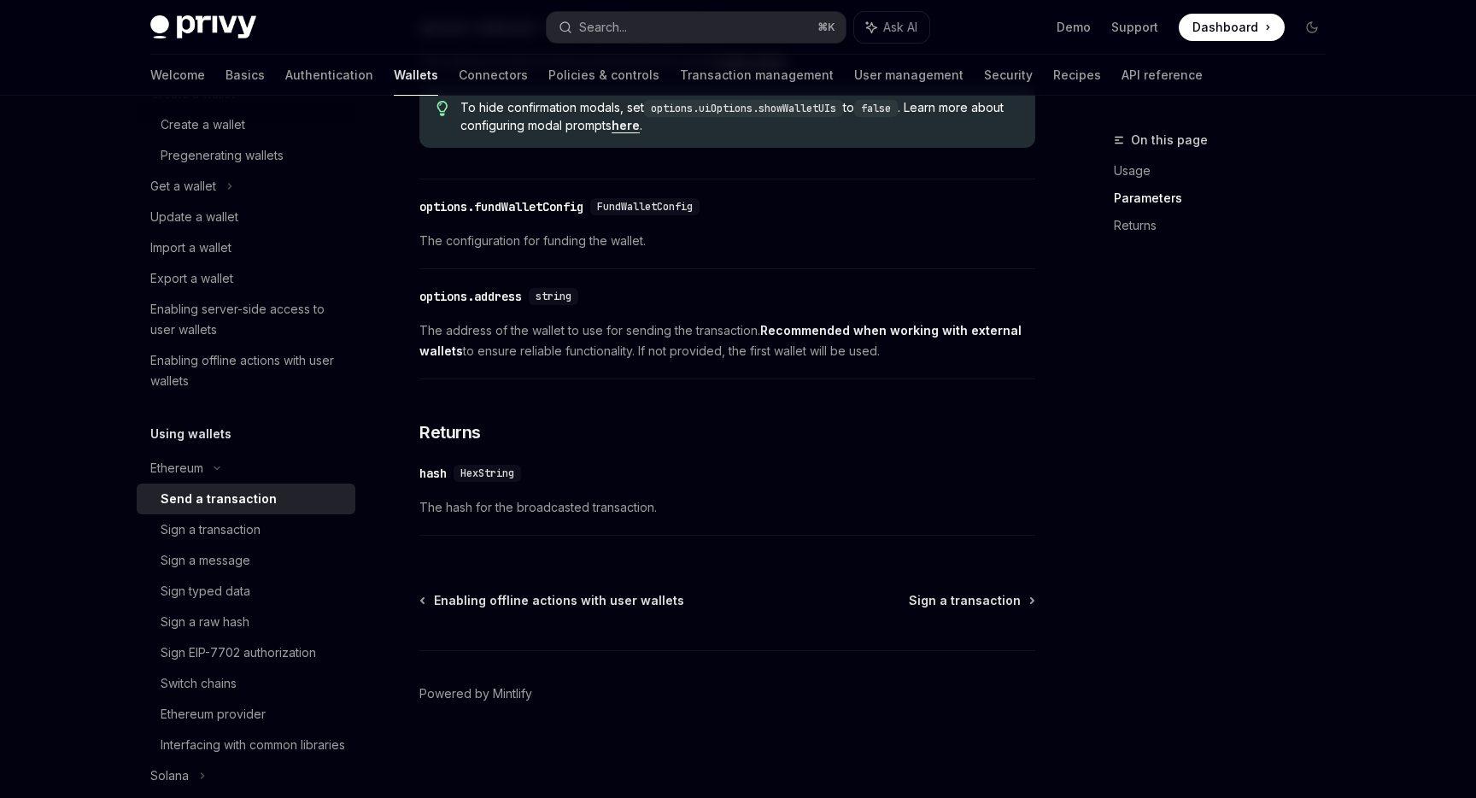
click at [1160, 193] on link "Parameters" at bounding box center [1226, 197] width 225 height 27
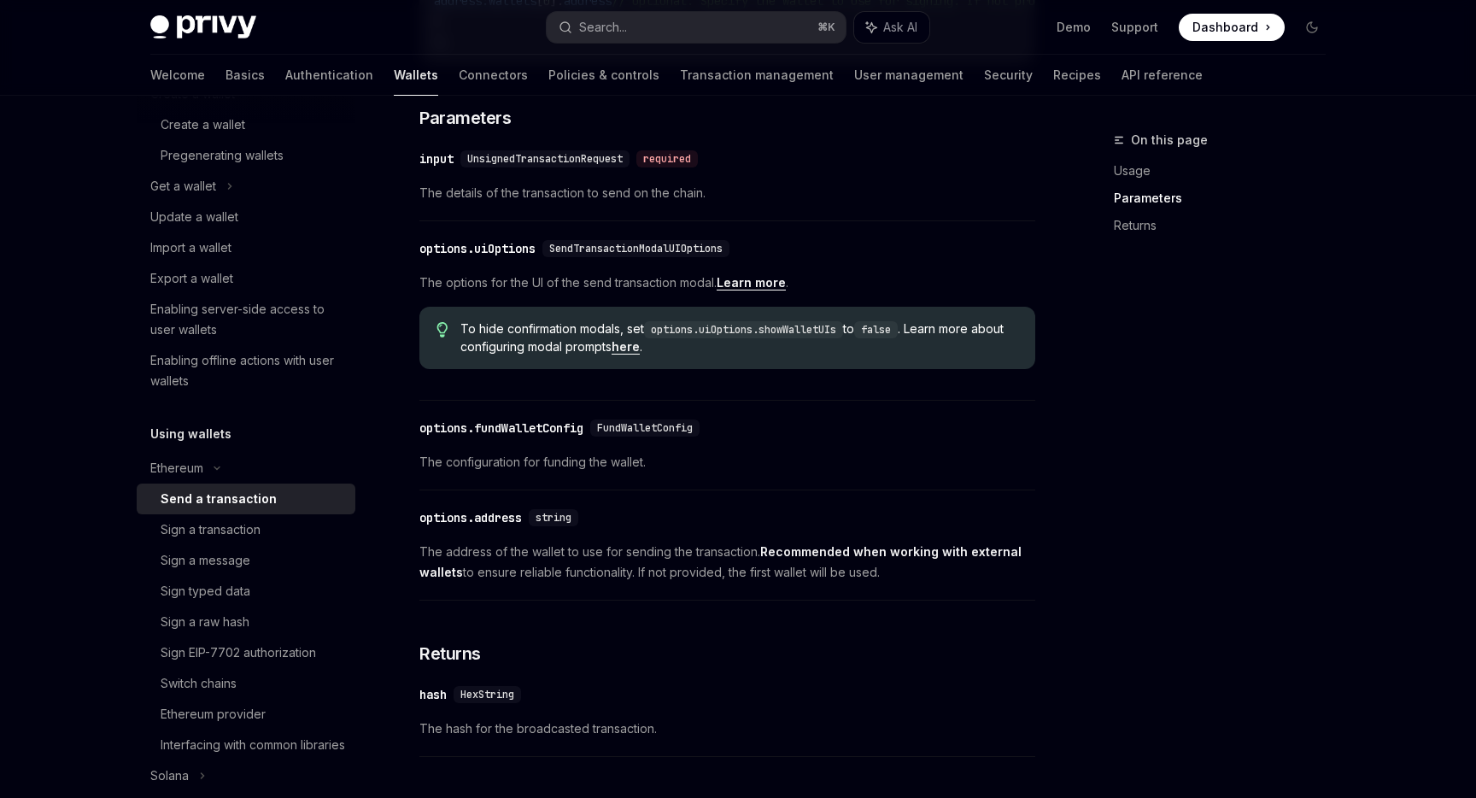
scroll to position [707, 0]
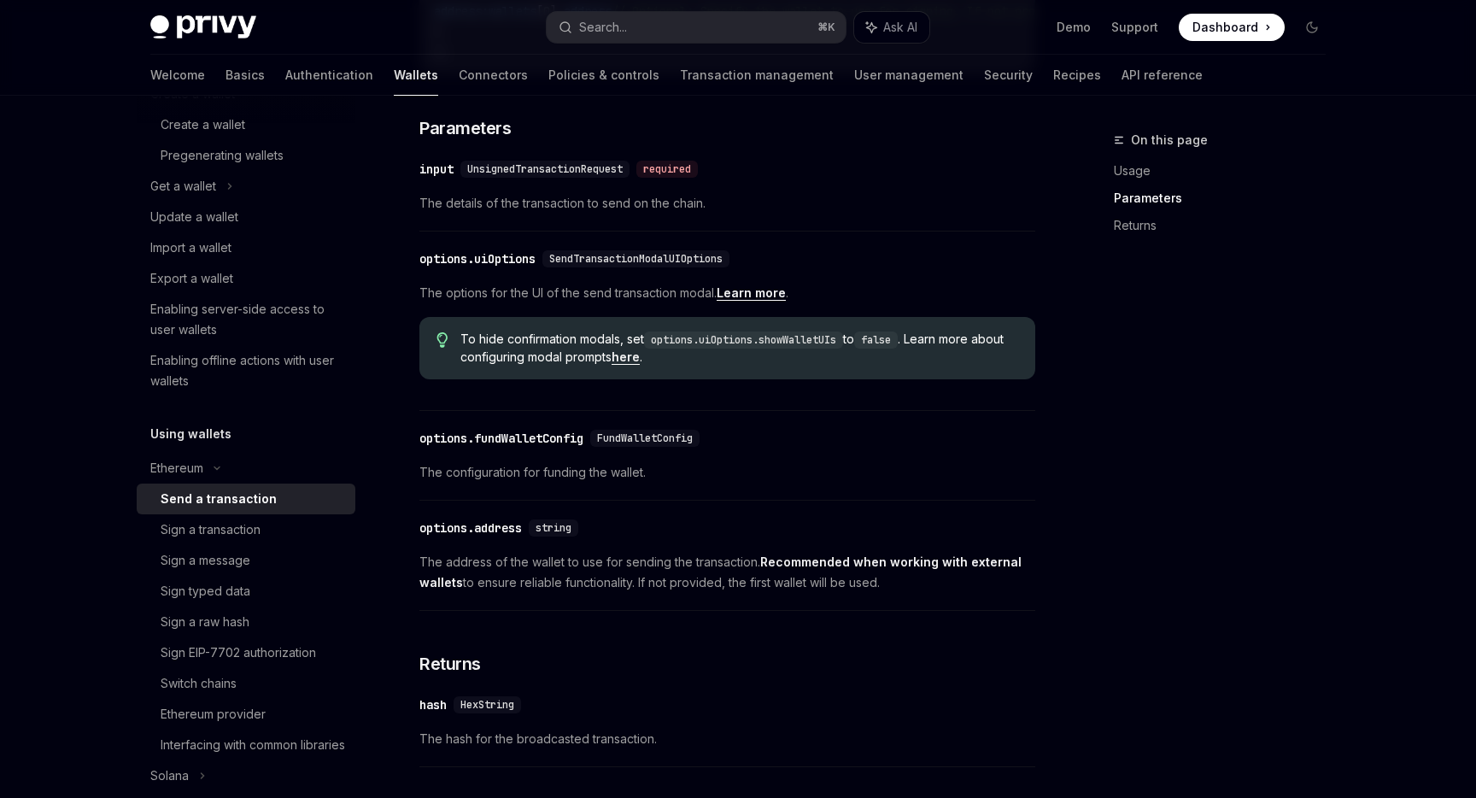
click at [483, 176] on span "UnsignedTransactionRequest" at bounding box center [544, 169] width 155 height 14
click at [535, 179] on div "​ input UnsignedTransactionRequest required" at bounding box center [718, 169] width 599 height 20
click at [640, 365] on link "here" at bounding box center [625, 356] width 28 height 15
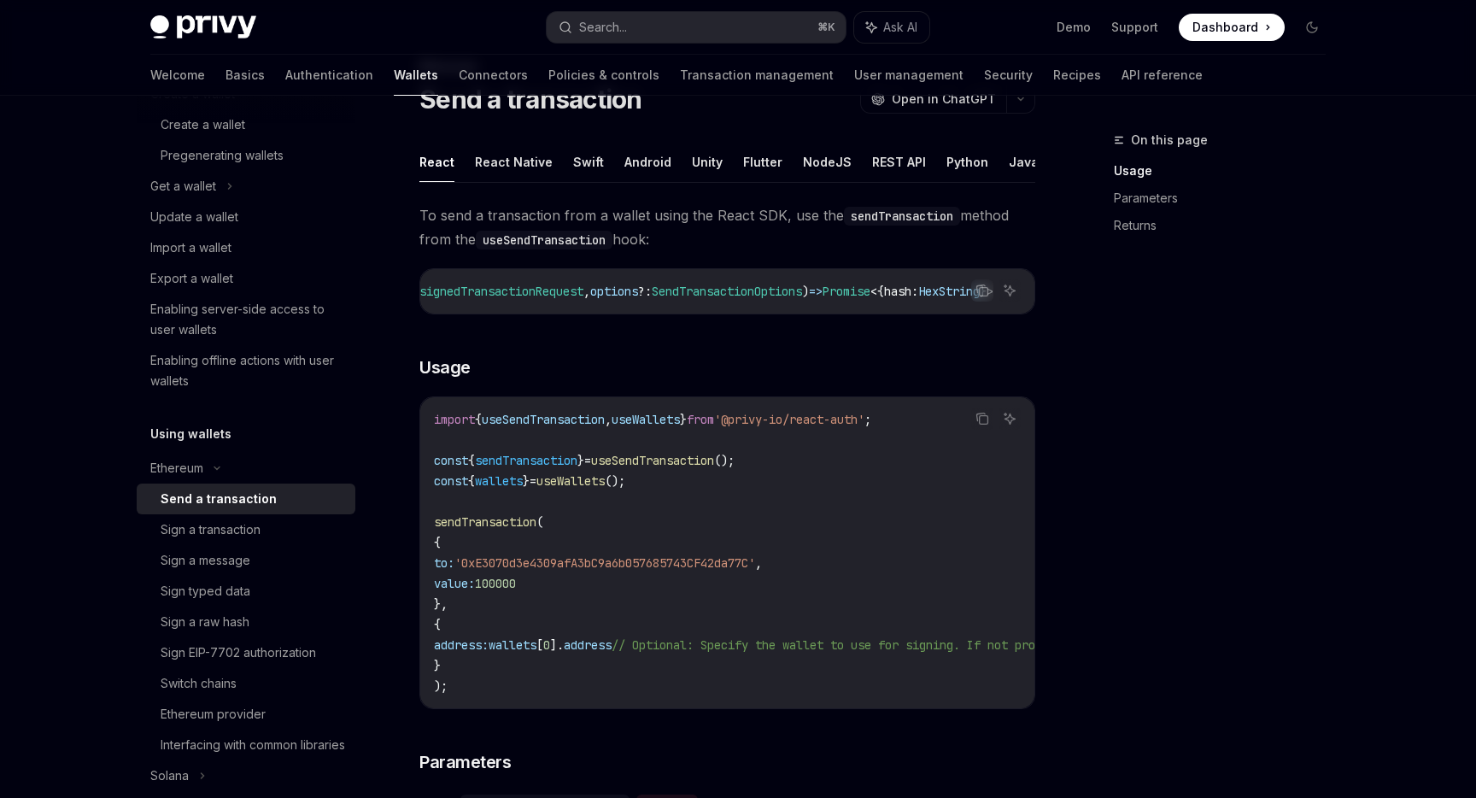
scroll to position [56, 0]
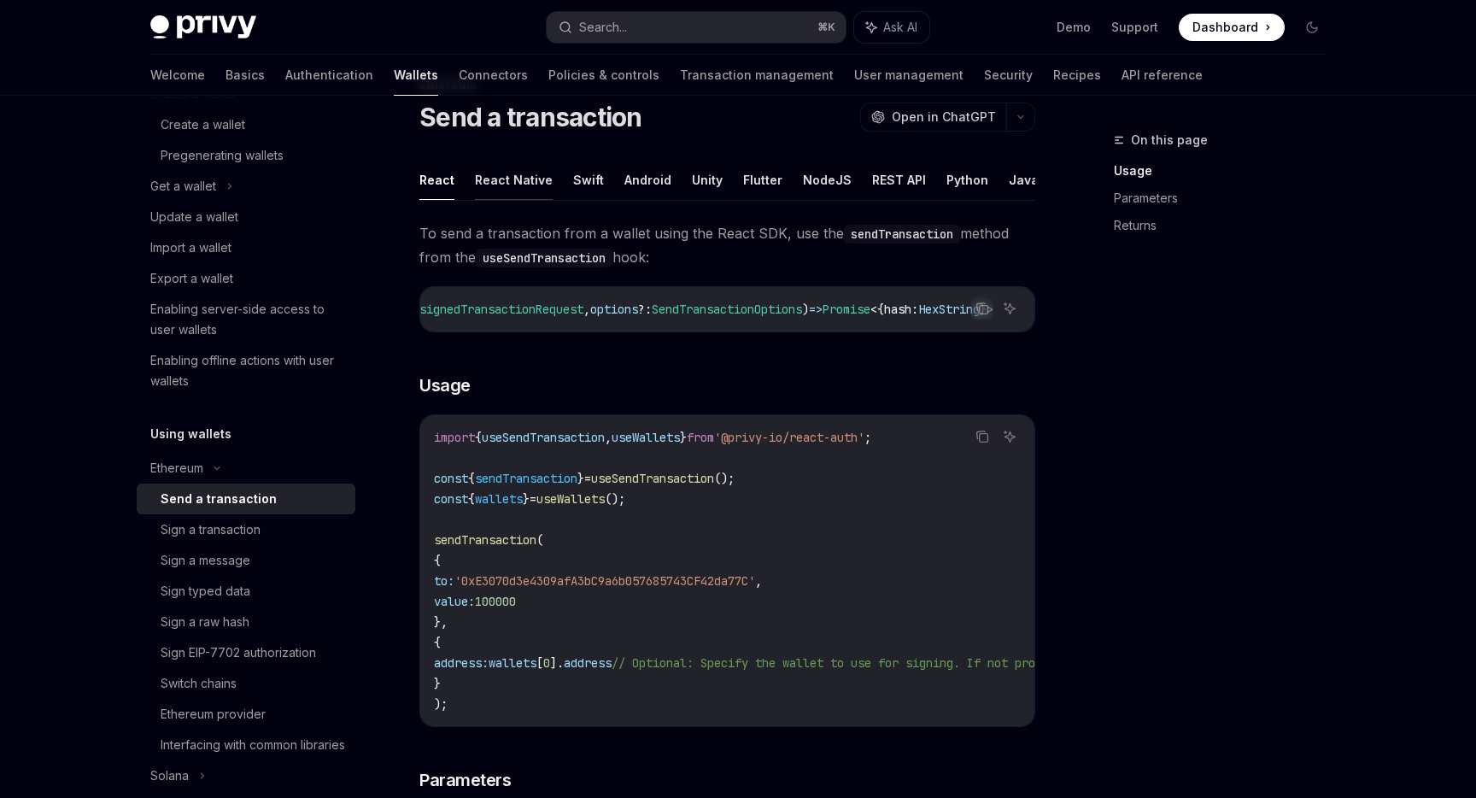
click at [486, 186] on button "React Native" at bounding box center [514, 180] width 78 height 40
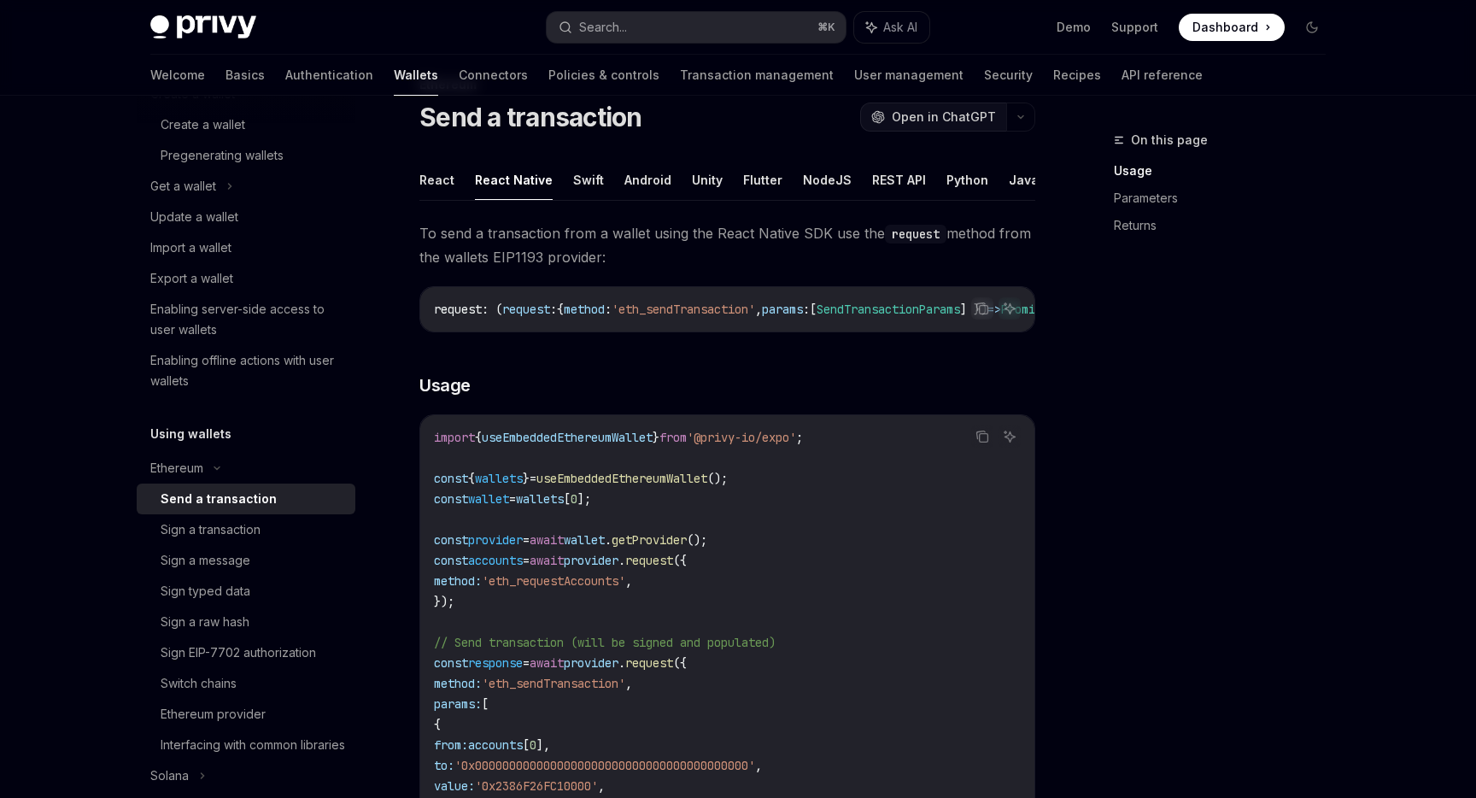
click at [947, 108] on span "Open in ChatGPT" at bounding box center [944, 116] width 104 height 17
type textarea "*"
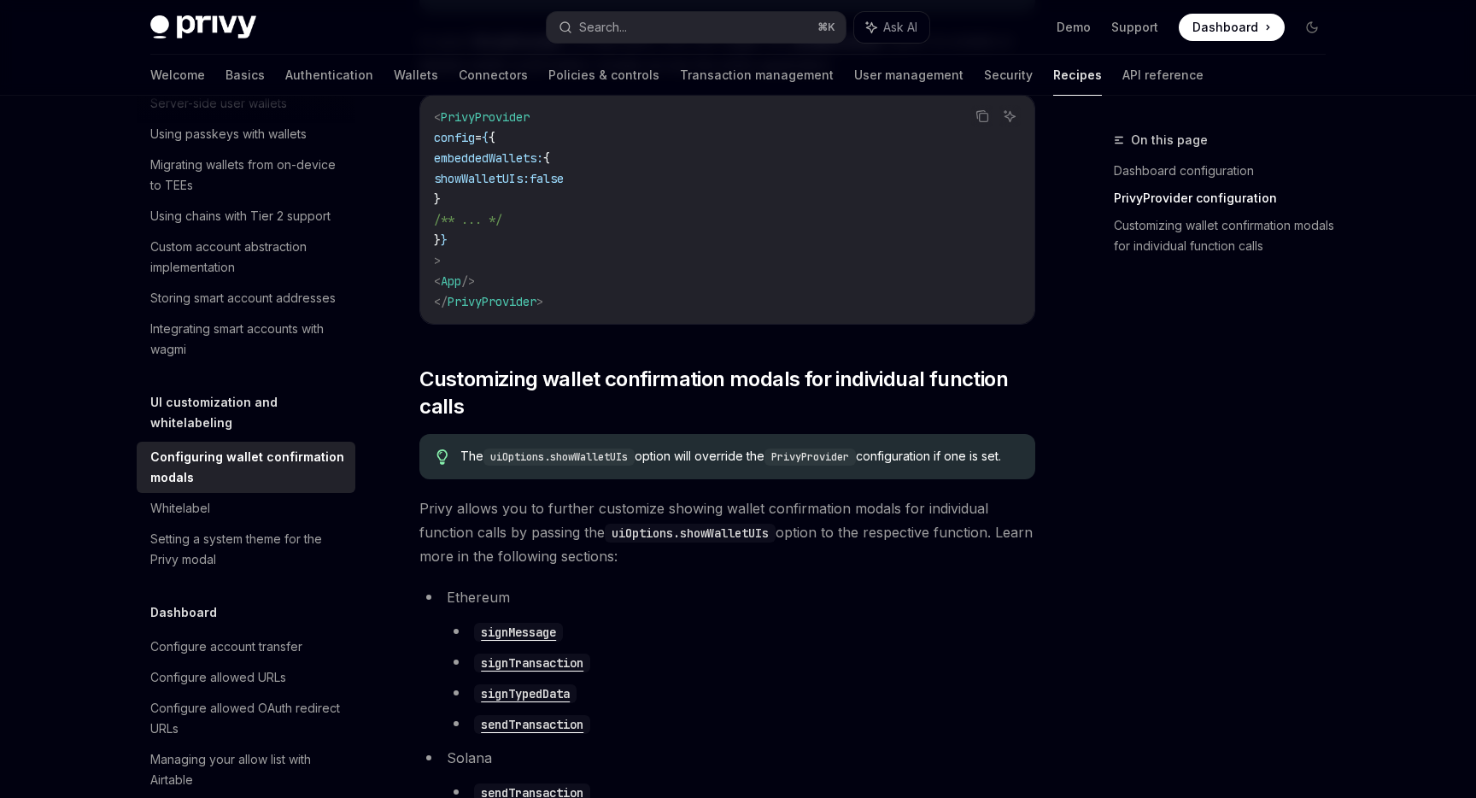
scroll to position [637, 0]
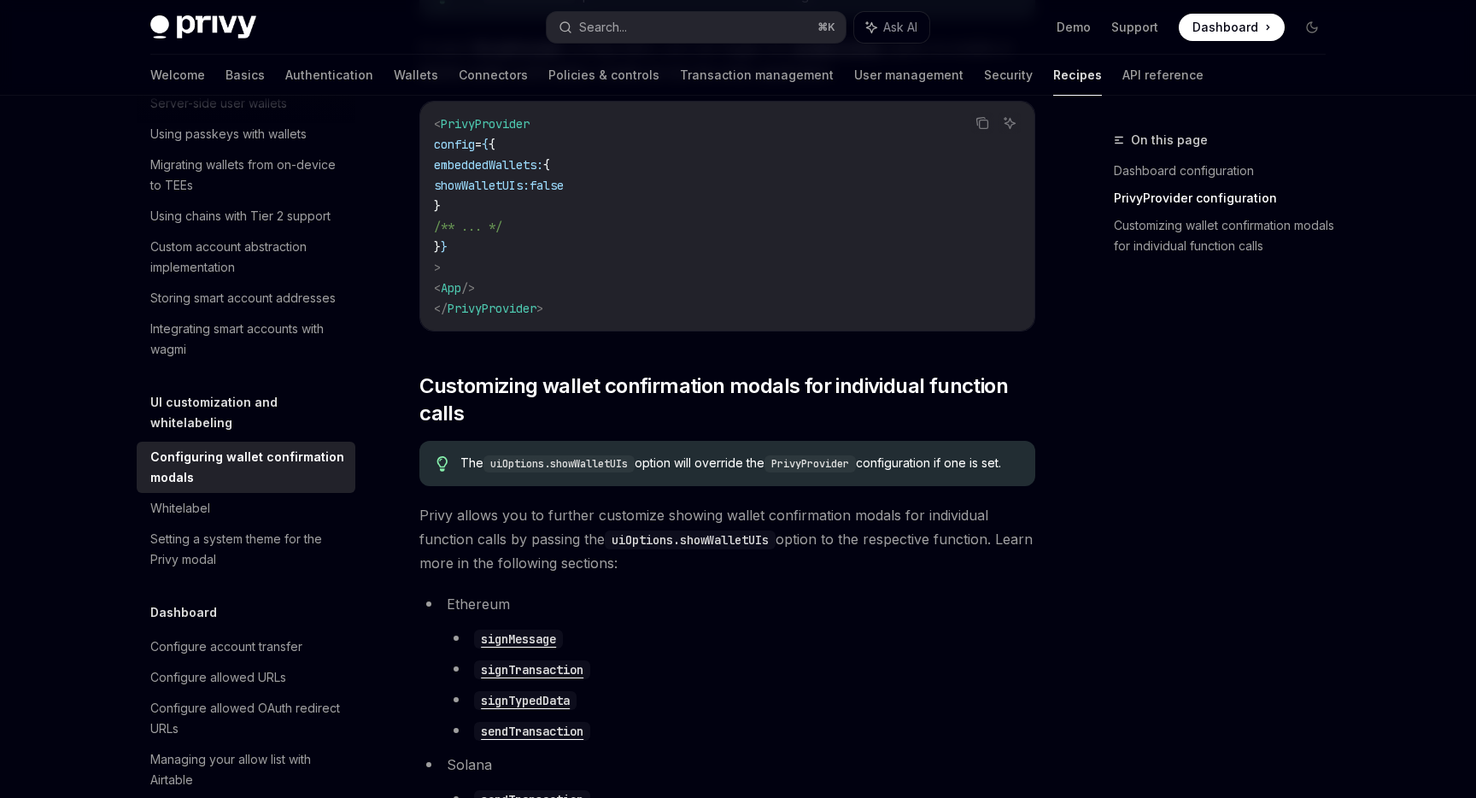
click at [460, 196] on code "< PrivyProvider config = { { embeddedWallets: { showWalletUIs: false } /** ... …" at bounding box center [727, 216] width 587 height 205
drag, startPoint x: 486, startPoint y: 198, endPoint x: 384, endPoint y: 173, distance: 104.6
click at [384, 173] on div "UI customization and whitelabeling Configuring wallet confirmation modals OpenA…" at bounding box center [567, 294] width 943 height 1602
copy code "embeddedWallets: { showWalletUIs: false }"
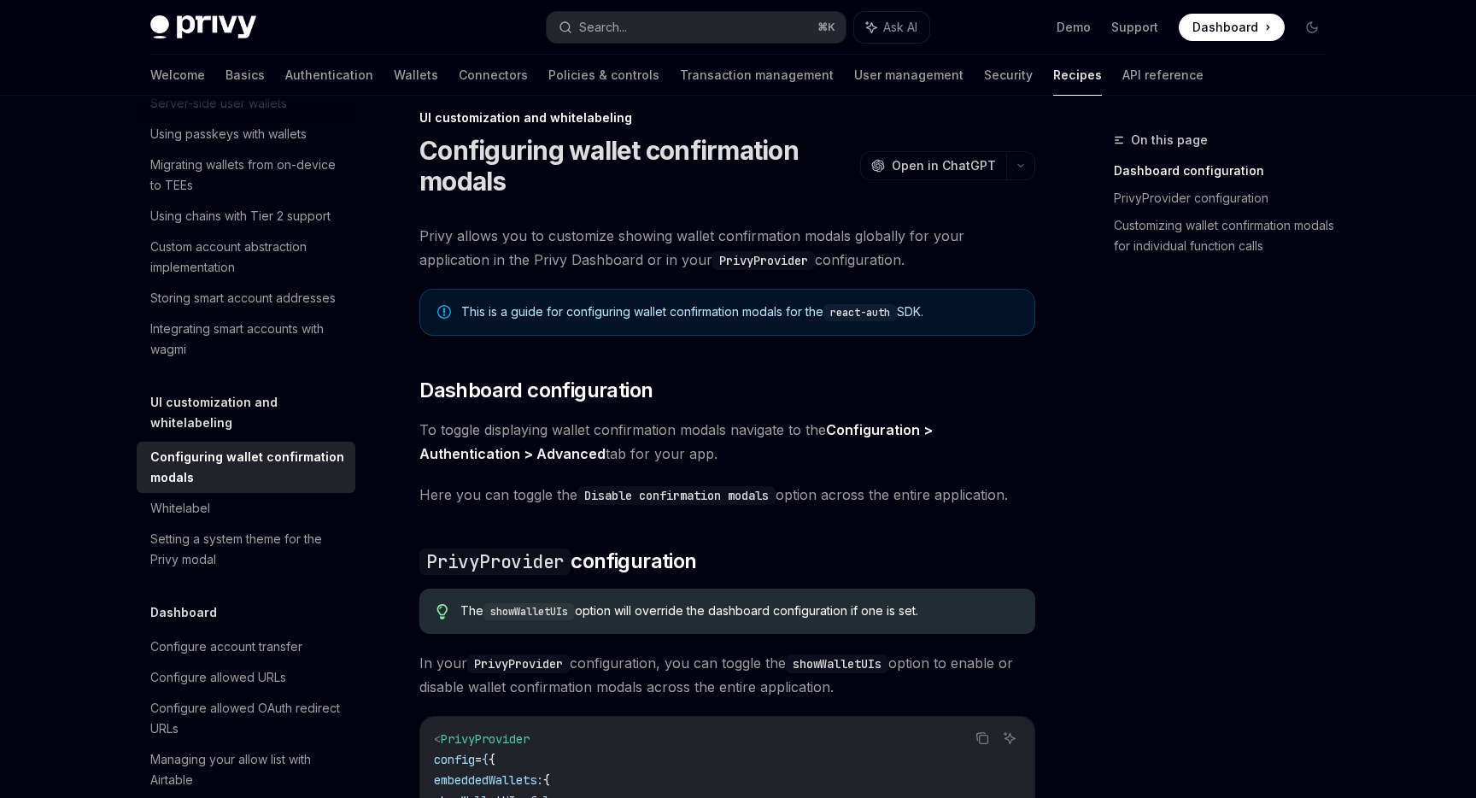
scroll to position [0, 0]
